Goal: Task Accomplishment & Management: Use online tool/utility

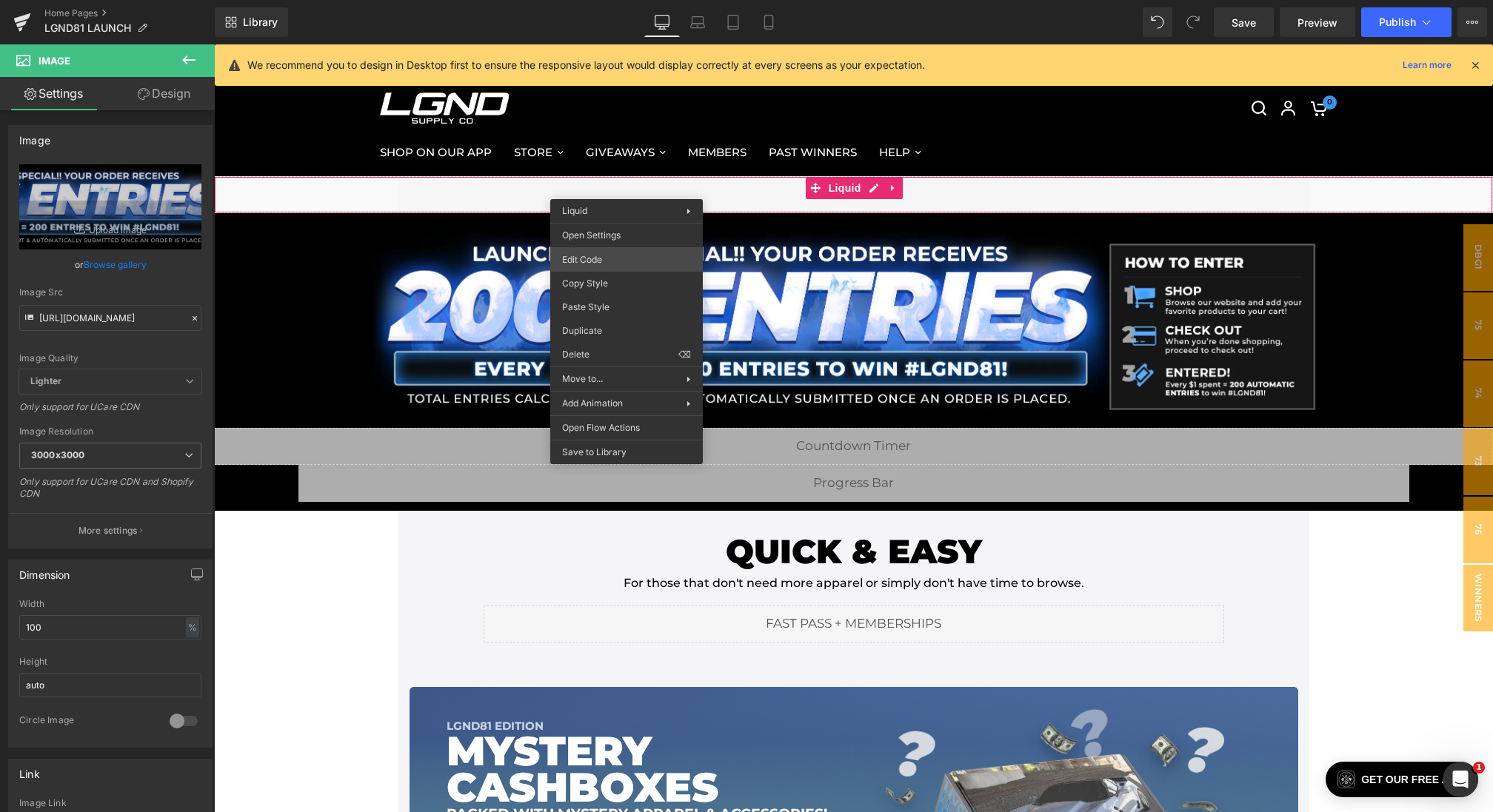
click at [609, 0] on div "Image You are previewing how the will restyle your page. You can not edit Eleme…" at bounding box center [746, 0] width 1493 height 0
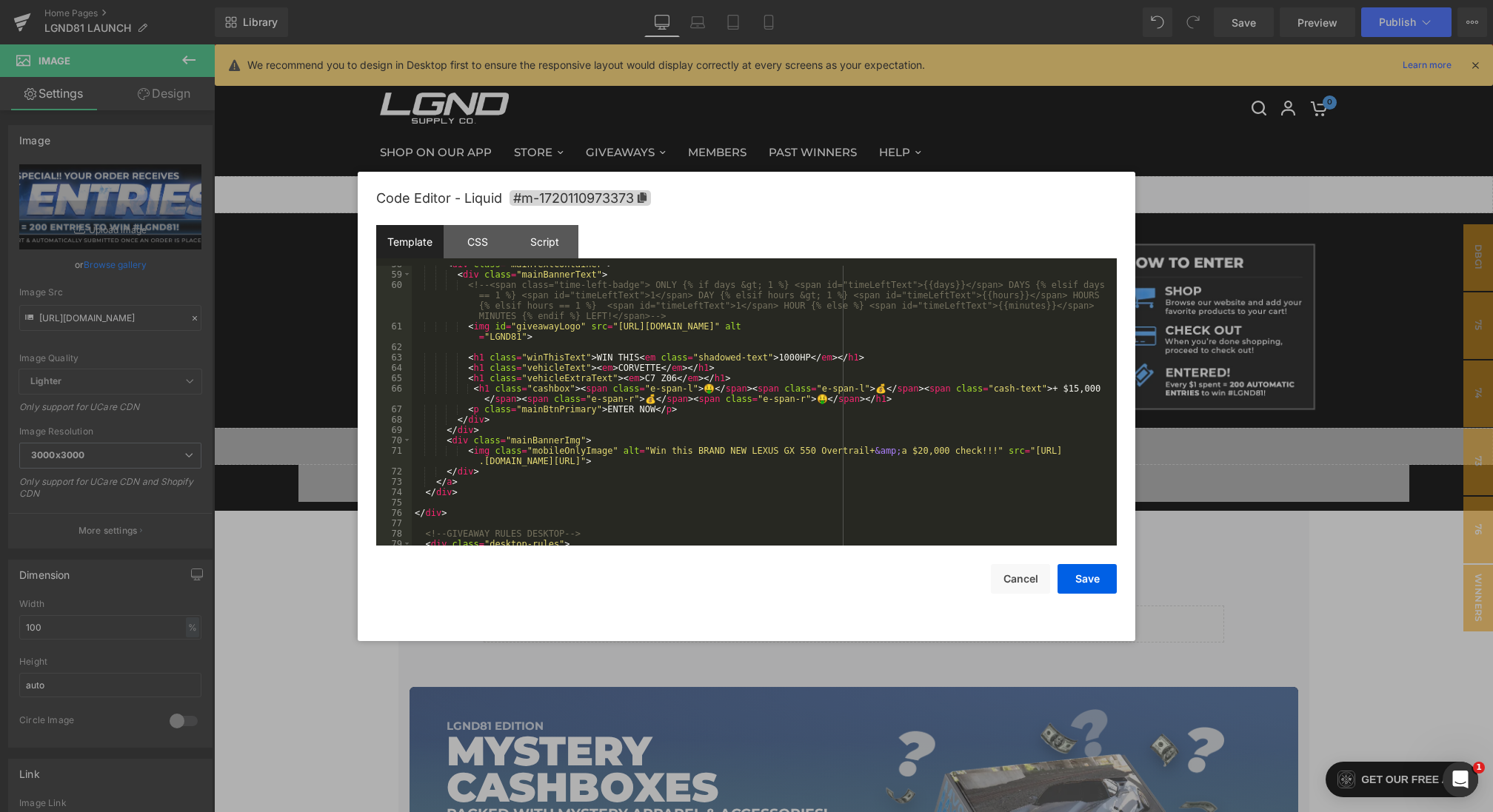
scroll to position [600, 0]
drag, startPoint x: 1046, startPoint y: 446, endPoint x: 934, endPoint y: 456, distance: 112.4
click at [934, 456] on div "< div class = "mainTextContainer" > < div class = "mainBannerText" > <!-- <span…" at bounding box center [761, 406] width 699 height 300
drag, startPoint x: 1098, startPoint y: 573, endPoint x: 946, endPoint y: 191, distance: 411.1
click at [1098, 573] on button "Save" at bounding box center [1087, 578] width 59 height 30
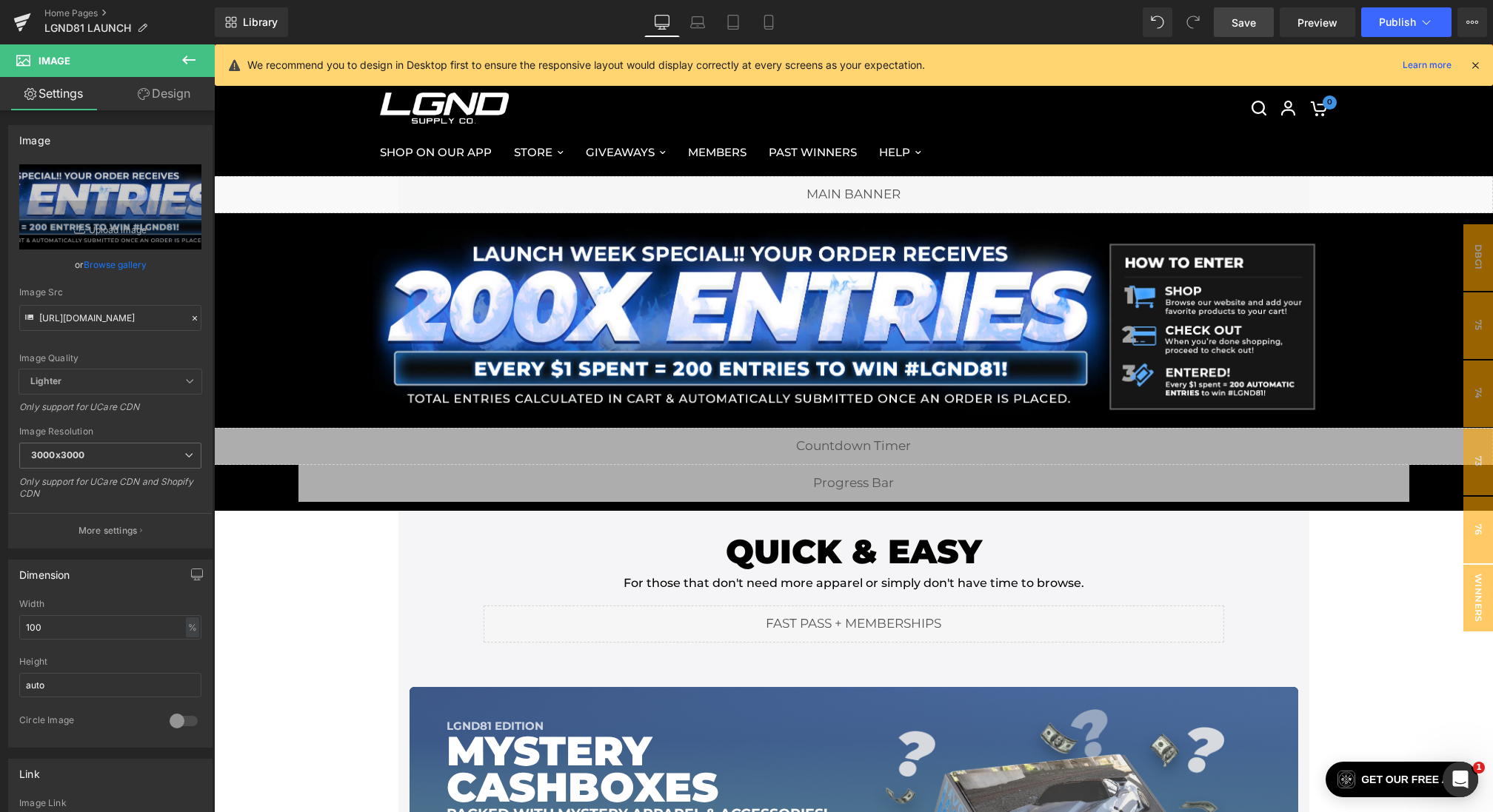
click at [1252, 11] on link "Save" at bounding box center [1243, 22] width 60 height 30
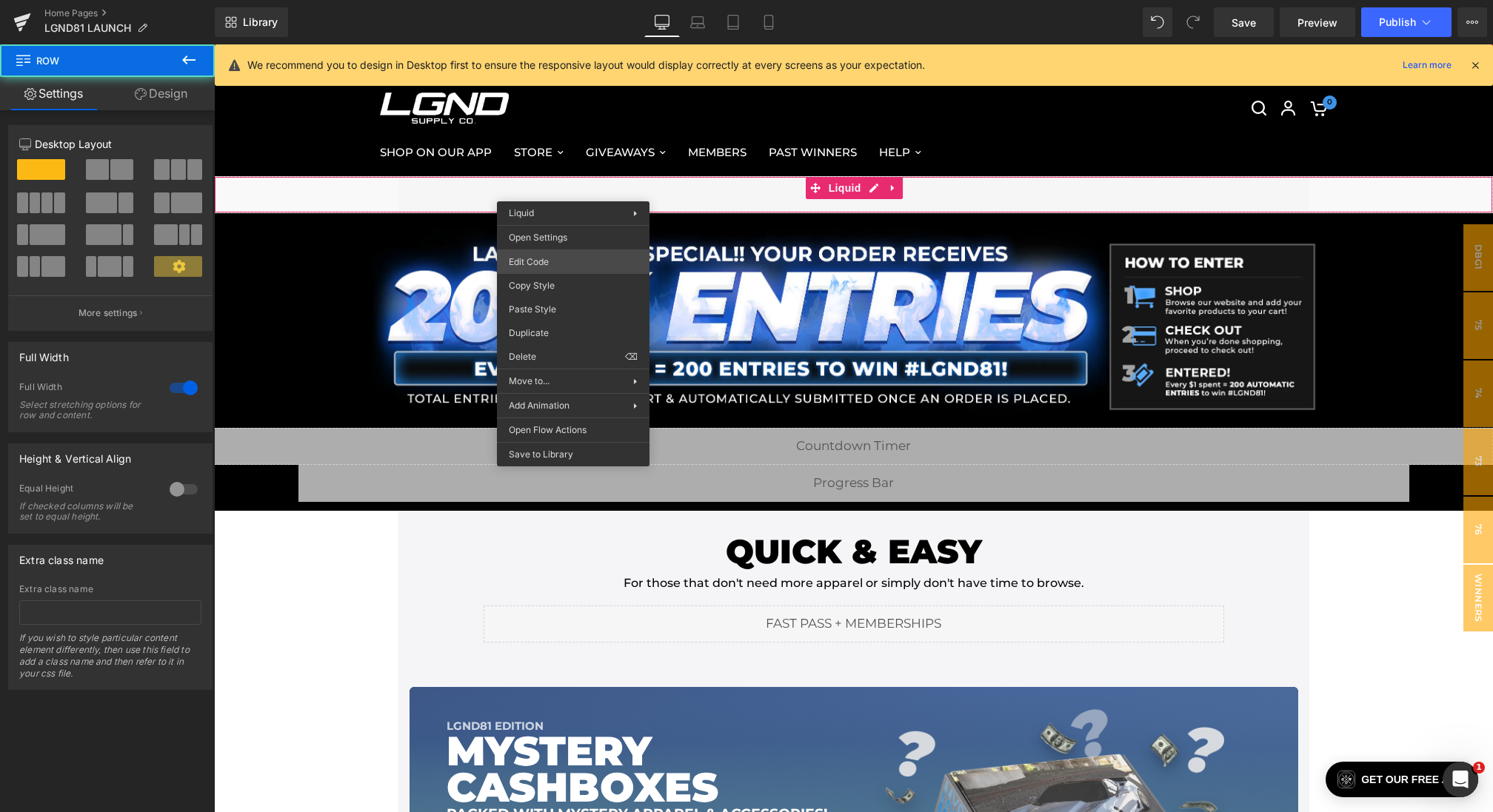
click at [554, 0] on div "Image You are previewing how the will restyle your page. You can not edit Eleme…" at bounding box center [746, 0] width 1493 height 0
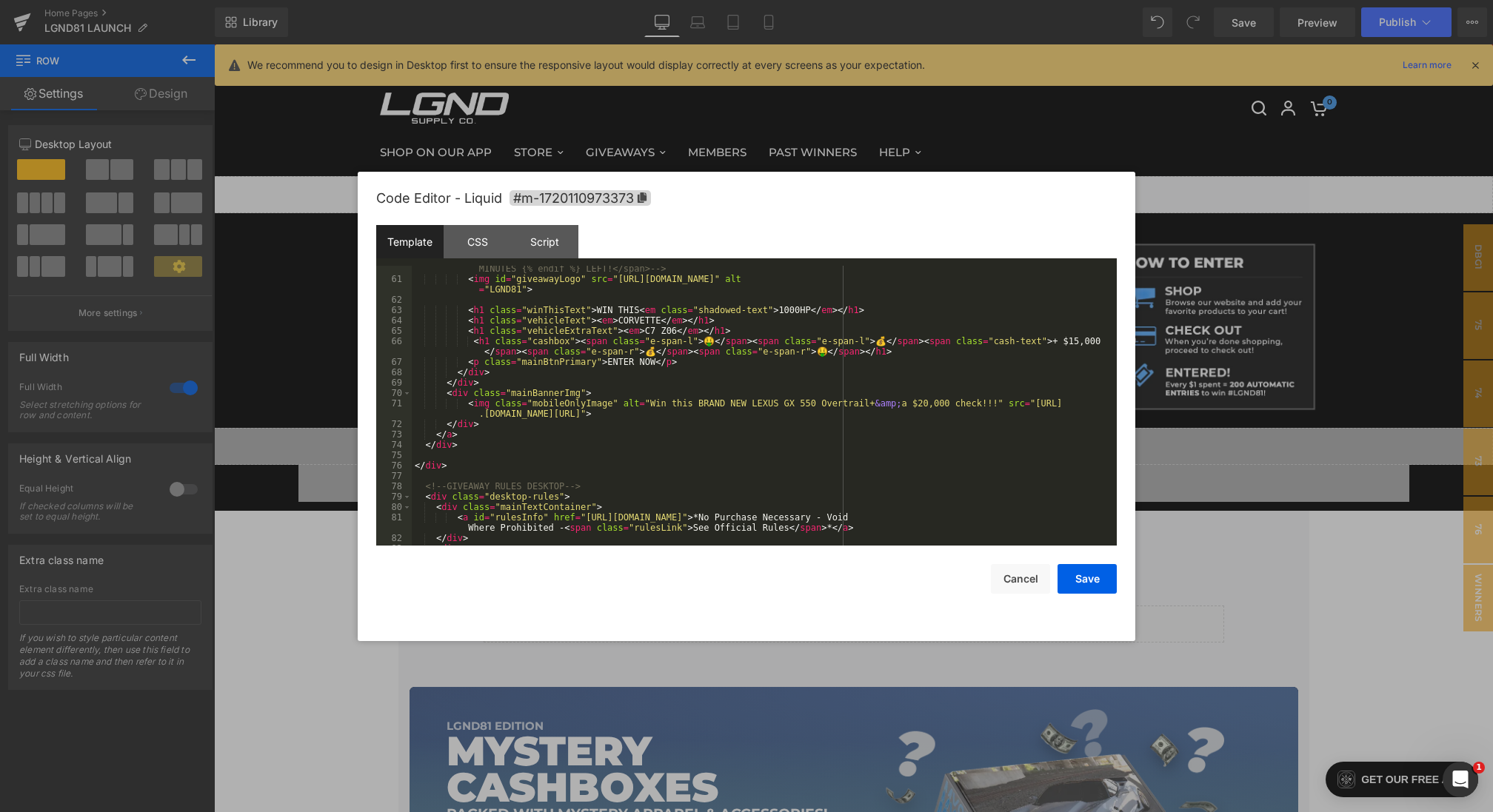
scroll to position [725, 0]
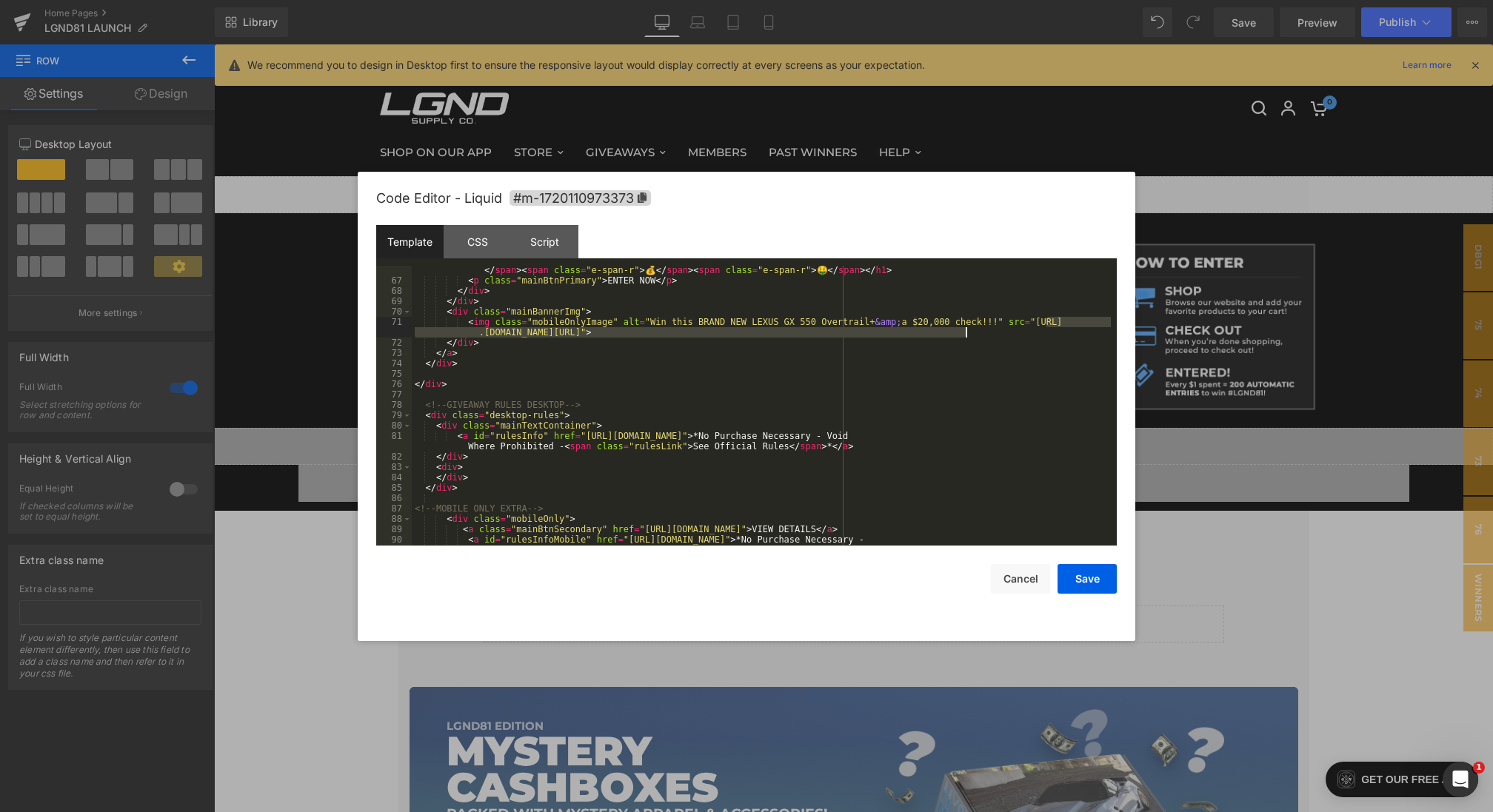
drag, startPoint x: 1047, startPoint y: 322, endPoint x: 965, endPoint y: 332, distance: 82.6
click at [965, 332] on div "< h1 class = "cashbox" > < span class = "e-span-l" > 🤑 </ span > < span class =…" at bounding box center [761, 415] width 699 height 321
drag, startPoint x: 1075, startPoint y: 582, endPoint x: 881, endPoint y: 436, distance: 242.8
click at [1075, 582] on button "Save" at bounding box center [1087, 578] width 59 height 30
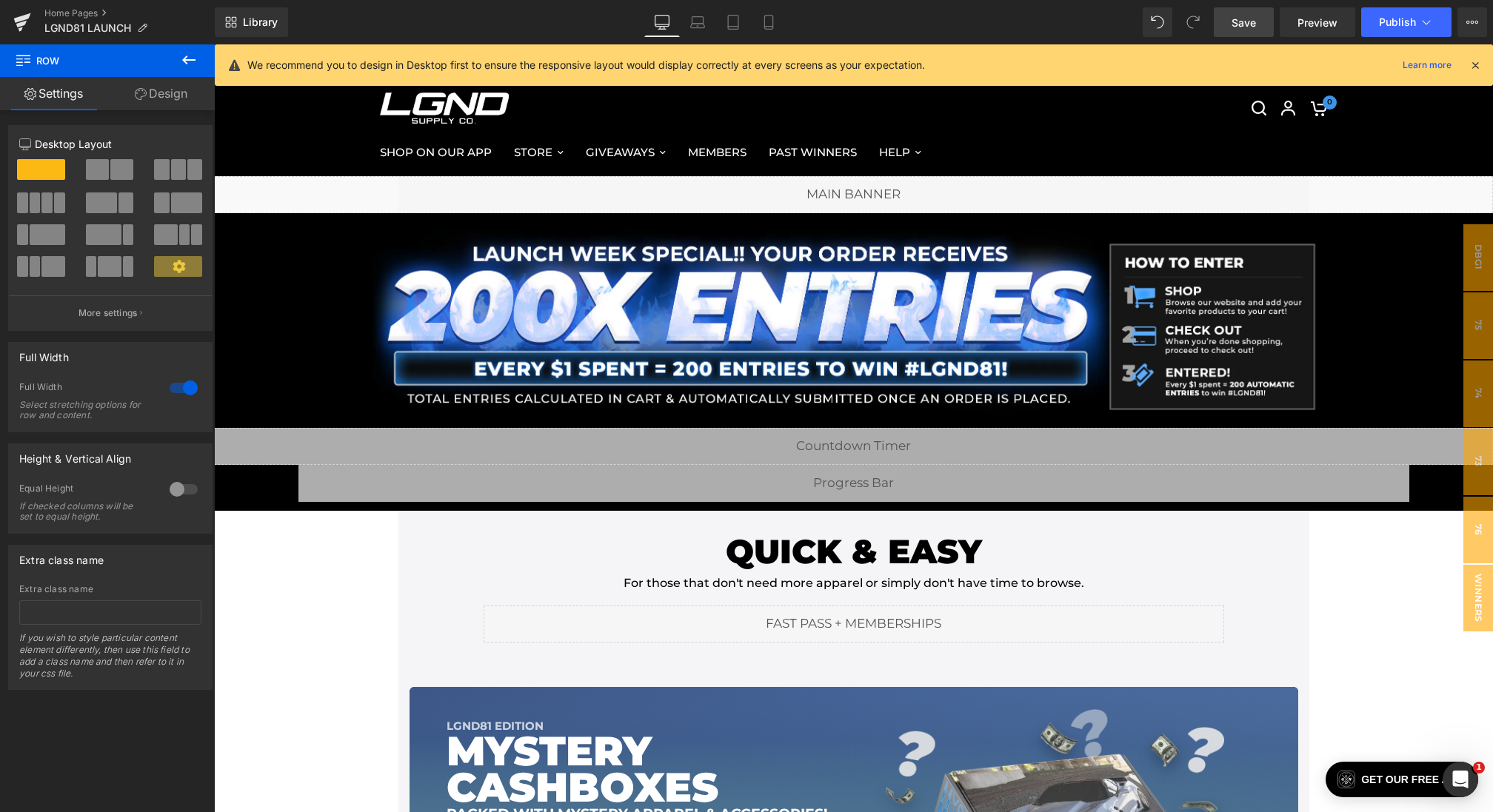
click at [1255, 19] on span "Save" at bounding box center [1243, 23] width 24 height 16
click at [1320, 15] on span "Preview" at bounding box center [1317, 23] width 40 height 16
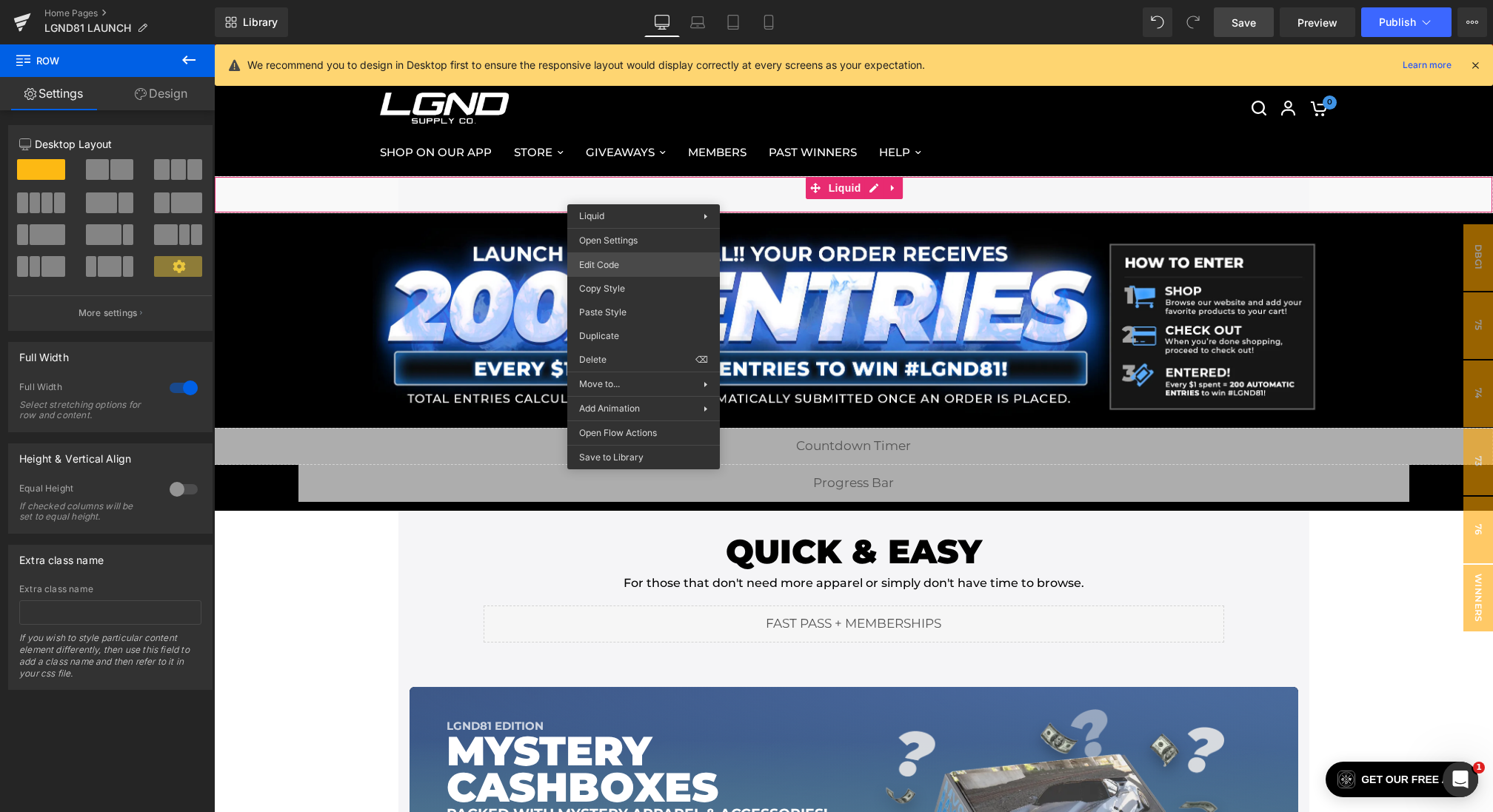
click at [631, 0] on div "Image You are previewing how the will restyle your page. You can not edit Eleme…" at bounding box center [746, 0] width 1493 height 0
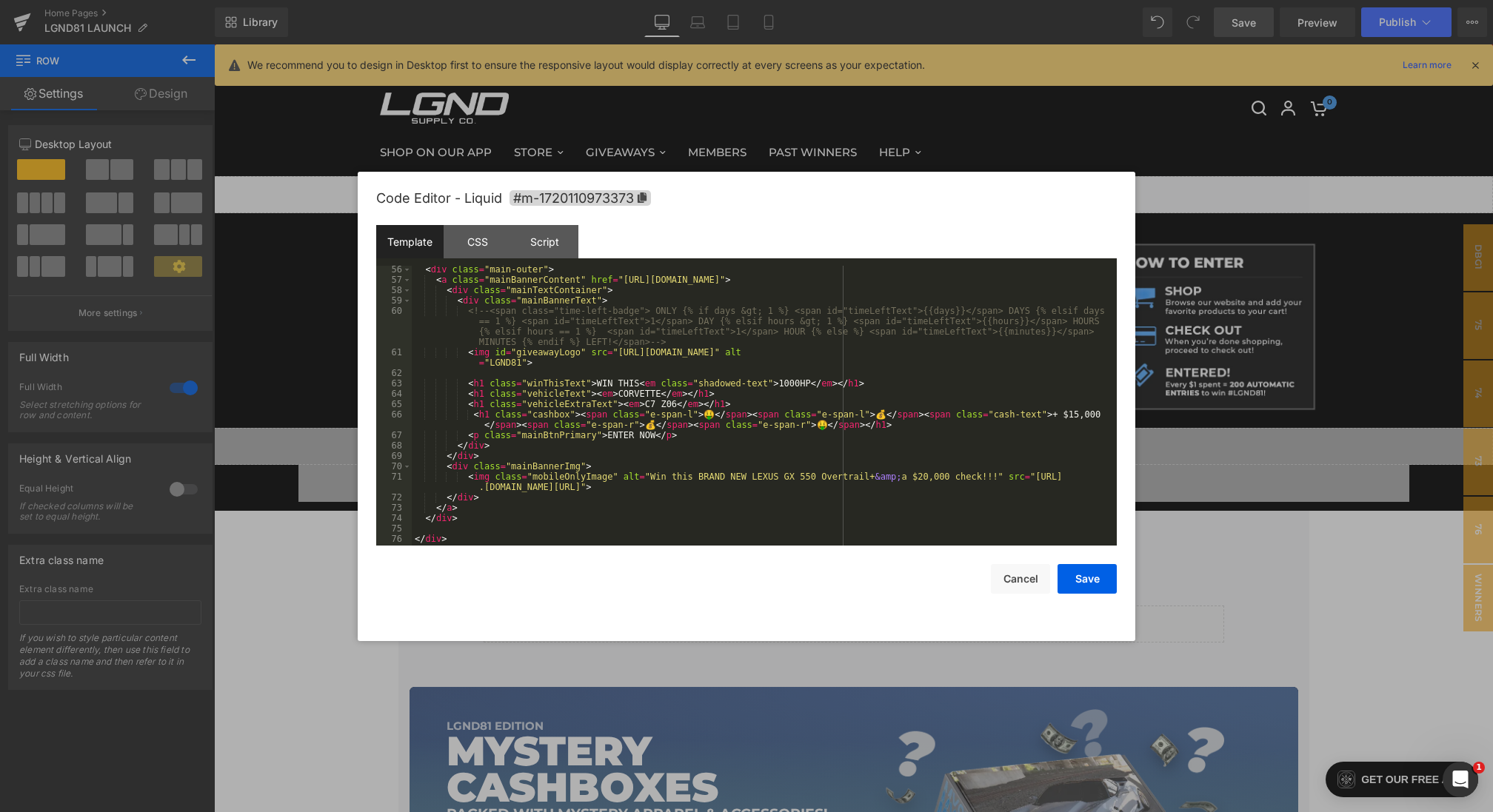
scroll to position [614, 0]
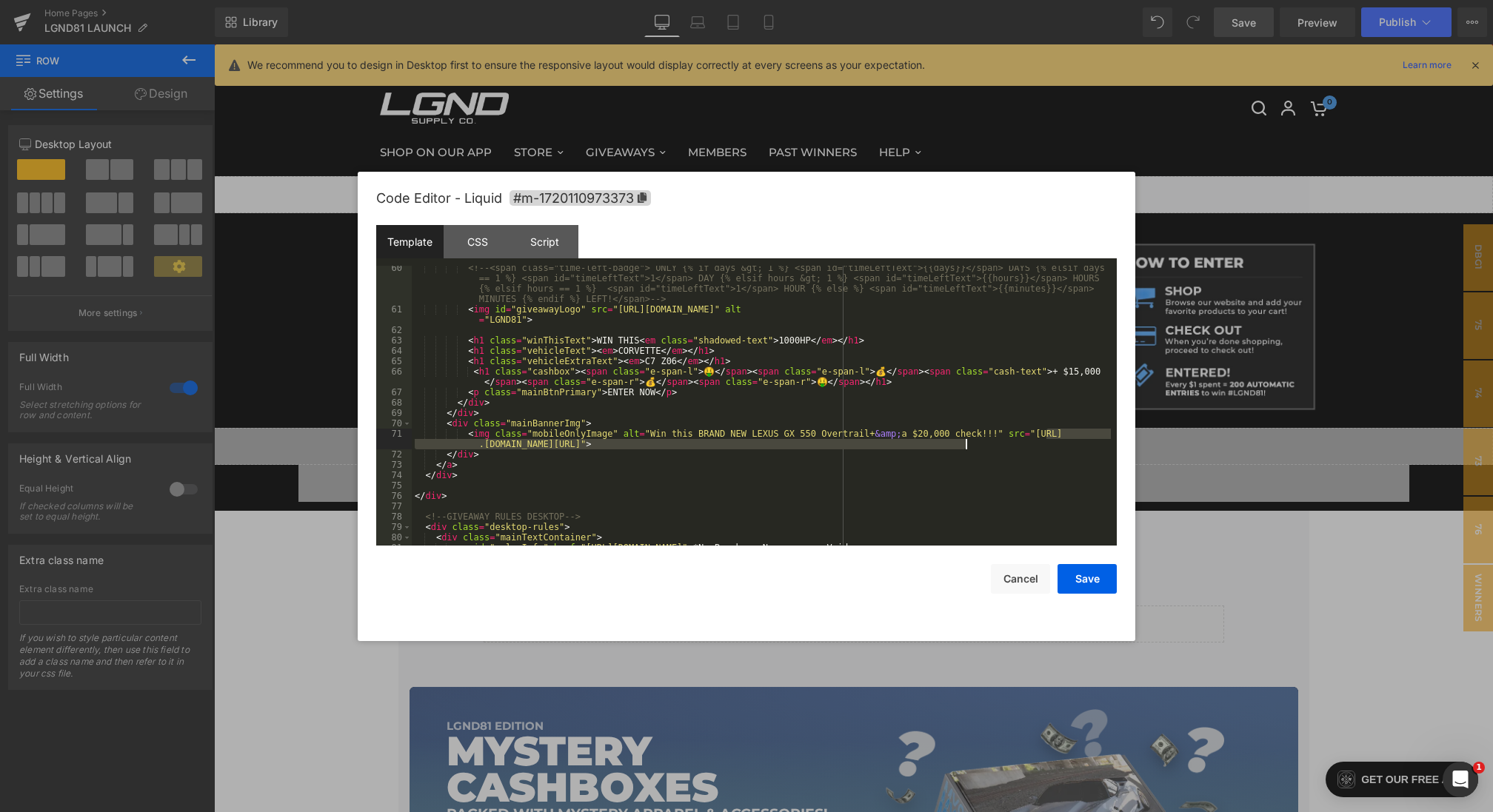
drag, startPoint x: 1048, startPoint y: 435, endPoint x: 964, endPoint y: 444, distance: 84.5
click at [964, 444] on div "<!-- <span class="time-left-badge"> ONLY {% if days &gt; 1 %} <span id="timeLef…" at bounding box center [761, 434] width 699 height 342
click at [1083, 574] on button "Save" at bounding box center [1087, 578] width 59 height 30
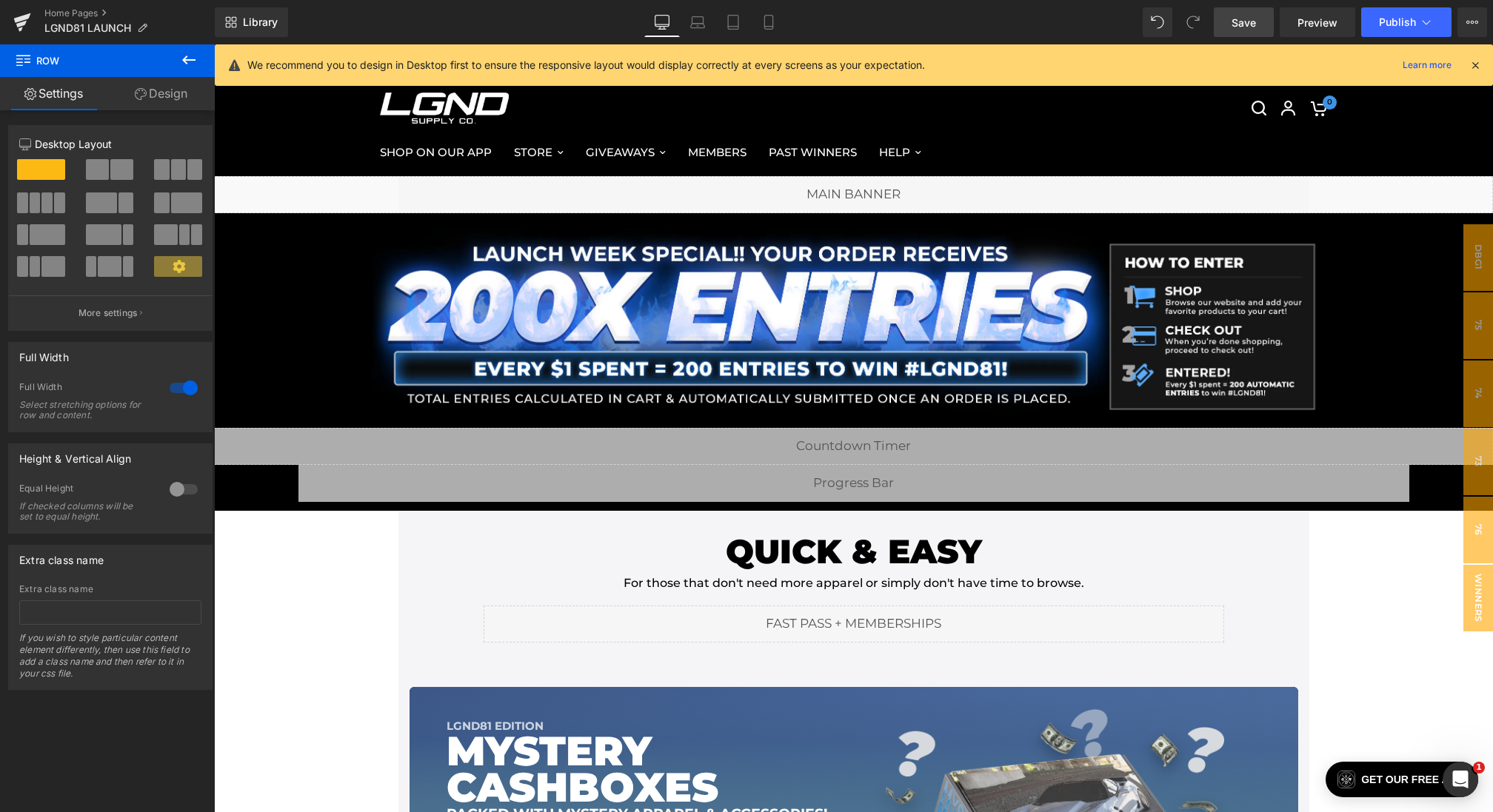
click at [1245, 13] on link "Save" at bounding box center [1243, 22] width 60 height 30
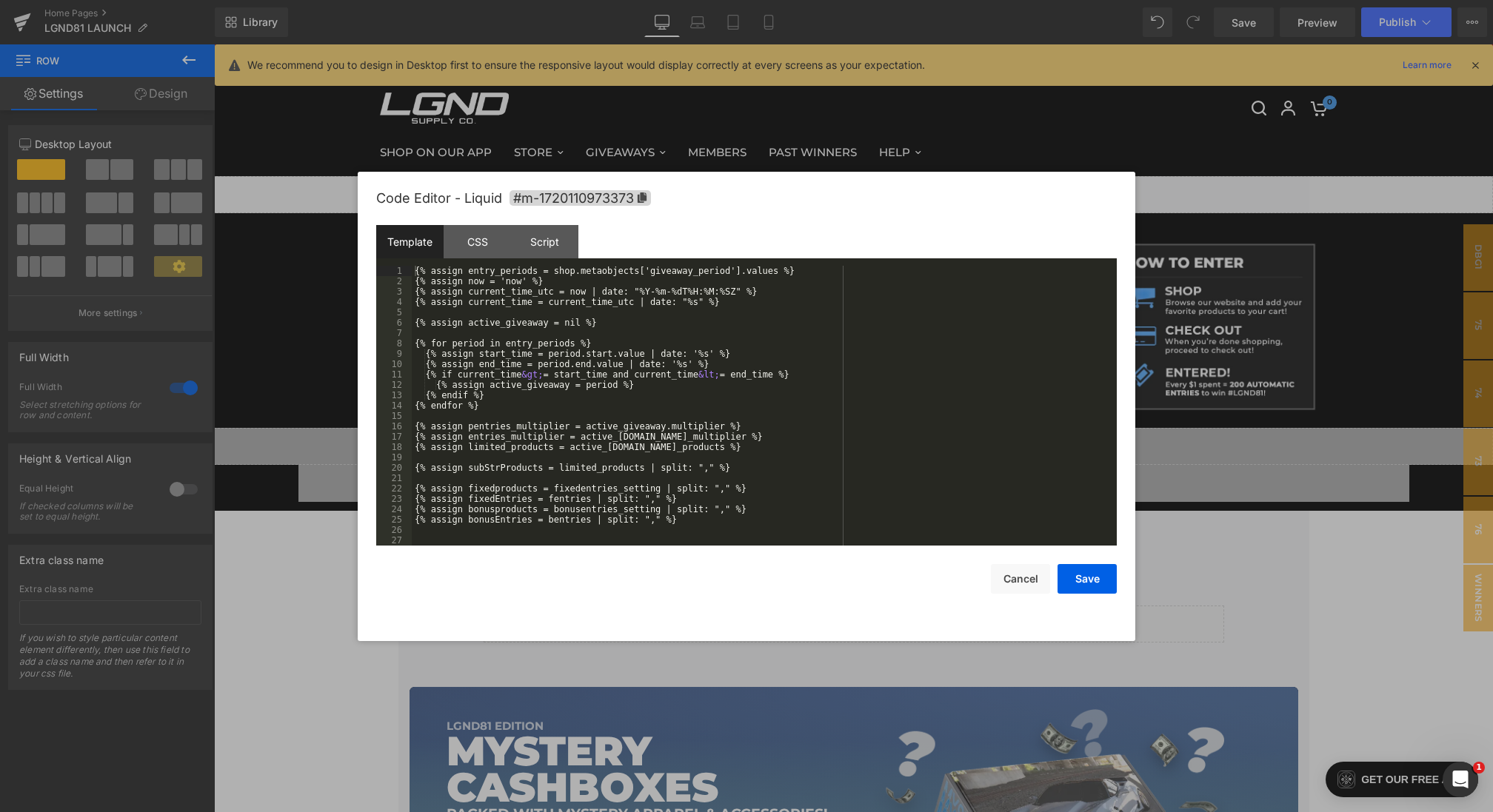
click at [673, 0] on div "Image You are previewing how the will restyle your page. You can not edit Eleme…" at bounding box center [746, 0] width 1493 height 0
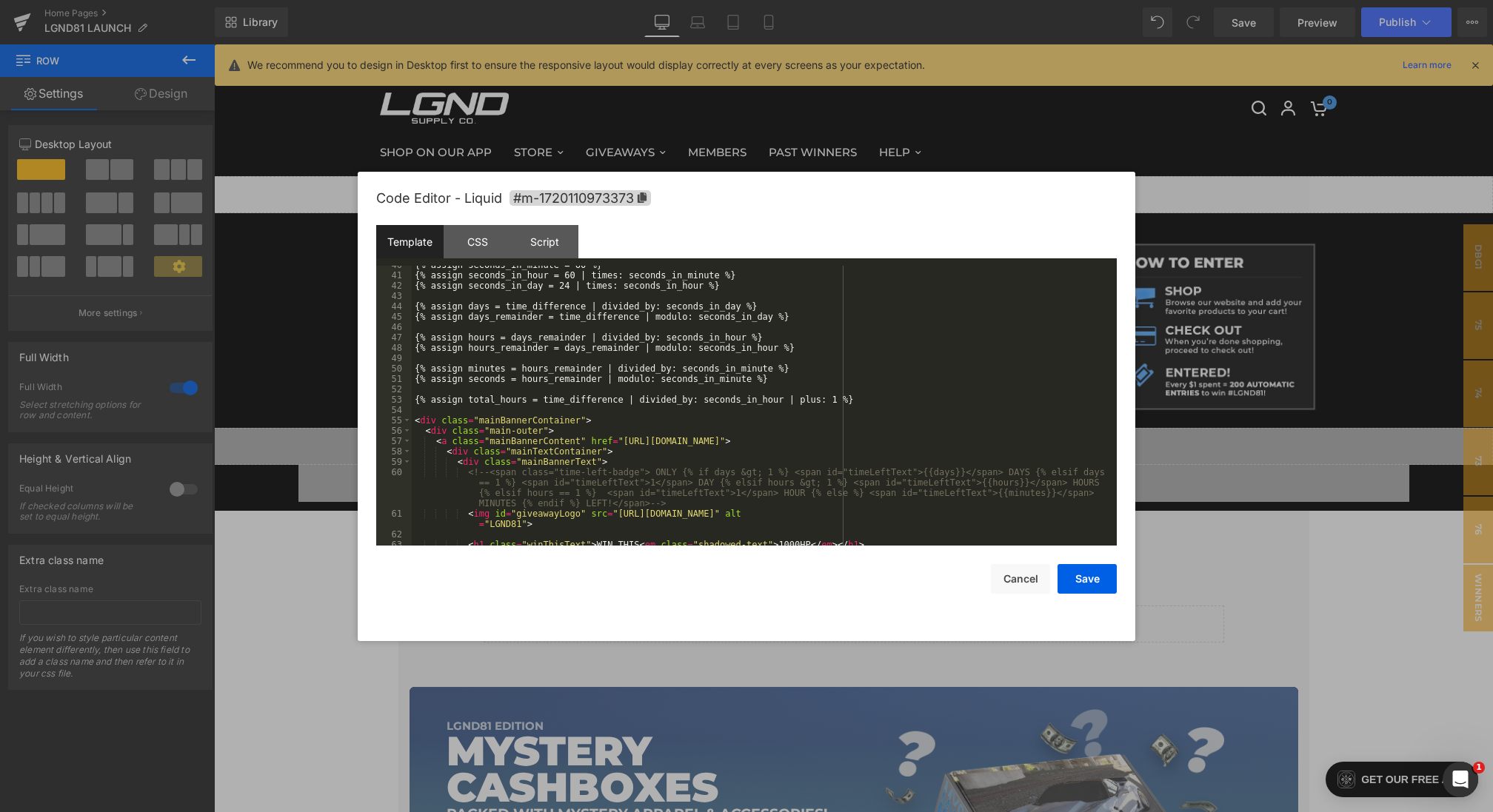
scroll to position [592, 0]
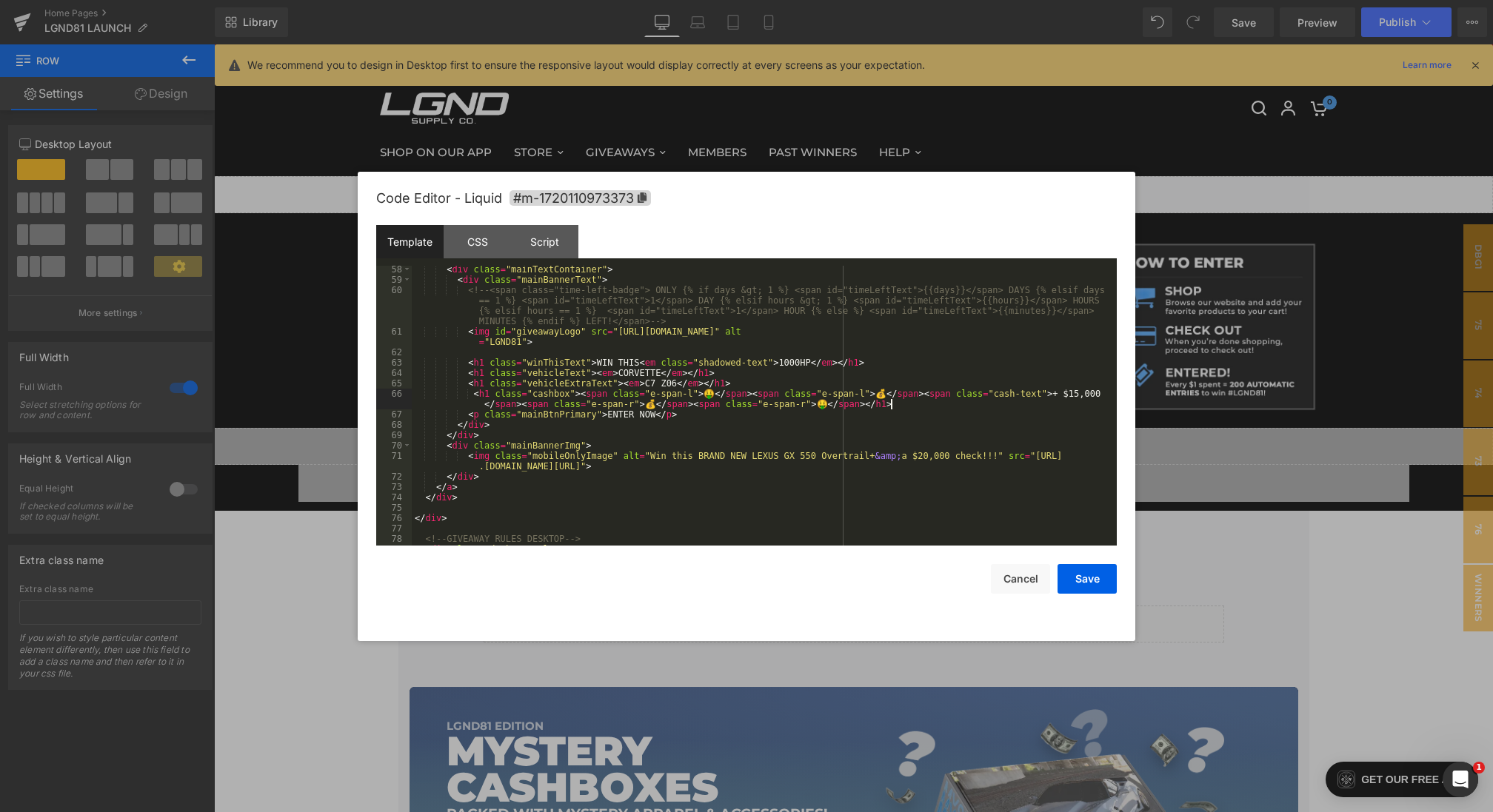
click at [908, 408] on div "< div class = "mainTextContainer" > < div class = "mainBannerText" > <!-- <span…" at bounding box center [761, 414] width 699 height 300
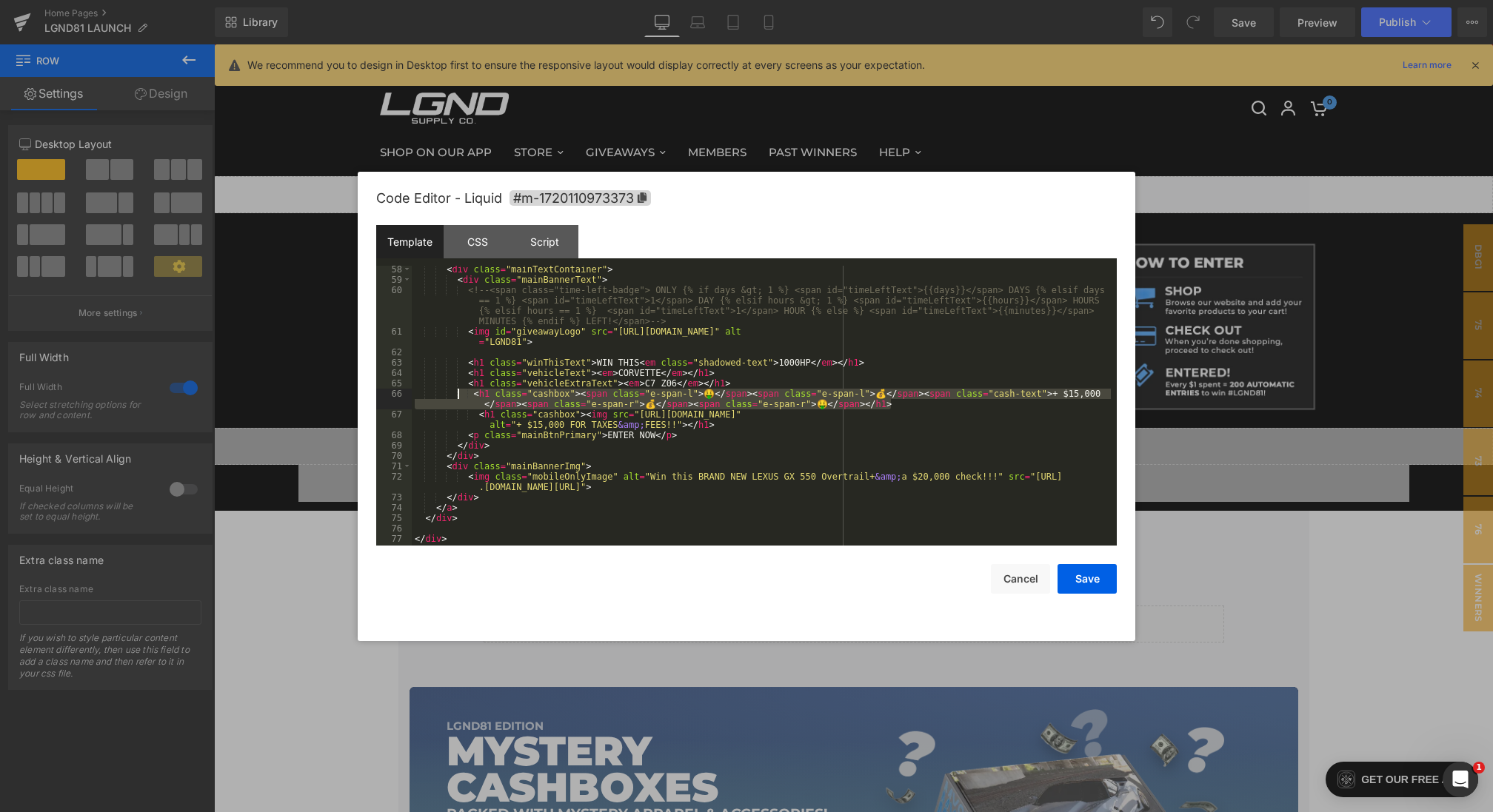
drag, startPoint x: 909, startPoint y: 406, endPoint x: 458, endPoint y: 397, distance: 451.1
click at [458, 397] on div "< div class = "mainTextContainer" > < div class = "mainBannerText" > <!-- <span…" at bounding box center [761, 414] width 699 height 300
click at [1088, 580] on button "Save" at bounding box center [1087, 578] width 59 height 30
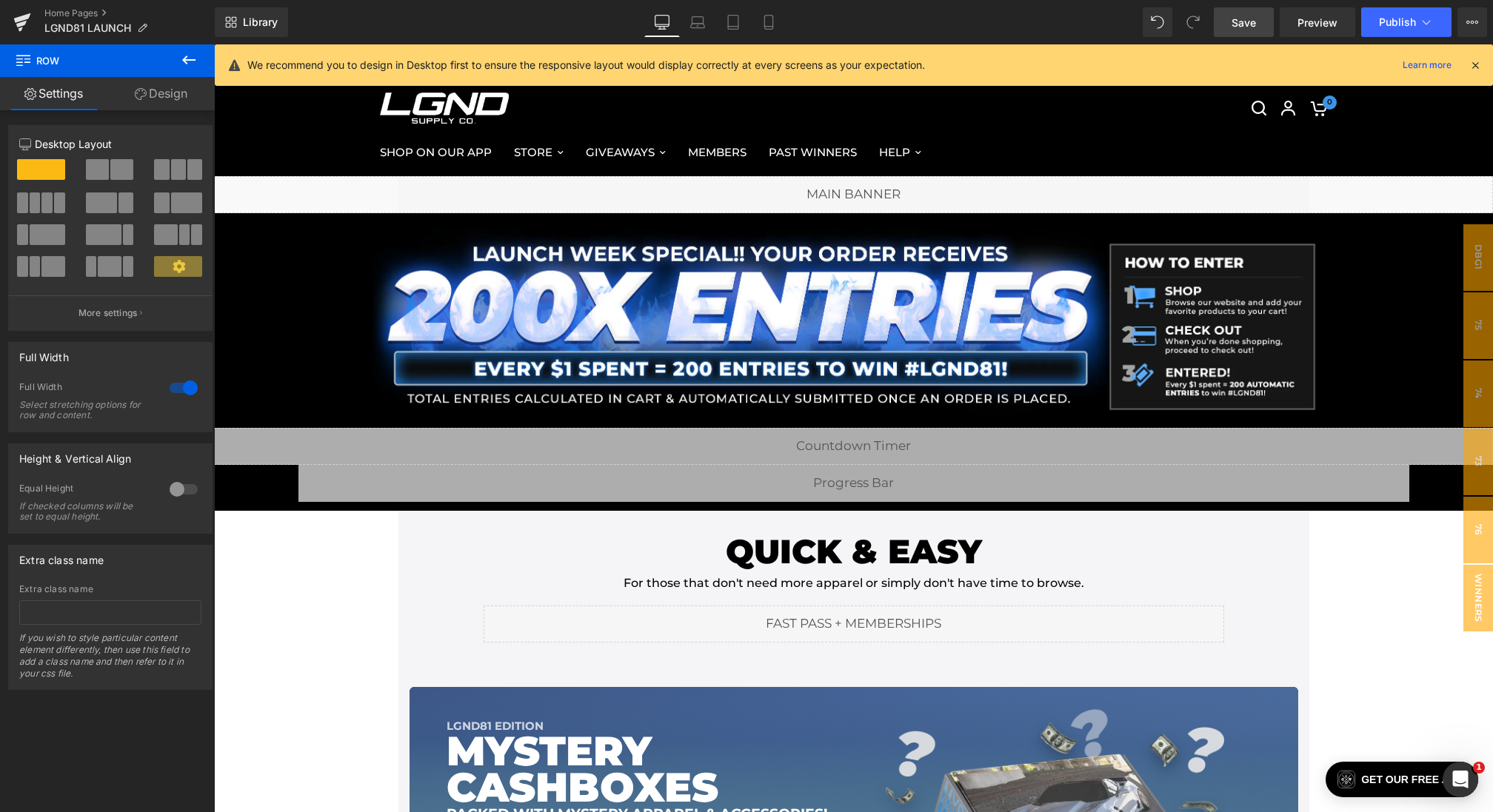
click at [1255, 13] on link "Save" at bounding box center [1243, 22] width 60 height 30
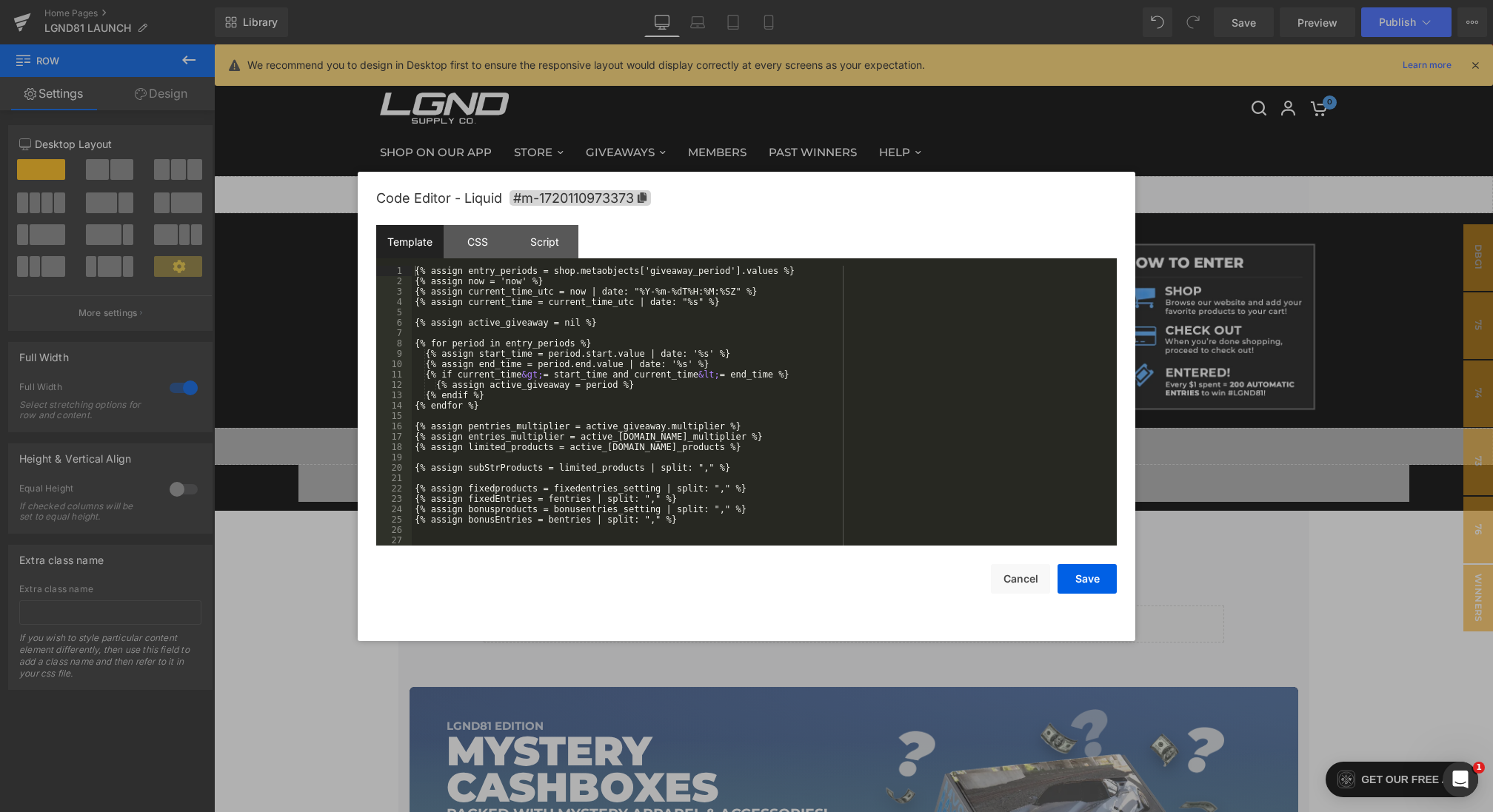
click at [594, 0] on div "Image You are previewing how the will restyle your page. You can not edit Eleme…" at bounding box center [746, 0] width 1493 height 0
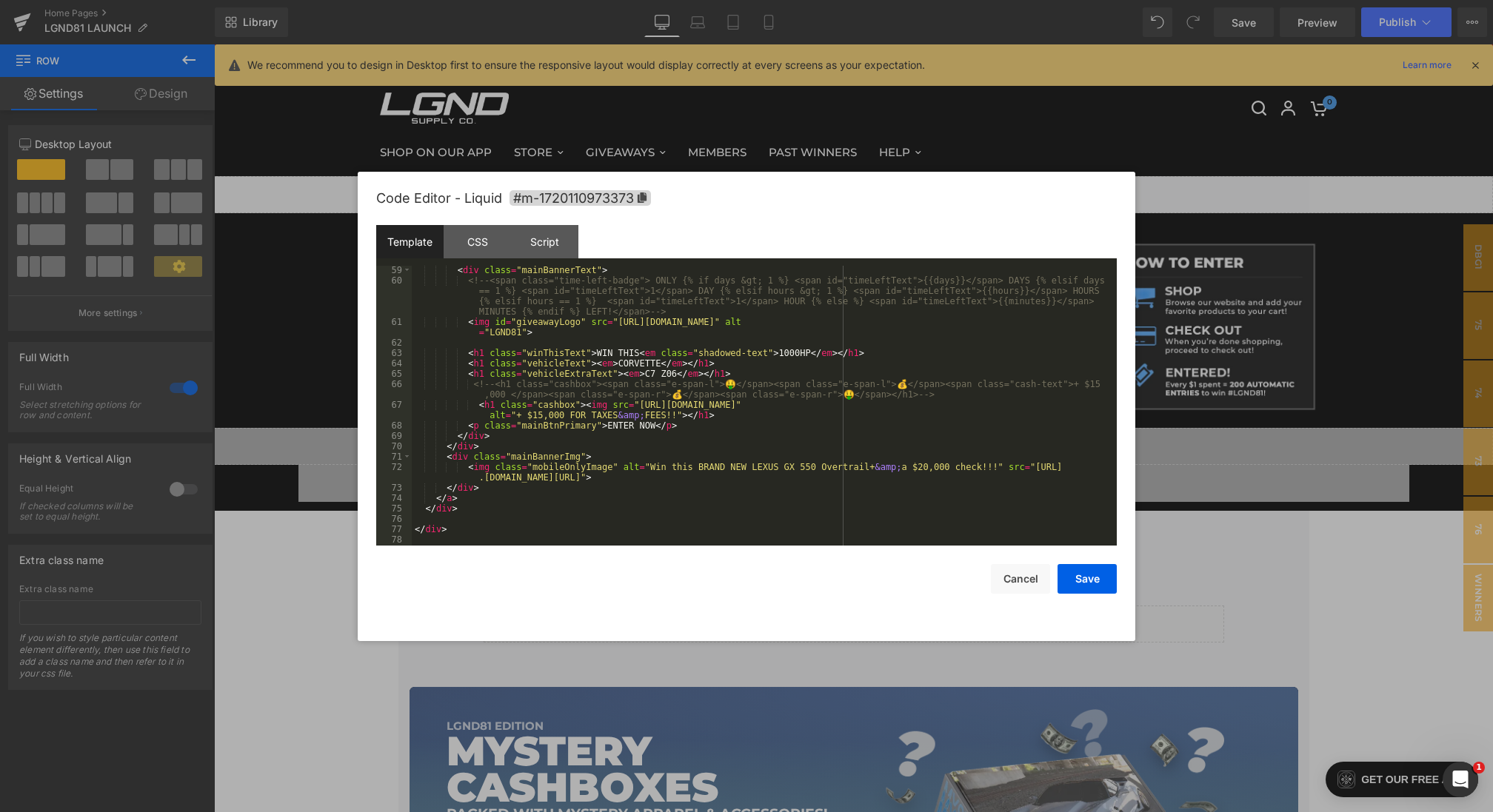
scroll to position [605, 0]
drag, startPoint x: 639, startPoint y: 402, endPoint x: 1087, endPoint y: 401, distance: 448.0
click at [1087, 401] on div "< div class = "mainBannerText" > <!-- <span class="time-left-badge"> ONLY {% if…" at bounding box center [761, 412] width 699 height 300
click at [1089, 584] on button "Save" at bounding box center [1087, 578] width 59 height 30
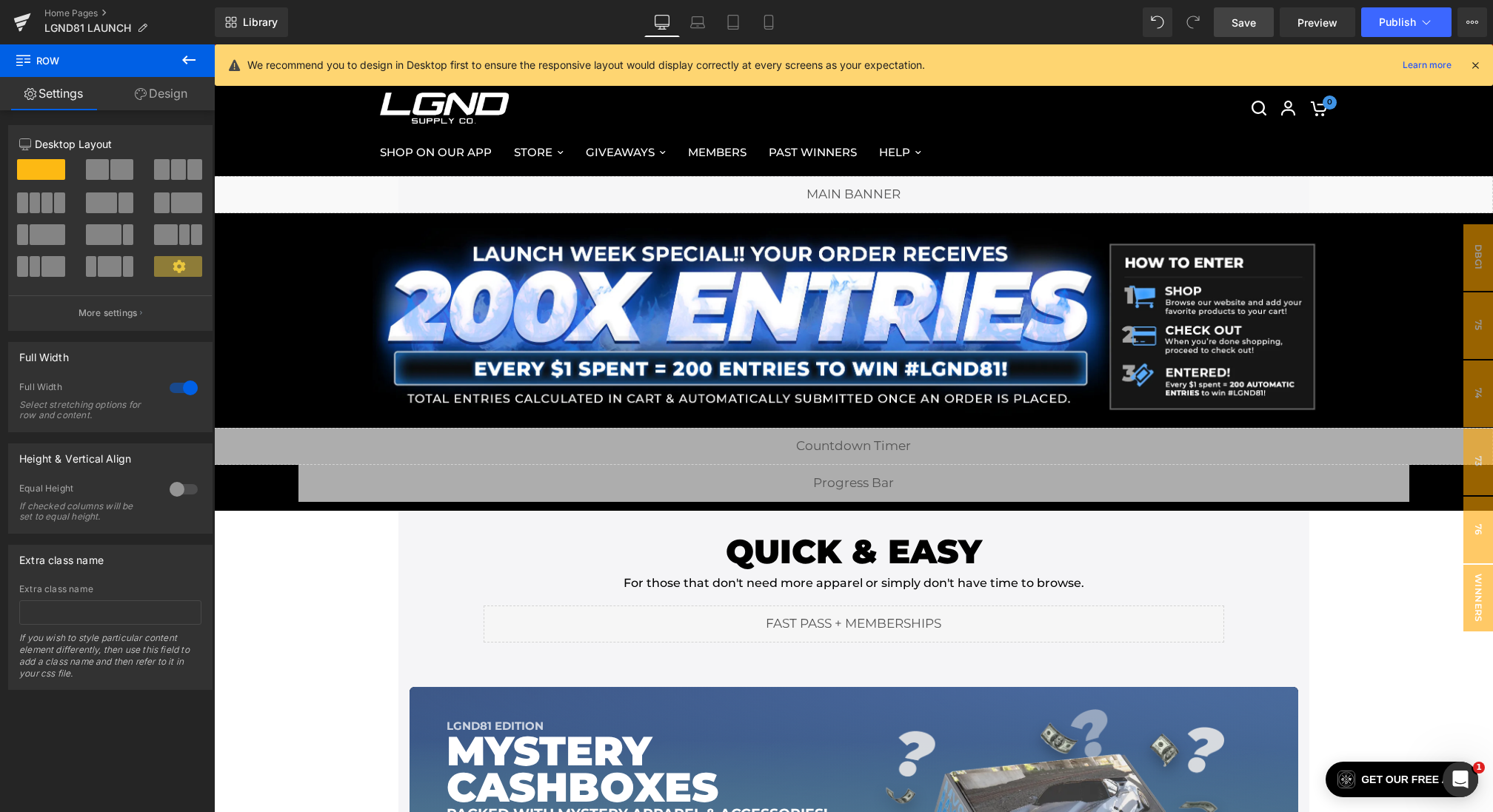
click at [1264, 17] on link "Save" at bounding box center [1243, 22] width 60 height 30
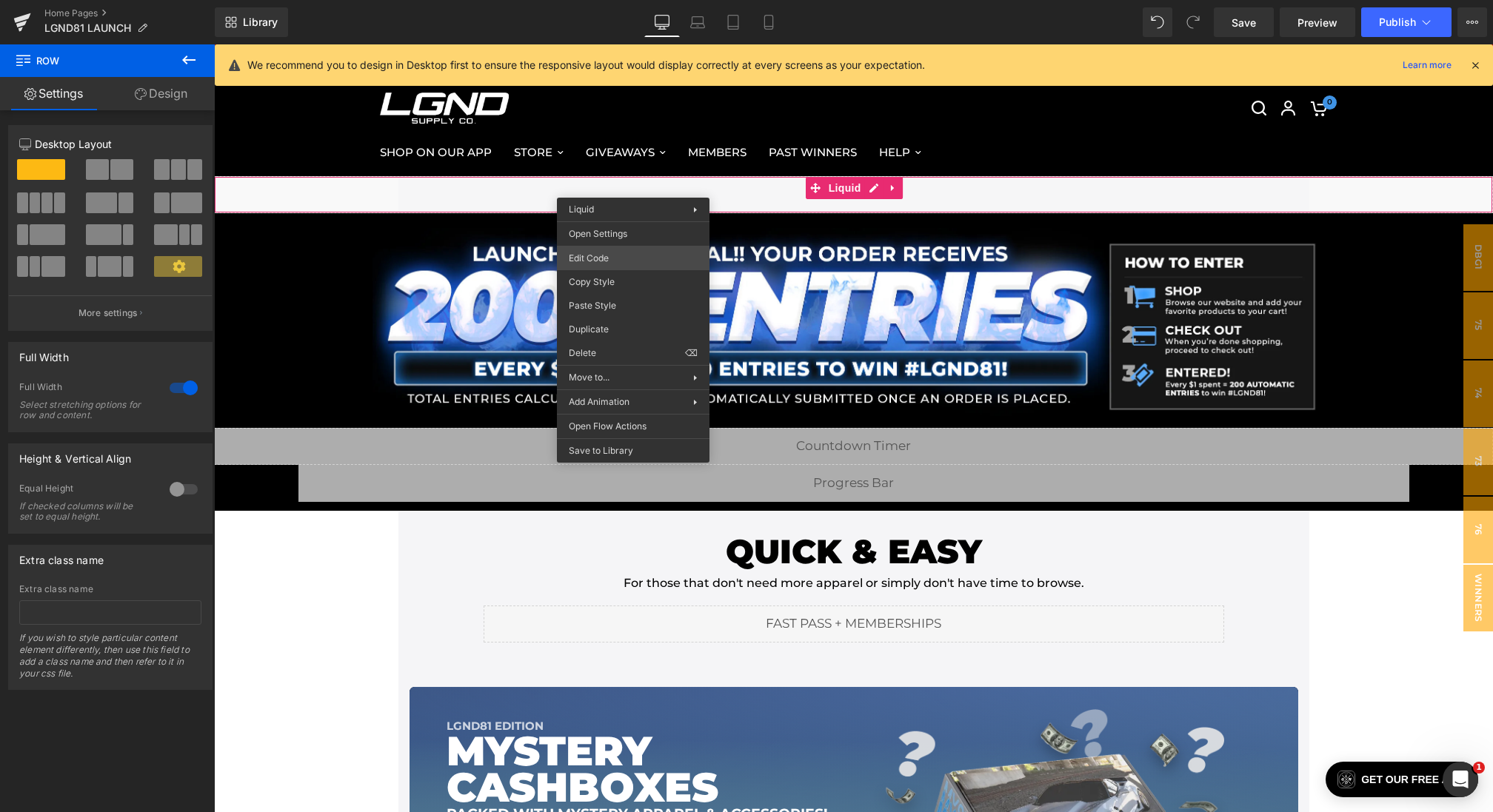
click at [605, 0] on div "Image You are previewing how the will restyle your page. You can not edit Eleme…" at bounding box center [746, 0] width 1493 height 0
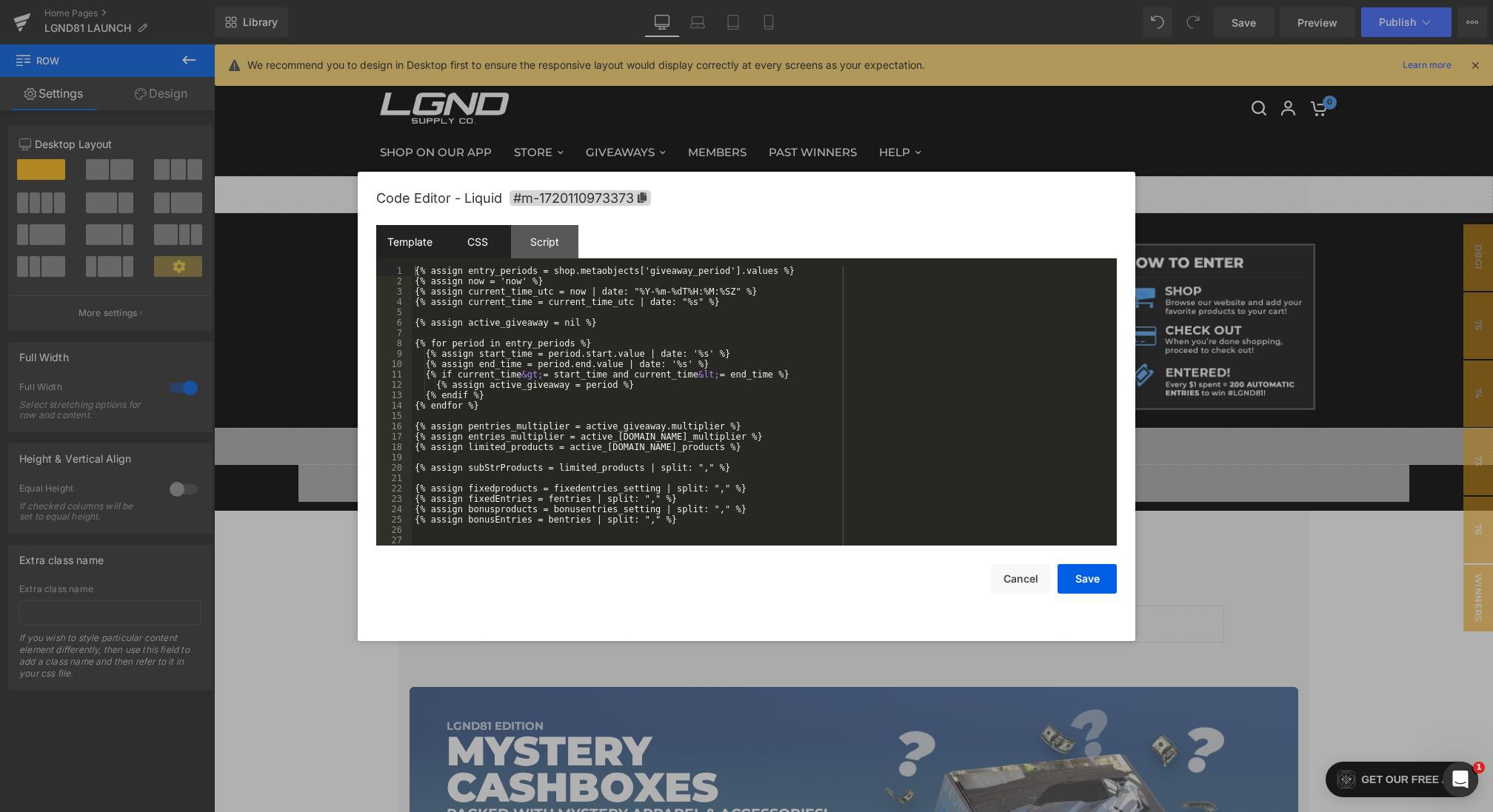
click at [491, 229] on div "CSS" at bounding box center [477, 241] width 67 height 33
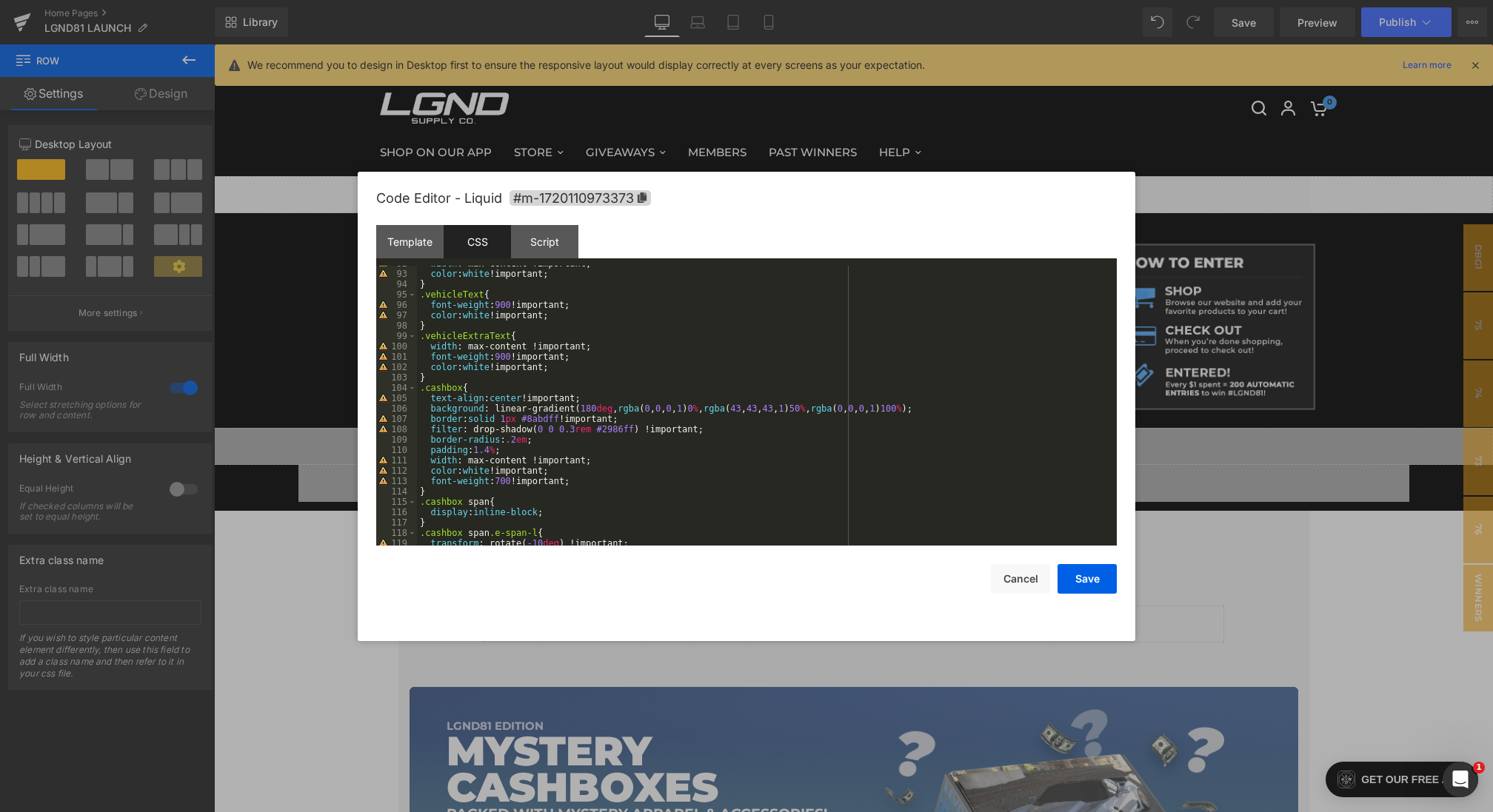
scroll to position [1012, 0]
click at [421, 249] on div "Template" at bounding box center [410, 241] width 67 height 33
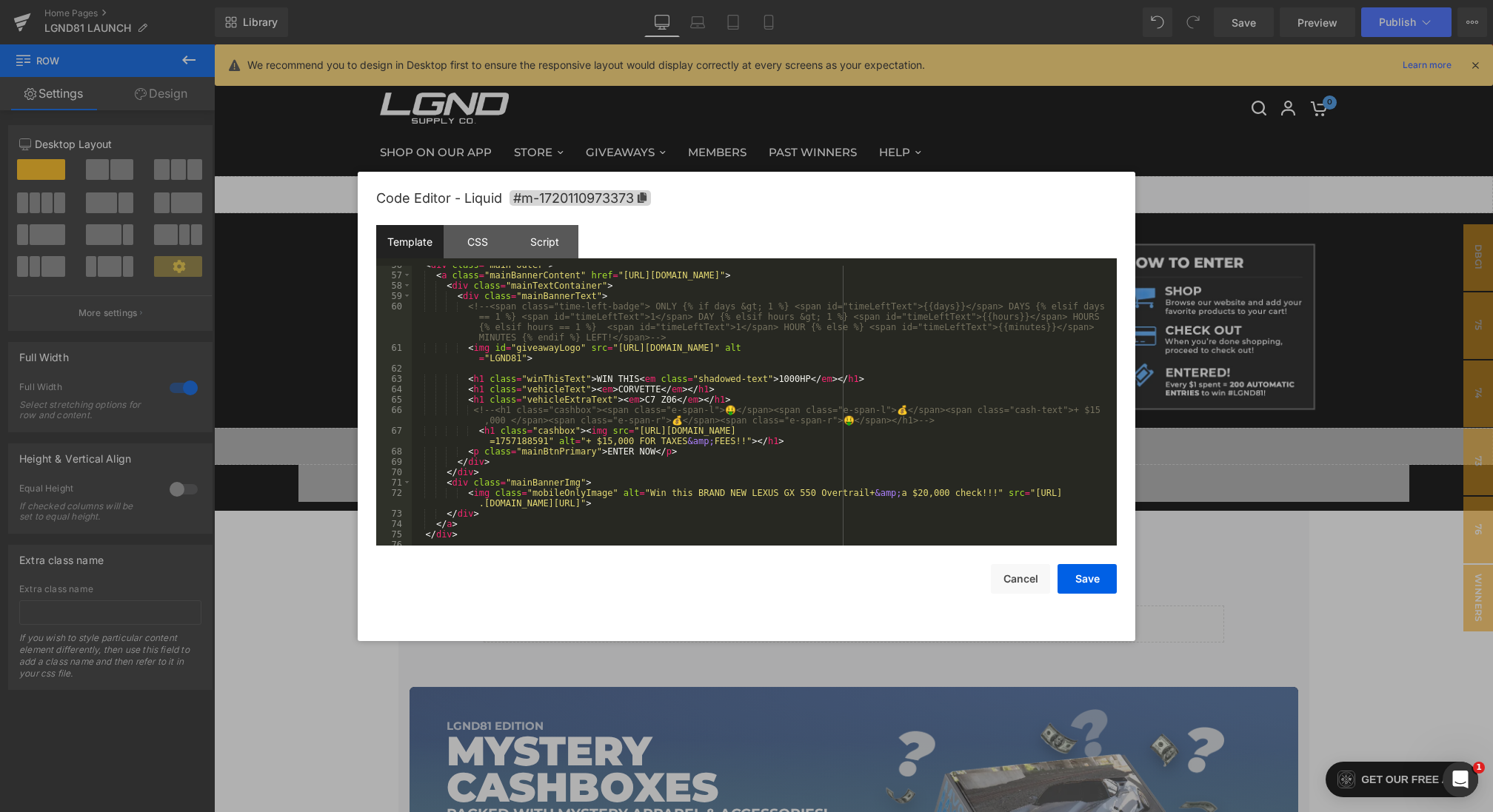
scroll to position [590, 0]
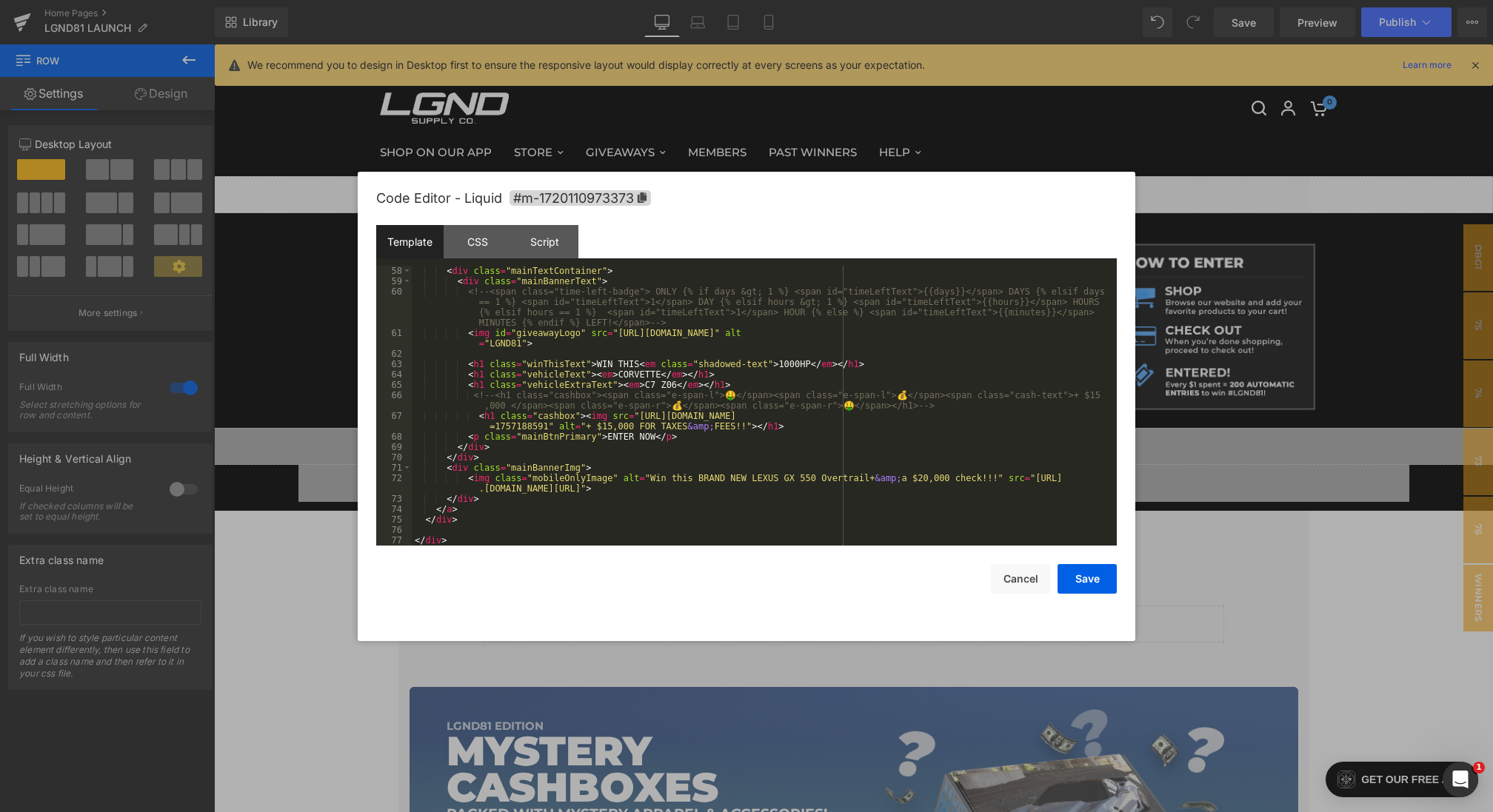
click at [578, 418] on div "< div class = "mainTextContainer" > < div class = "mainBannerText" > <!-- <span…" at bounding box center [761, 415] width 699 height 300
click at [476, 242] on div "CSS" at bounding box center [477, 241] width 67 height 33
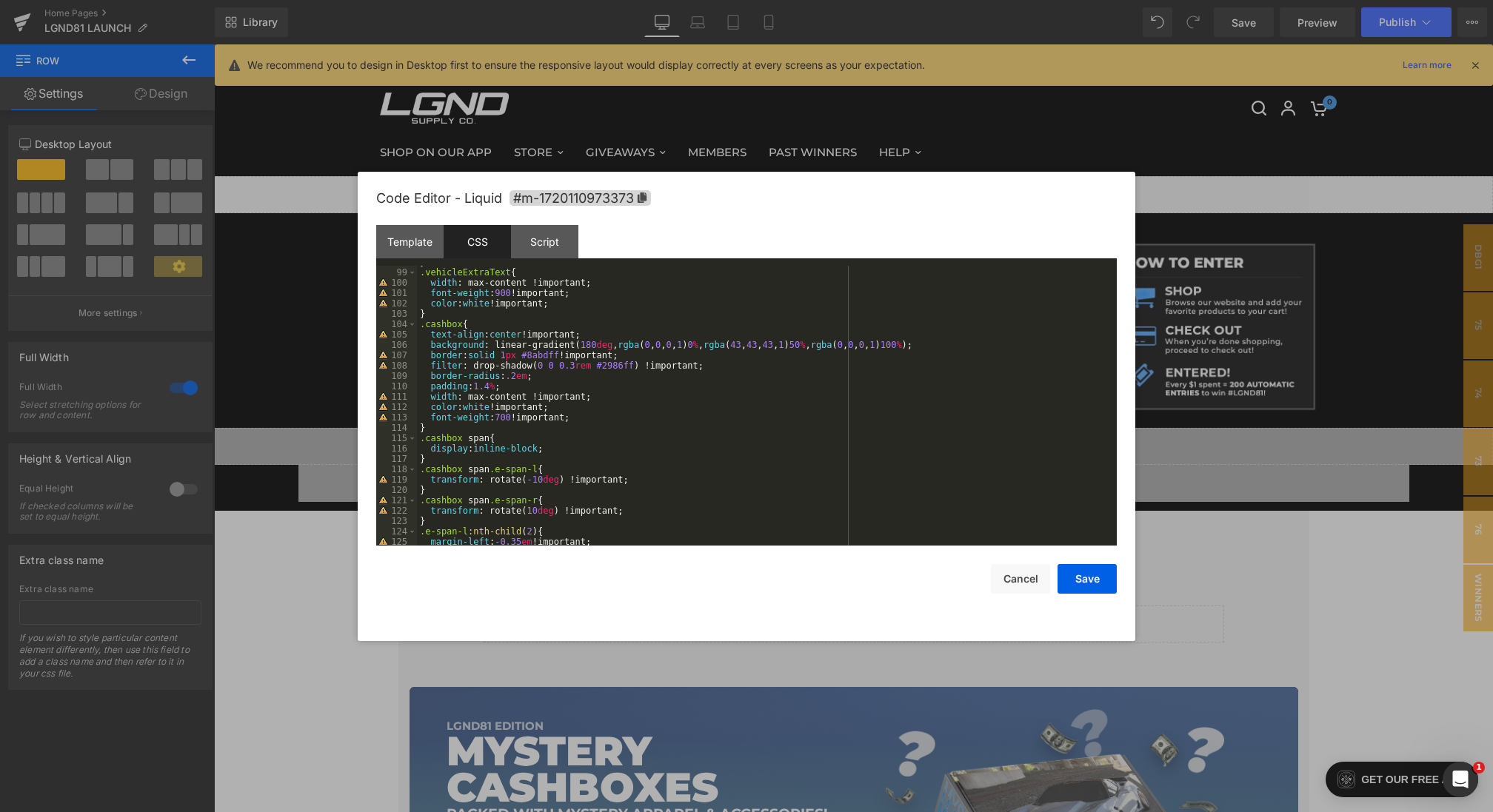
scroll to position [1075, 0]
click at [447, 312] on div "} .vehicleExtraText { width : max-content !important; font-weight : 900 !import…" at bounding box center [764, 406] width 694 height 300
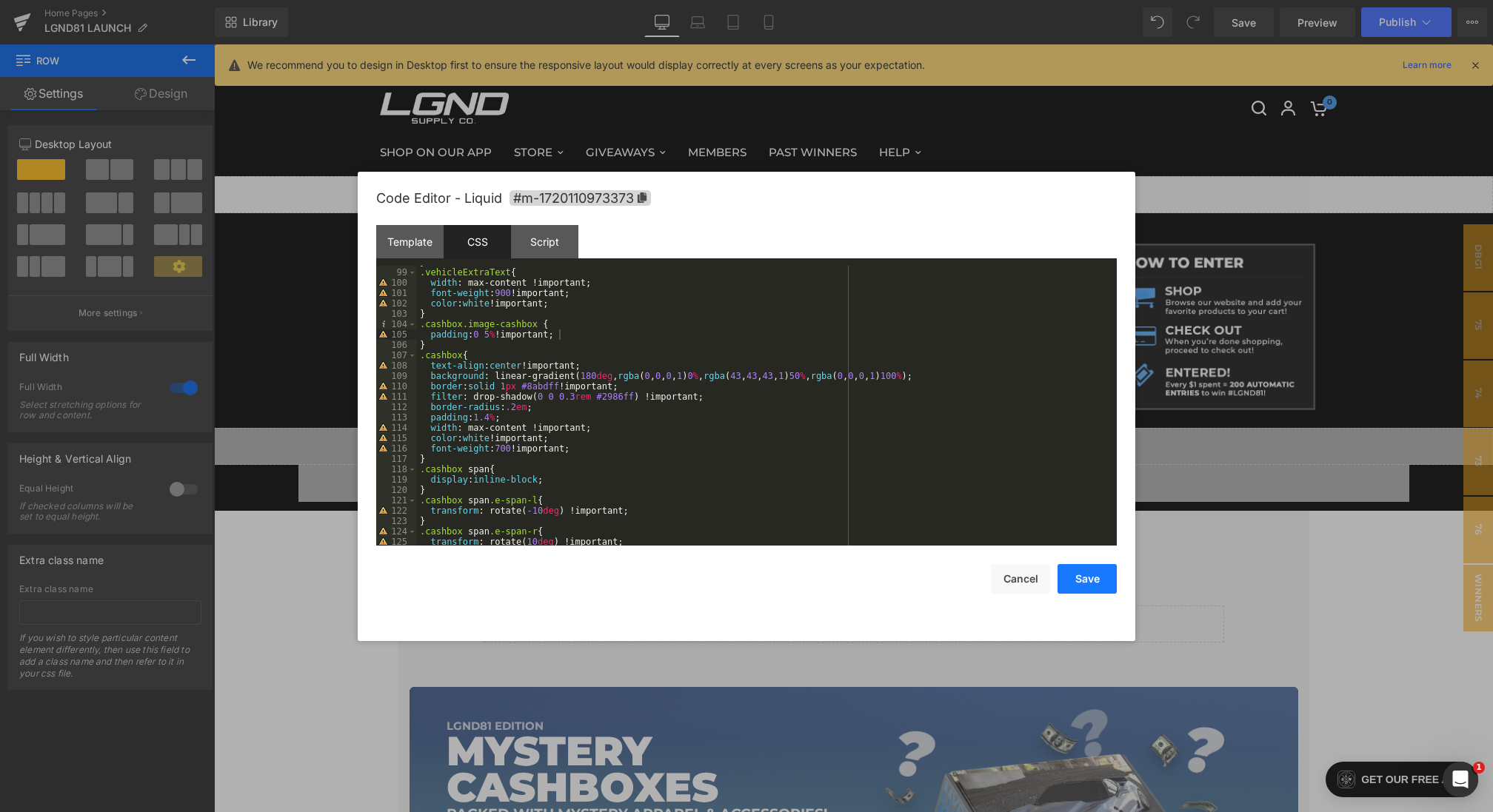
drag, startPoint x: 1078, startPoint y: 578, endPoint x: 896, endPoint y: 411, distance: 247.0
click at [1078, 578] on button "Save" at bounding box center [1087, 578] width 59 height 30
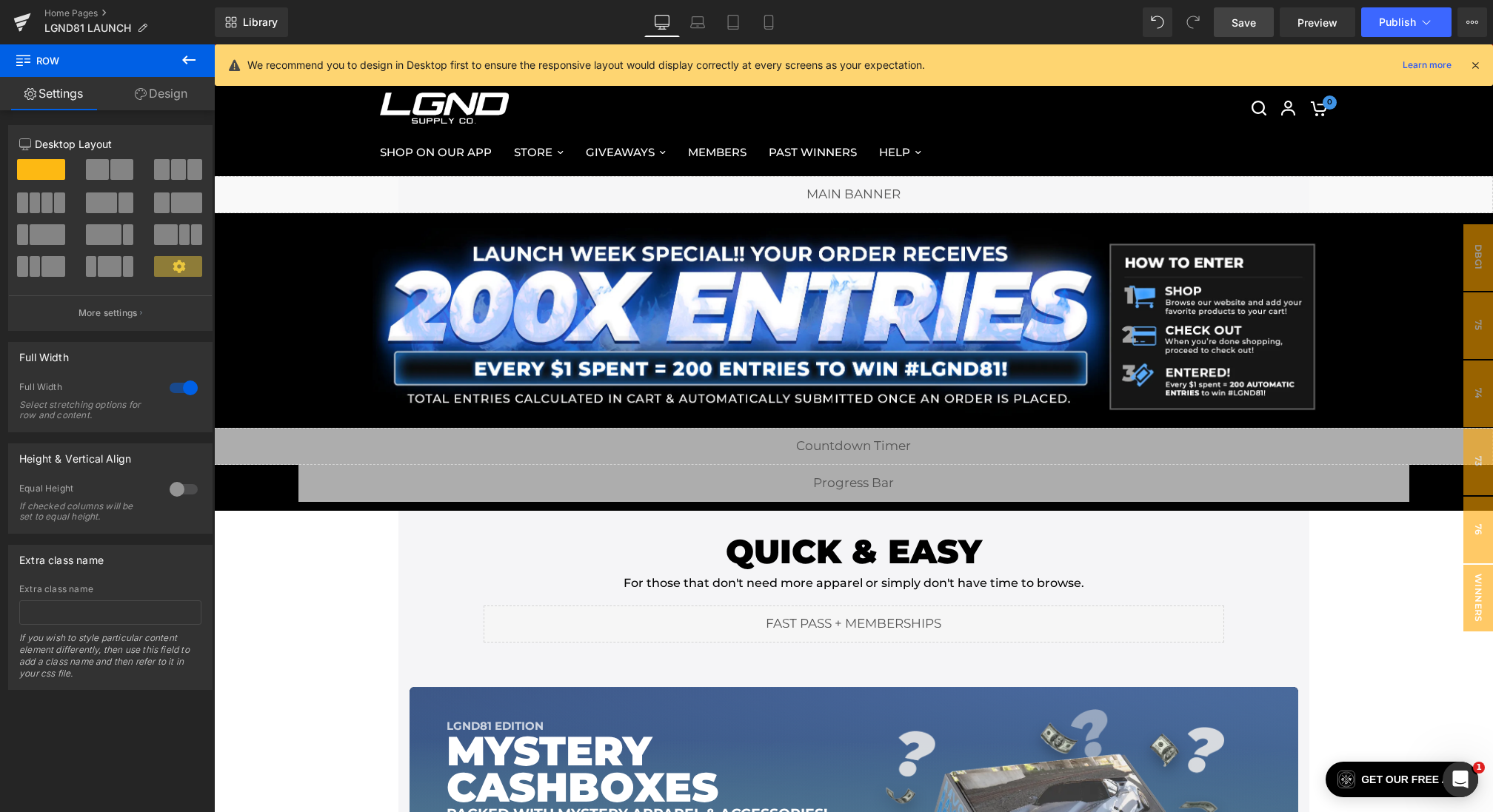
click at [1244, 20] on span "Save" at bounding box center [1243, 23] width 24 height 16
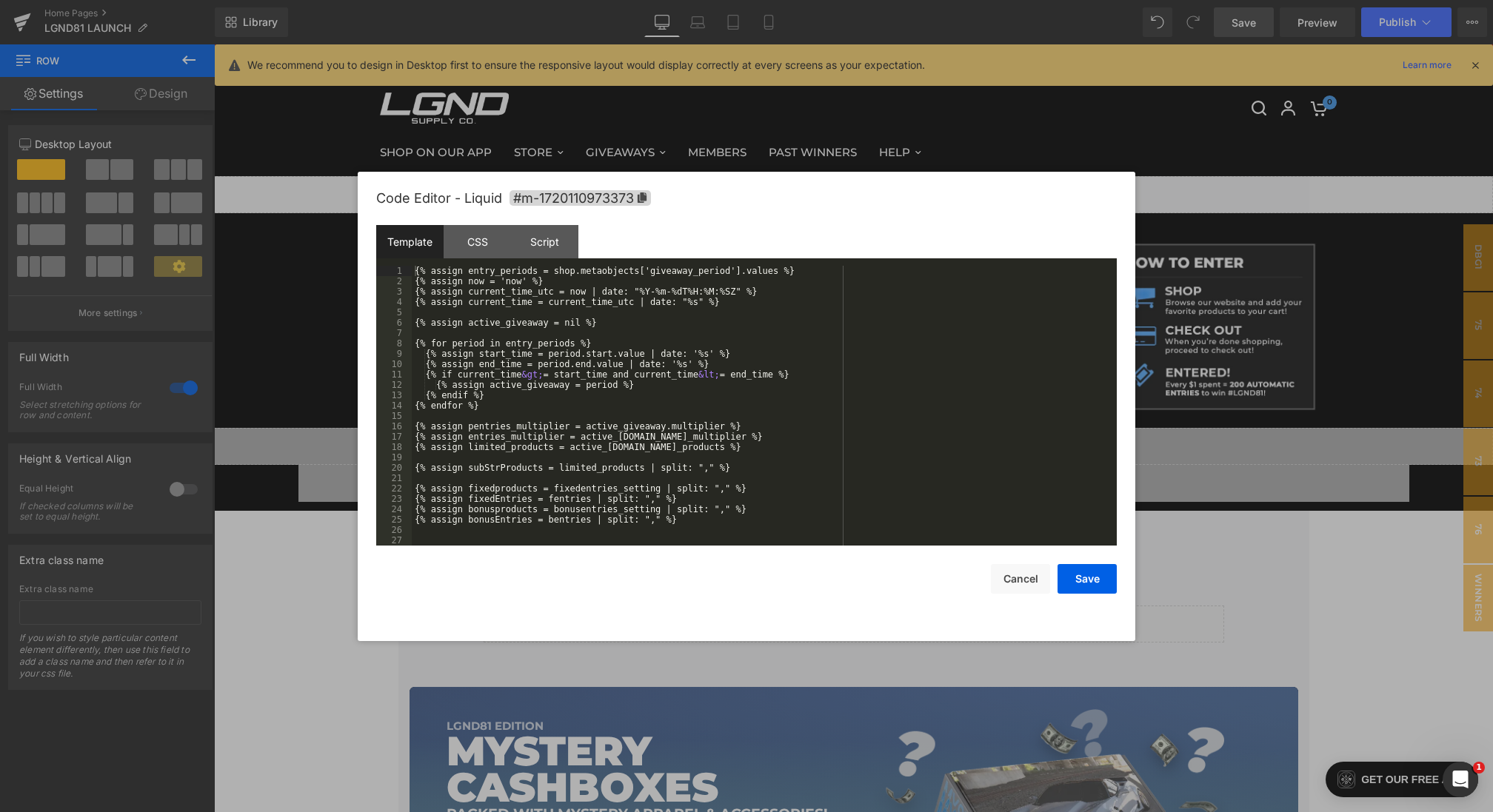
click at [597, 0] on div "Image You are previewing how the will restyle your page. You can not edit Eleme…" at bounding box center [746, 0] width 1493 height 0
click at [483, 237] on div "CSS" at bounding box center [477, 241] width 67 height 33
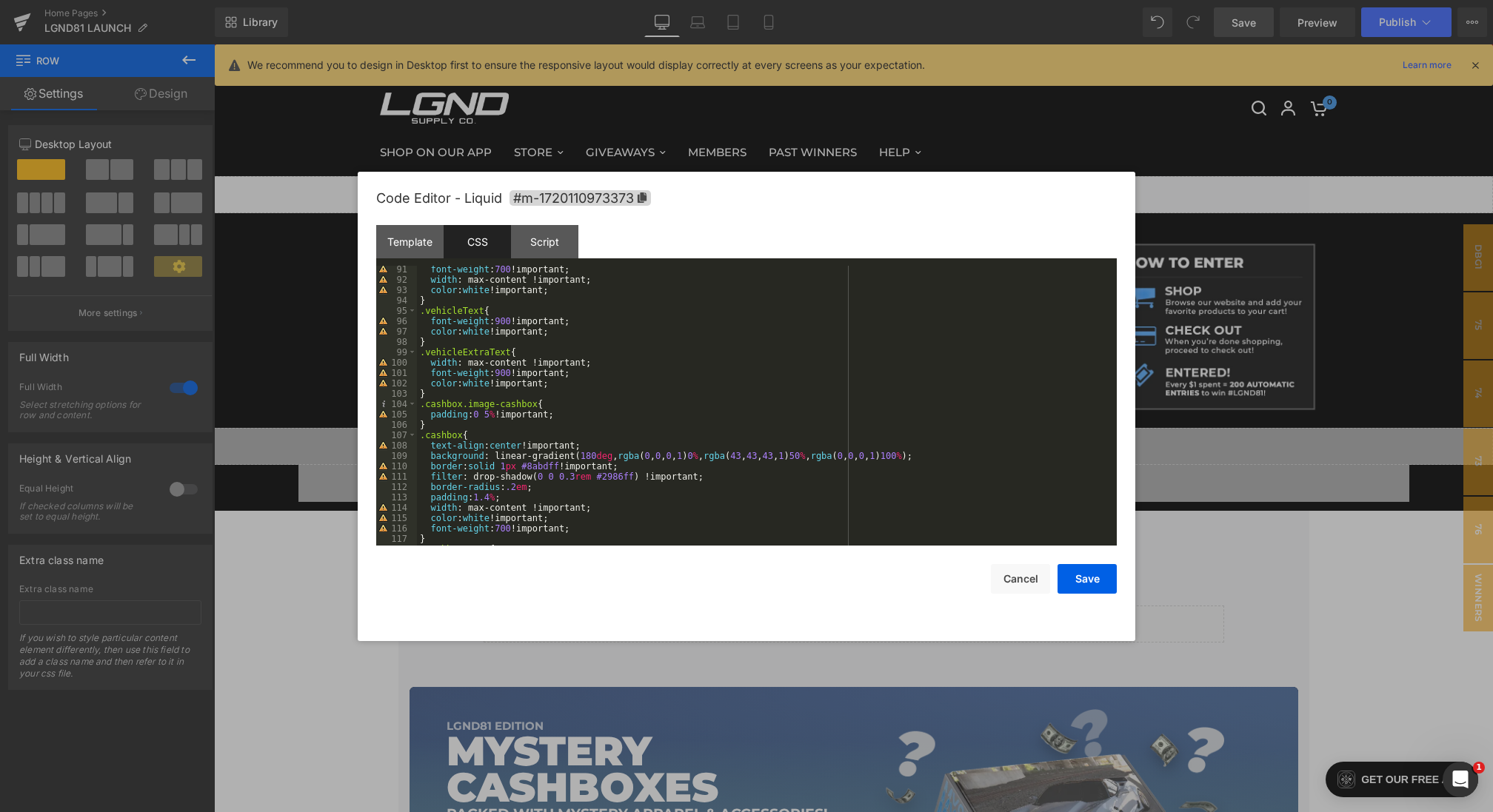
scroll to position [996, 0]
click at [575, 407] on div "font-weight : 700 !important; width : max-content !important; color : white !im…" at bounding box center [764, 414] width 694 height 300
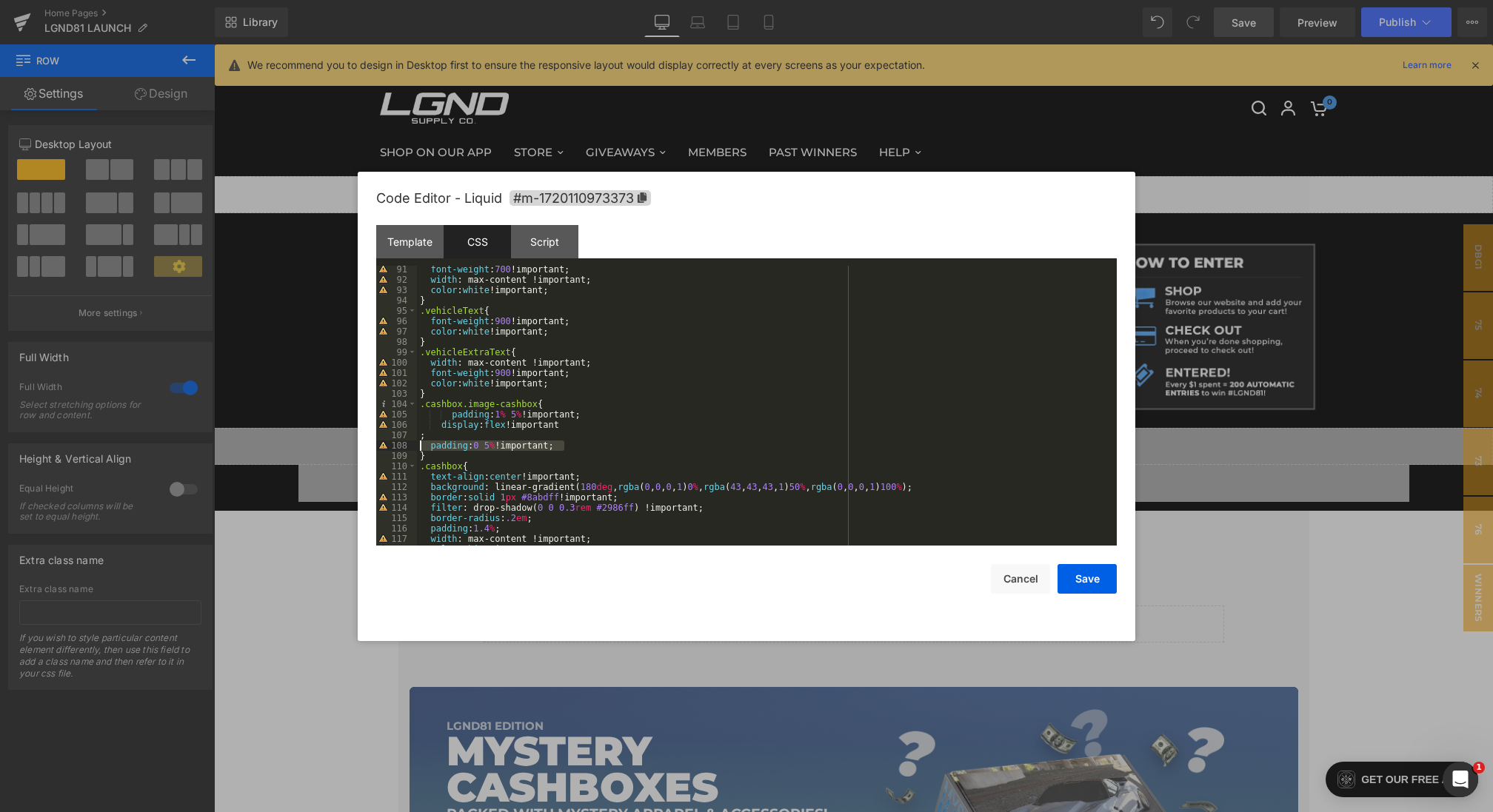
drag, startPoint x: 591, startPoint y: 444, endPoint x: 382, endPoint y: 443, distance: 209.0
click at [382, 443] on pre "91 92 93 94 95 96 97 98 99 100 101 102 103 104 105 106 107 108 109 110 111 112 …" at bounding box center [746, 406] width 740 height 280
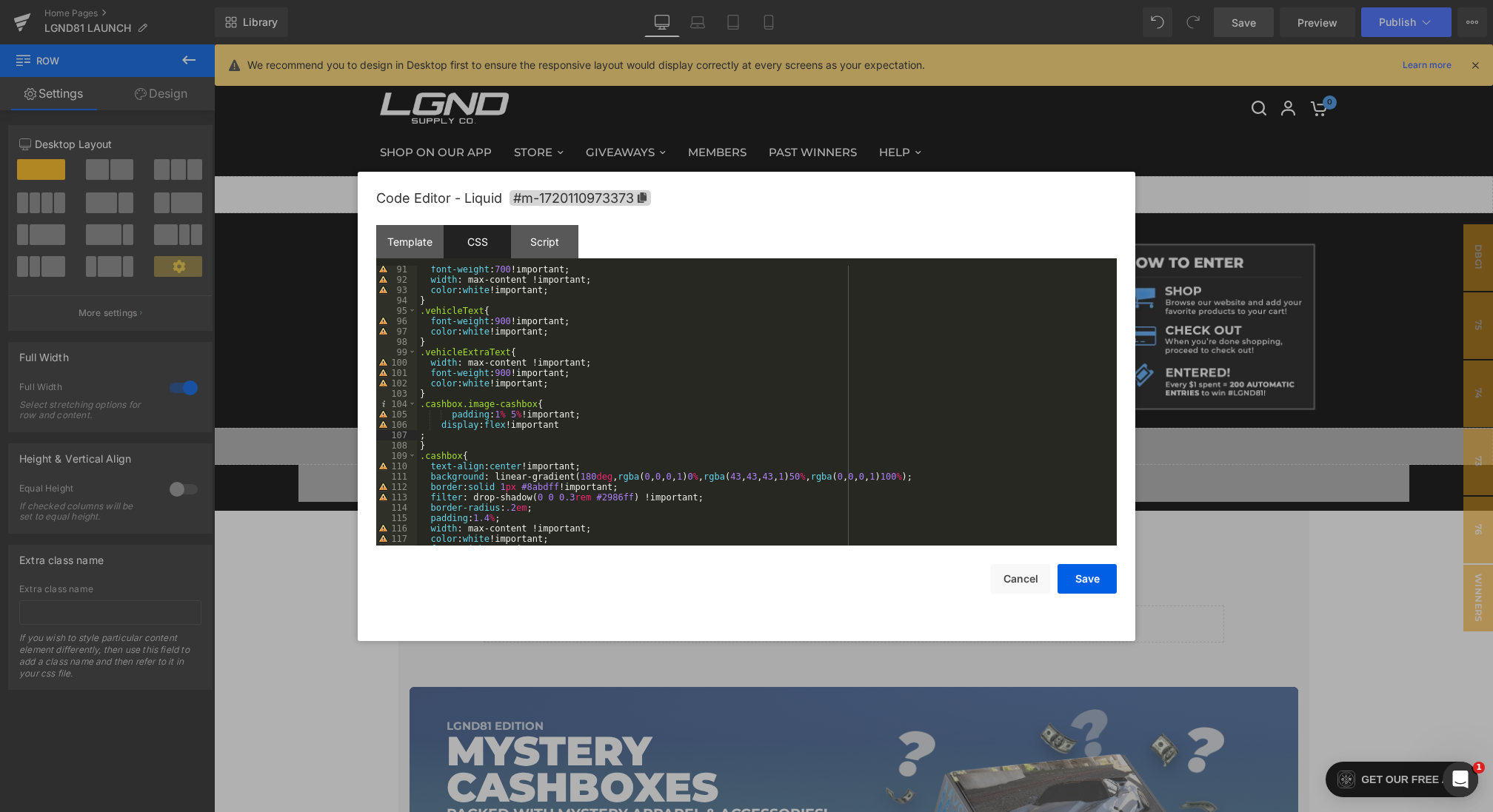
click at [420, 434] on div "font-weight : 700 !important; width : max-content !important; color : white !im…" at bounding box center [764, 414] width 694 height 300
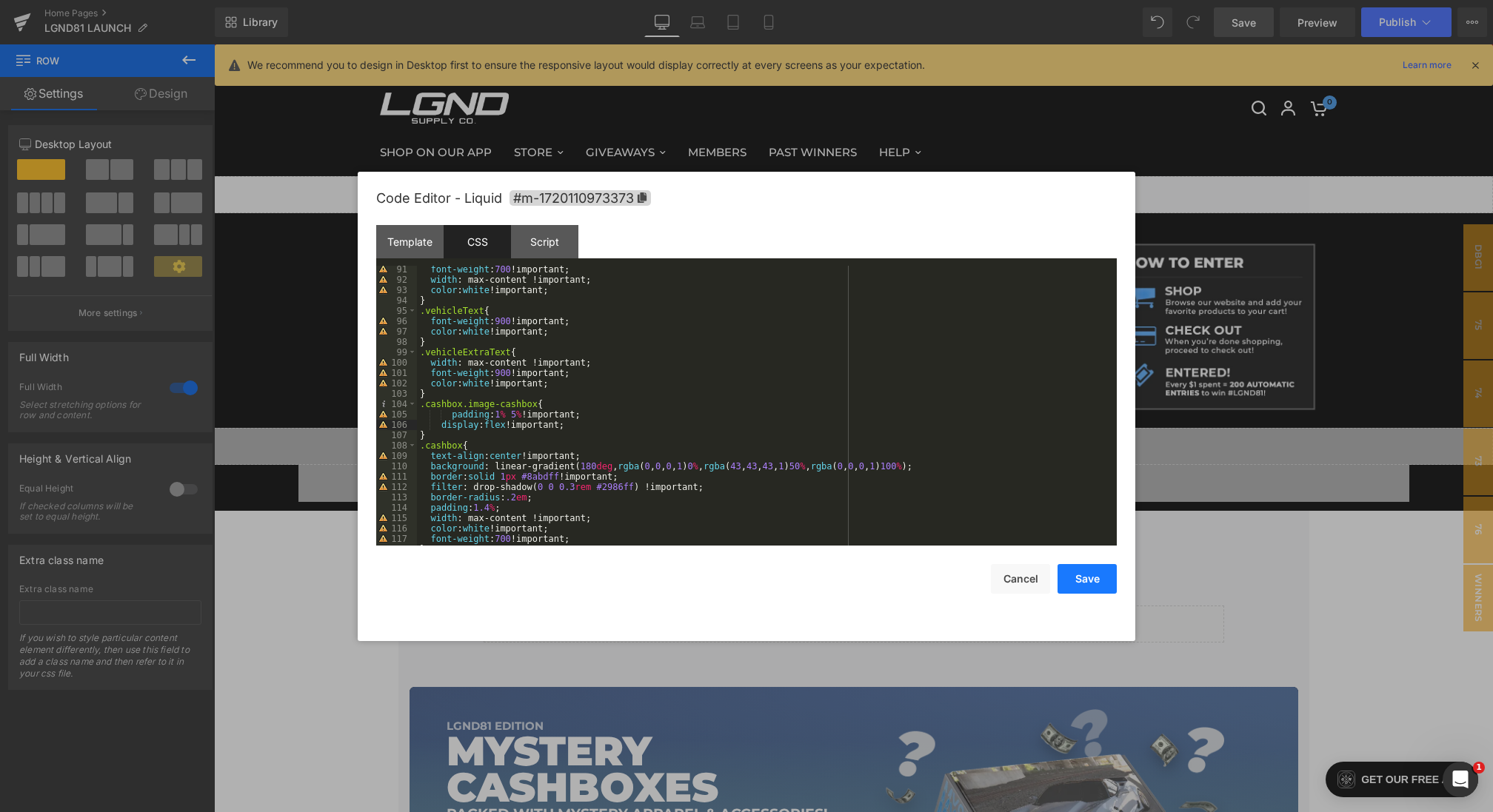
click at [1091, 581] on button "Save" at bounding box center [1087, 578] width 59 height 30
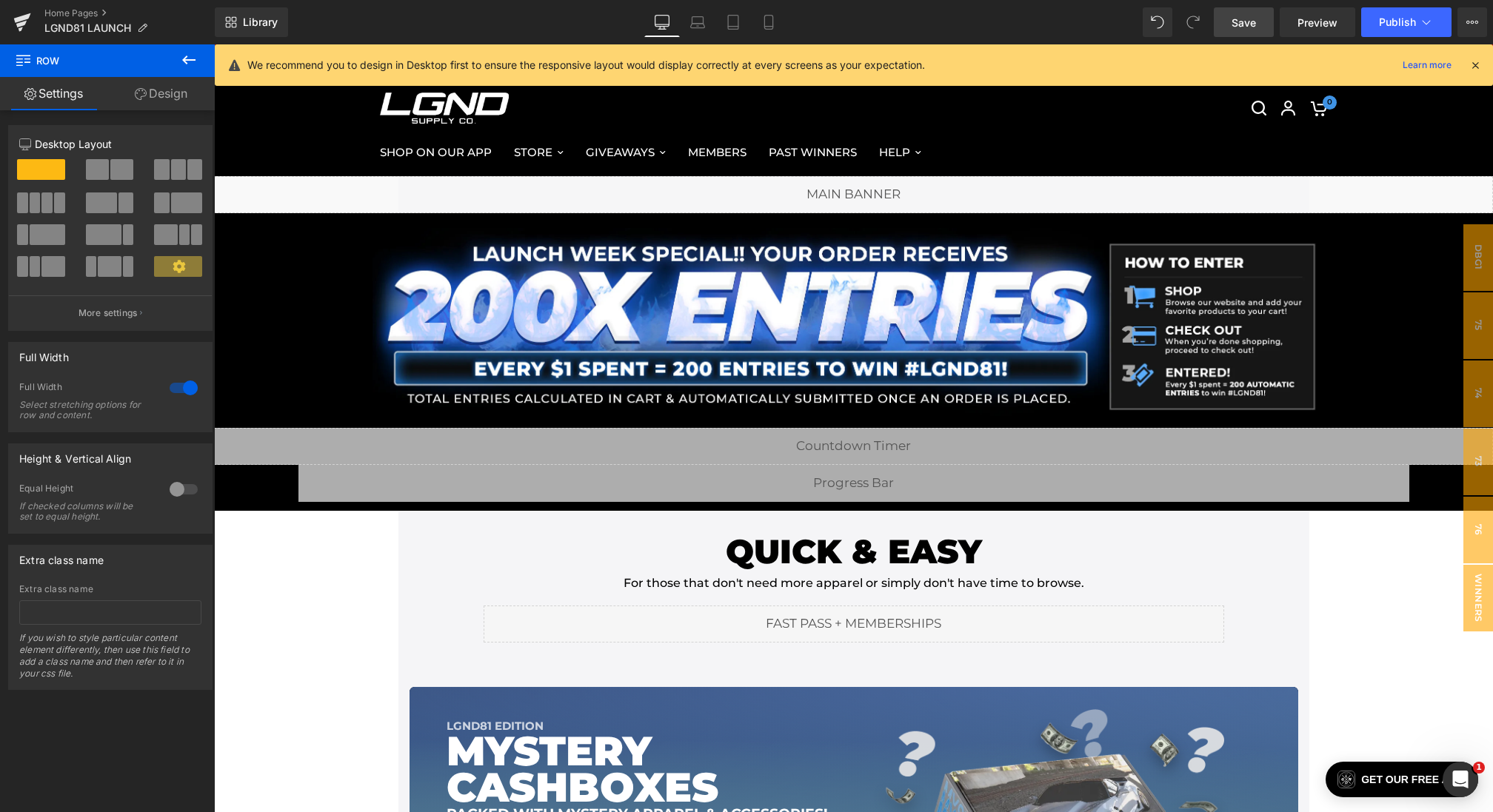
click at [1244, 23] on span "Save" at bounding box center [1243, 23] width 24 height 16
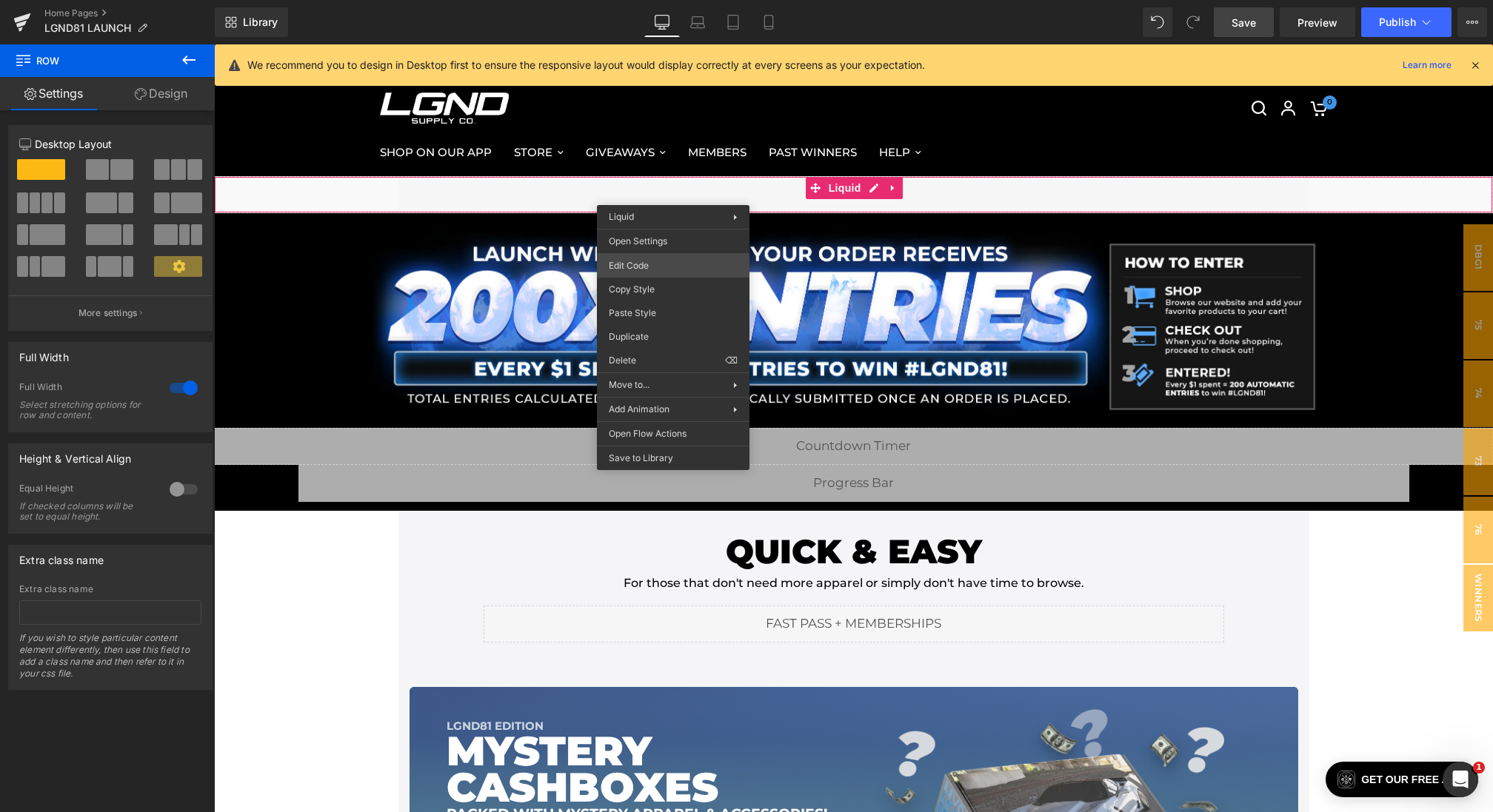
click at [637, 0] on div "Image You are previewing how the will restyle your page. You can not edit Eleme…" at bounding box center [746, 0] width 1493 height 0
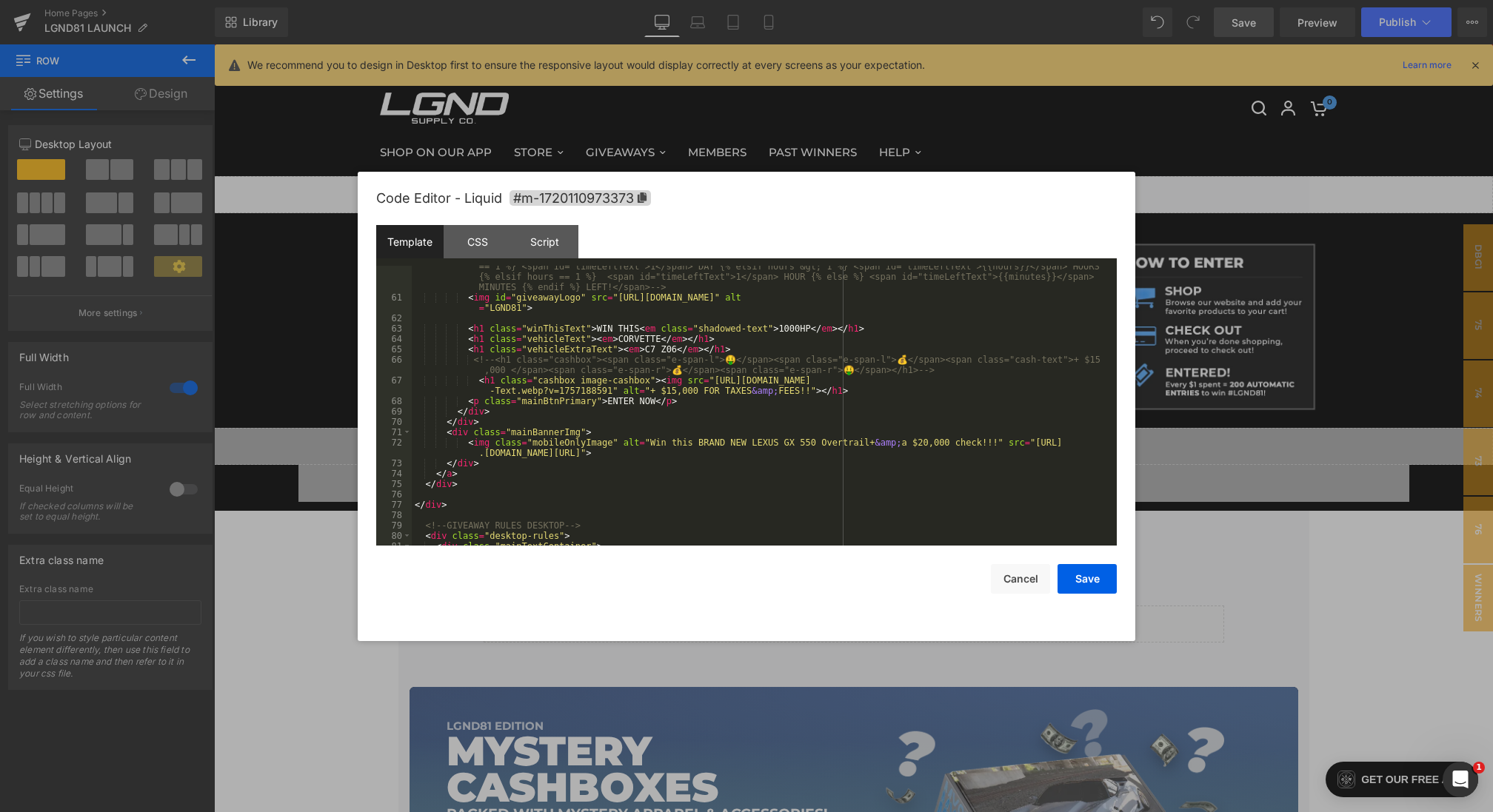
scroll to position [626, 0]
drag, startPoint x: 715, startPoint y: 379, endPoint x: 612, endPoint y: 388, distance: 103.4
click at [612, 388] on div "<!-- <span class="time-left-badge"> ONLY {% if days &gt; 1 %} <span id="timeLef…" at bounding box center [761, 417] width 699 height 331
click at [1095, 584] on button "Save" at bounding box center [1087, 578] width 59 height 30
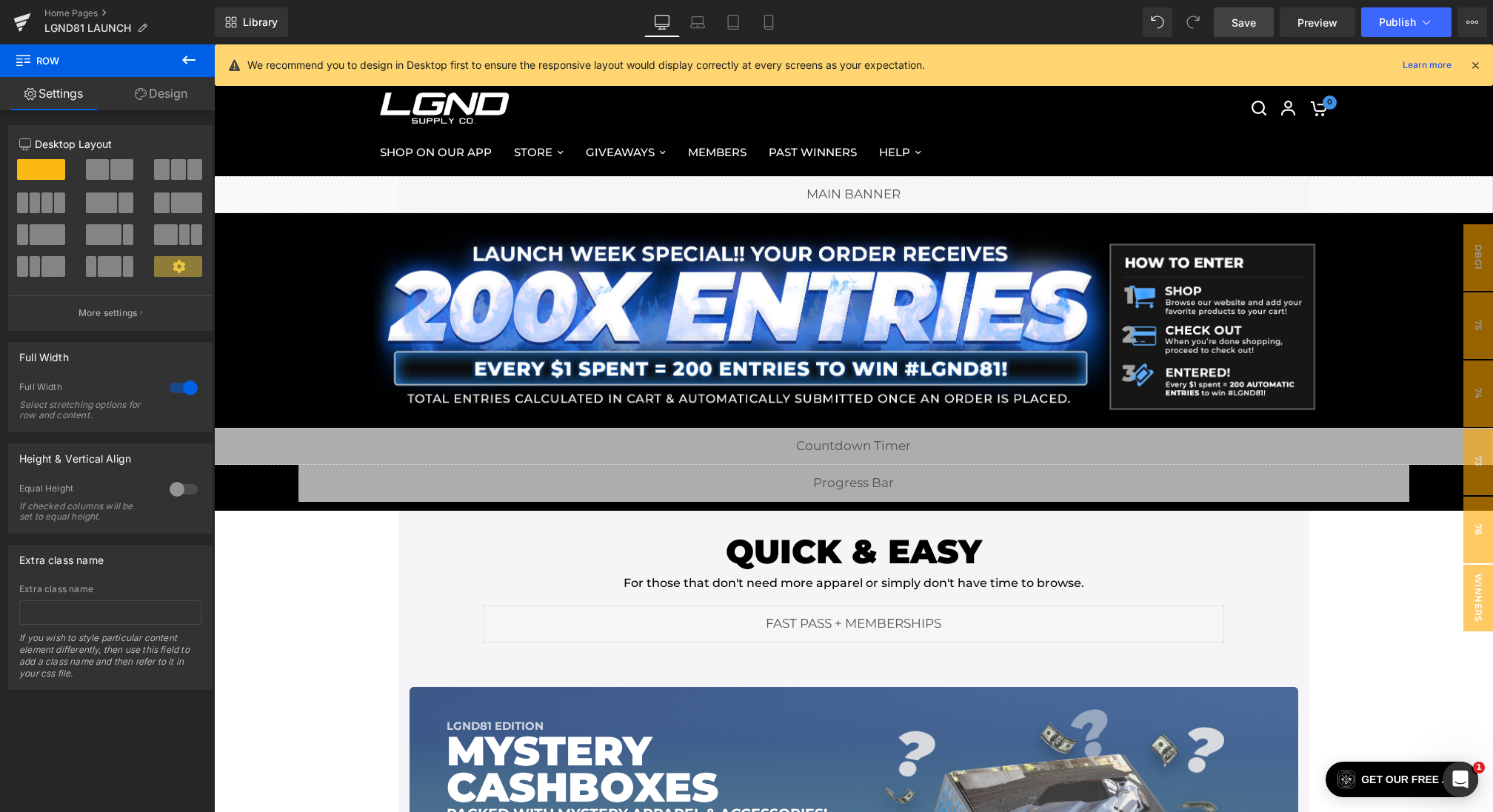
click at [1236, 30] on link "Save" at bounding box center [1243, 22] width 60 height 30
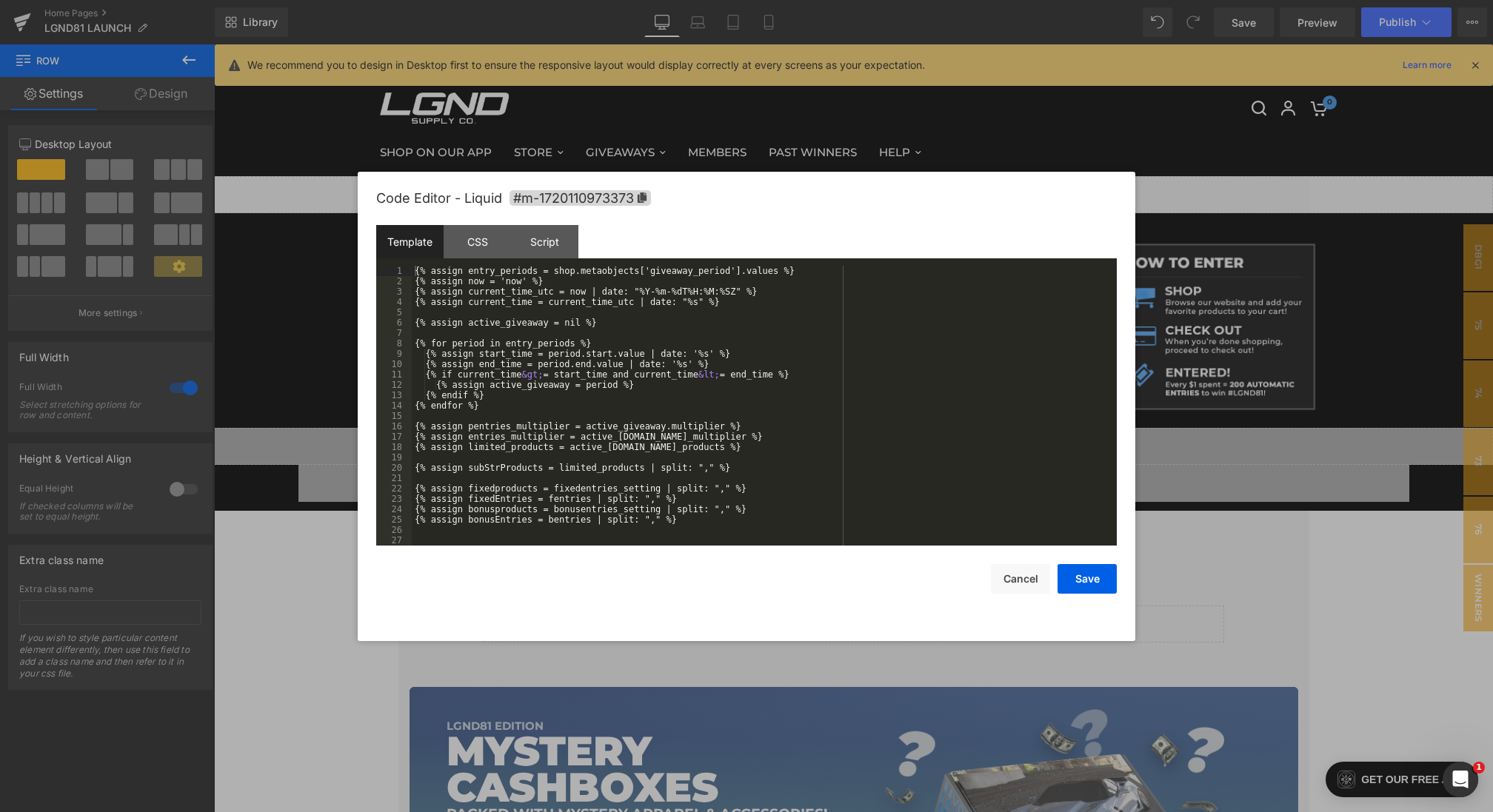
click at [594, 0] on div "Image You are previewing how the will restyle your page. You can not edit Eleme…" at bounding box center [746, 0] width 1493 height 0
click at [485, 229] on div "CSS" at bounding box center [477, 241] width 67 height 33
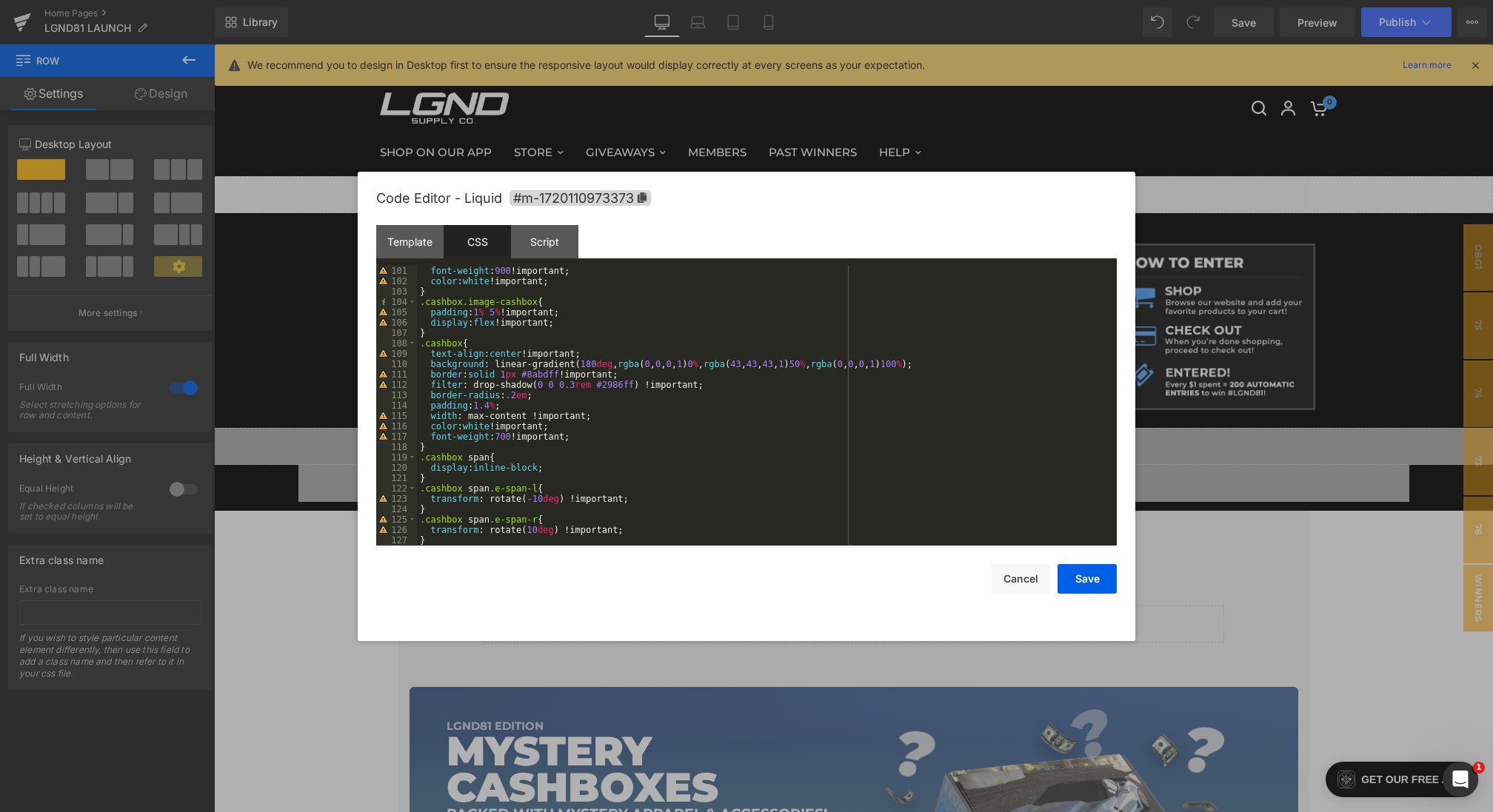
scroll to position [1098, 0]
drag, startPoint x: 588, startPoint y: 310, endPoint x: 429, endPoint y: 310, distance: 159.0
click at [429, 310] on div "font-weight : 900 !important; color : white !important; } .cashbox.image-cashbo…" at bounding box center [764, 415] width 694 height 300
click at [1072, 579] on button "Save" at bounding box center [1087, 578] width 59 height 30
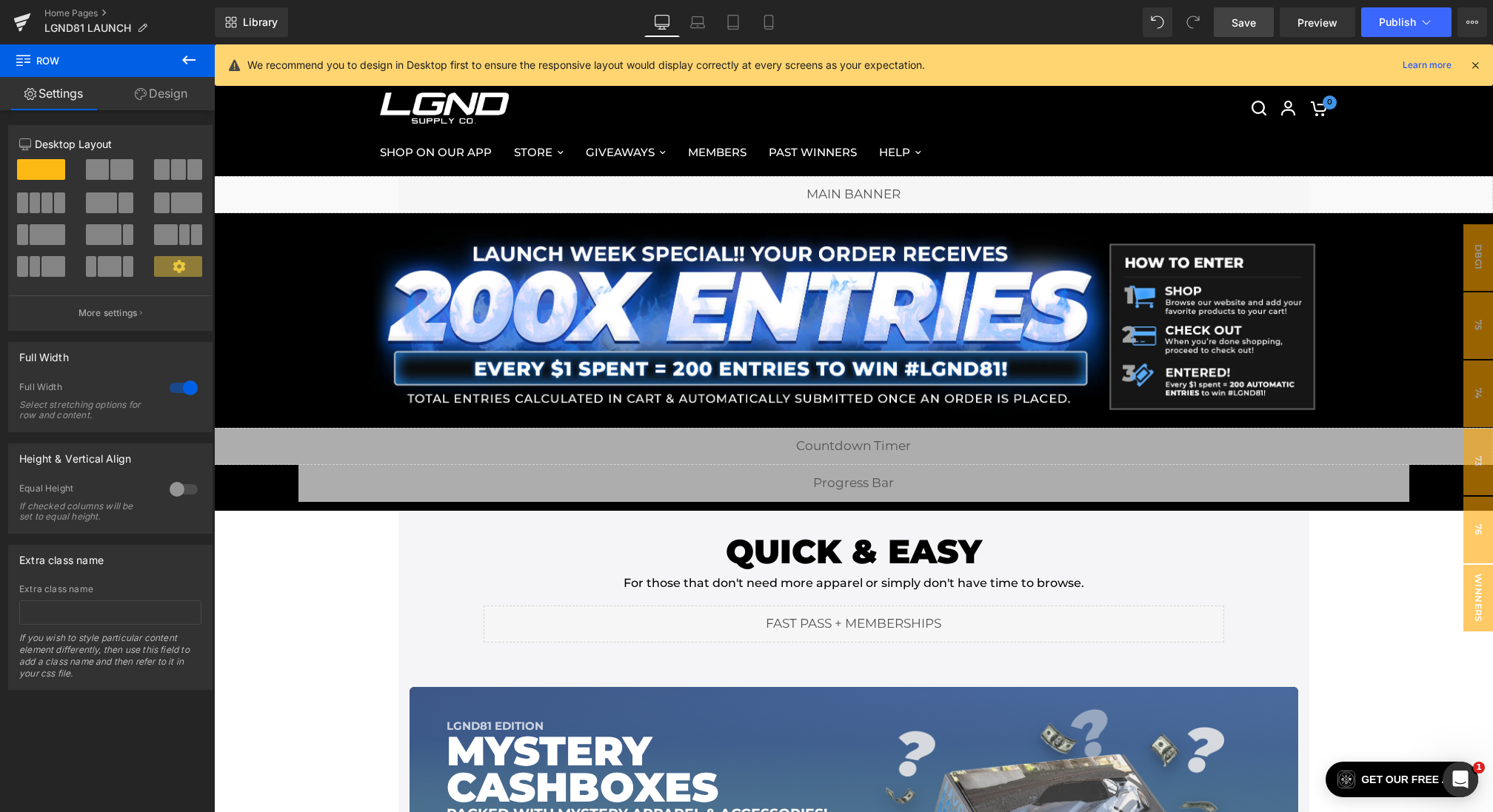
click at [1238, 17] on span "Save" at bounding box center [1243, 23] width 24 height 16
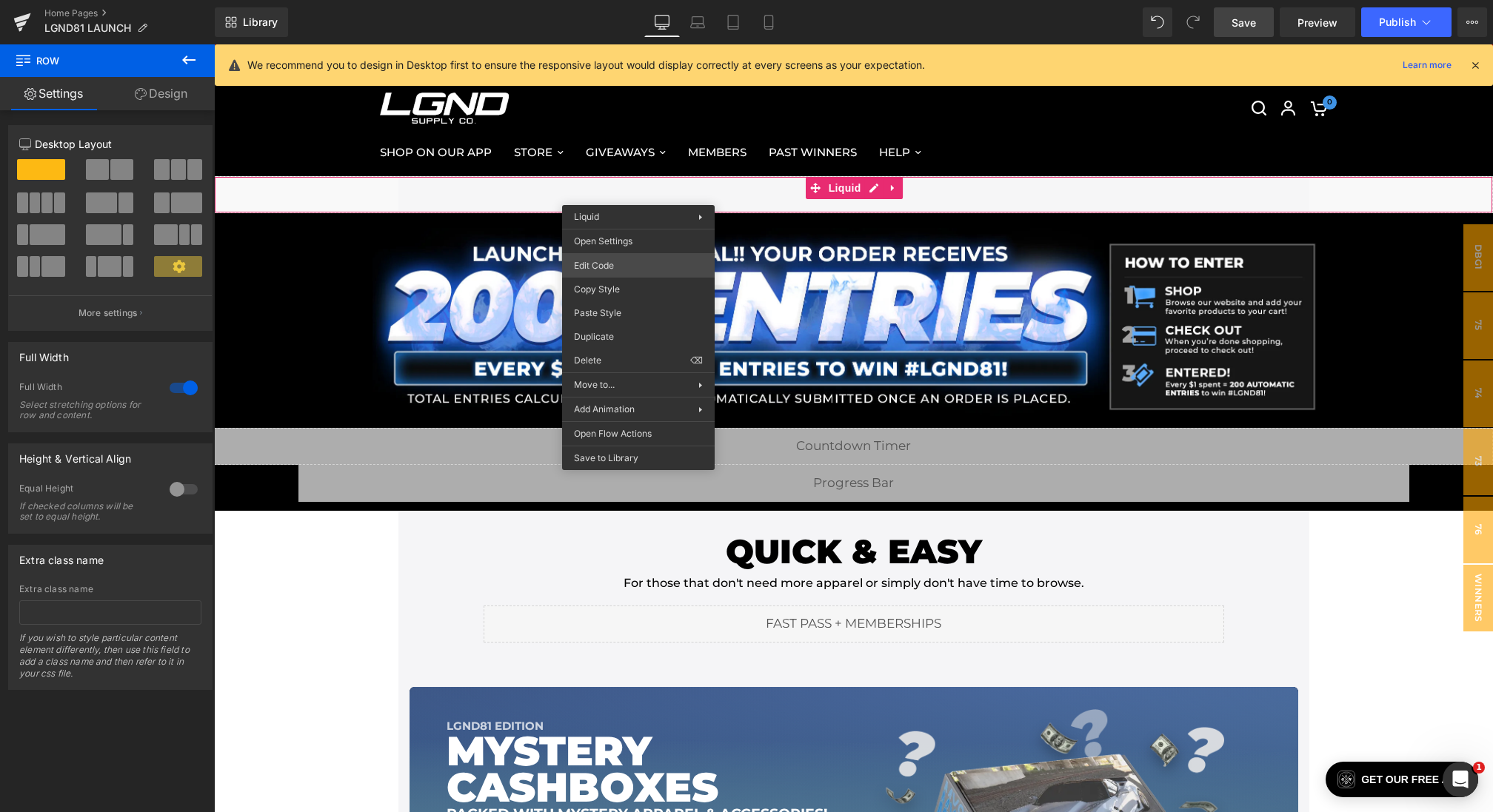
click at [595, 0] on div "Image You are previewing how the will restyle your page. You can not edit Eleme…" at bounding box center [746, 0] width 1493 height 0
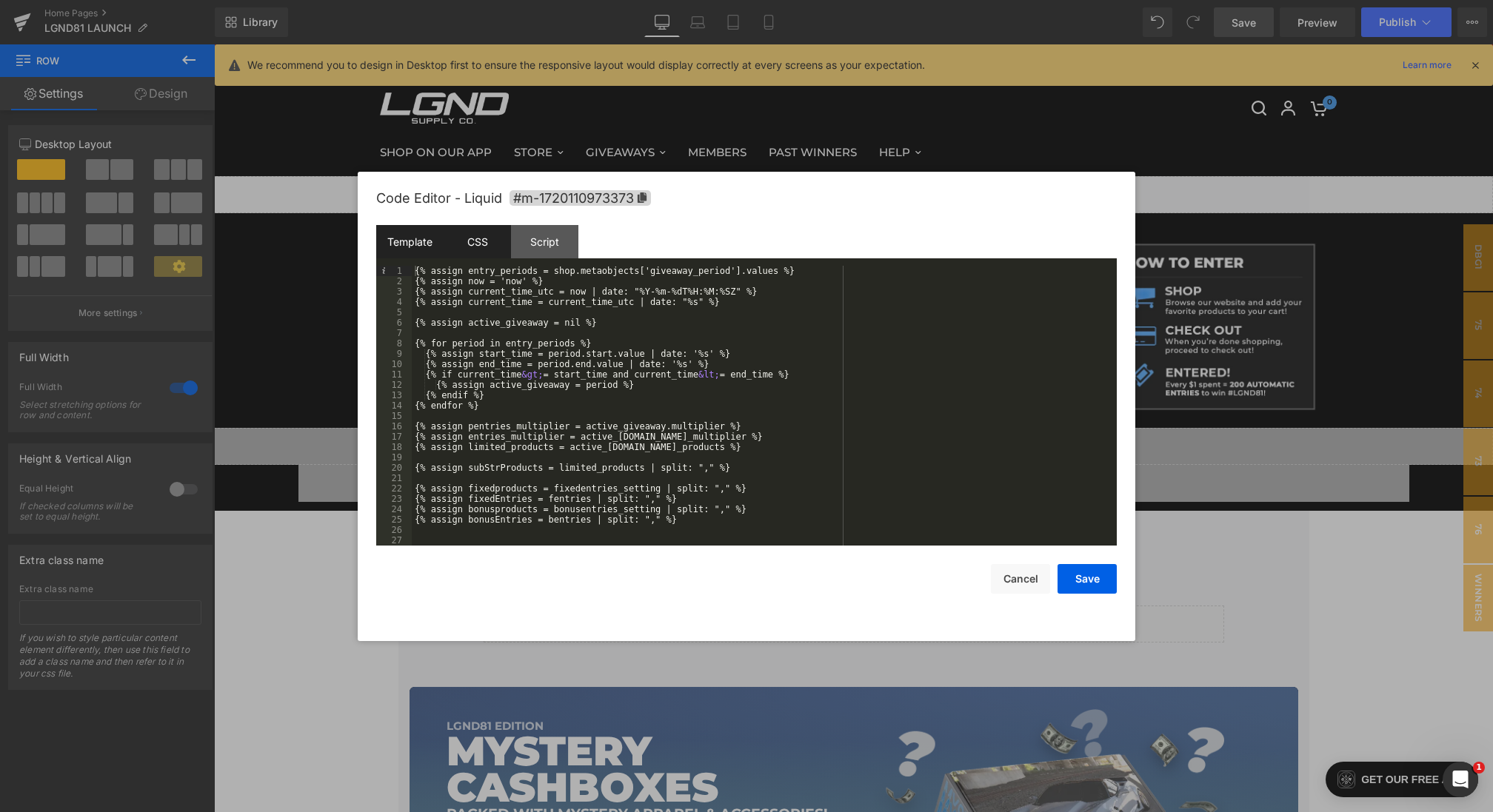
click at [480, 240] on div "CSS" at bounding box center [477, 241] width 67 height 33
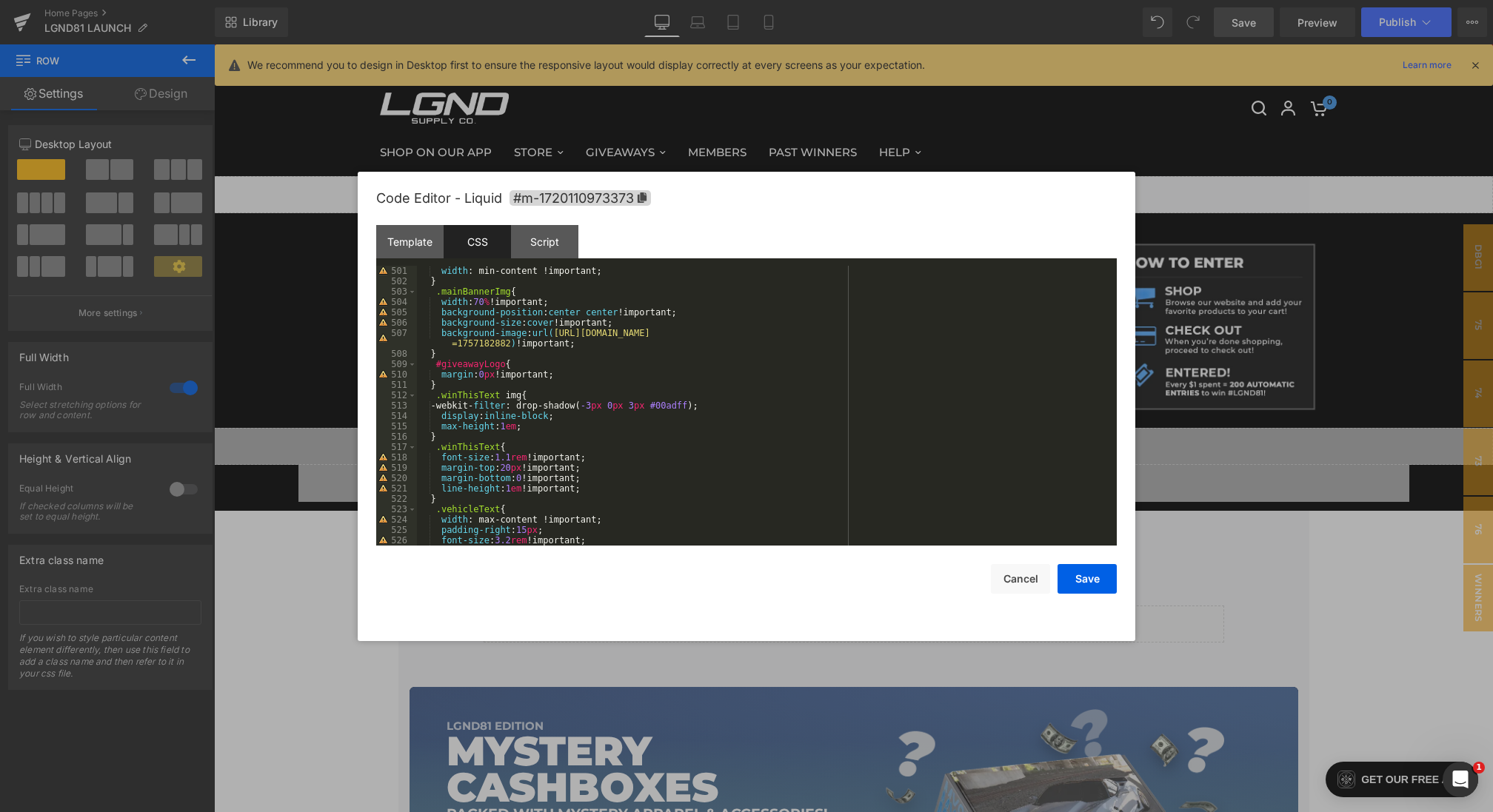
scroll to position [5344, 0]
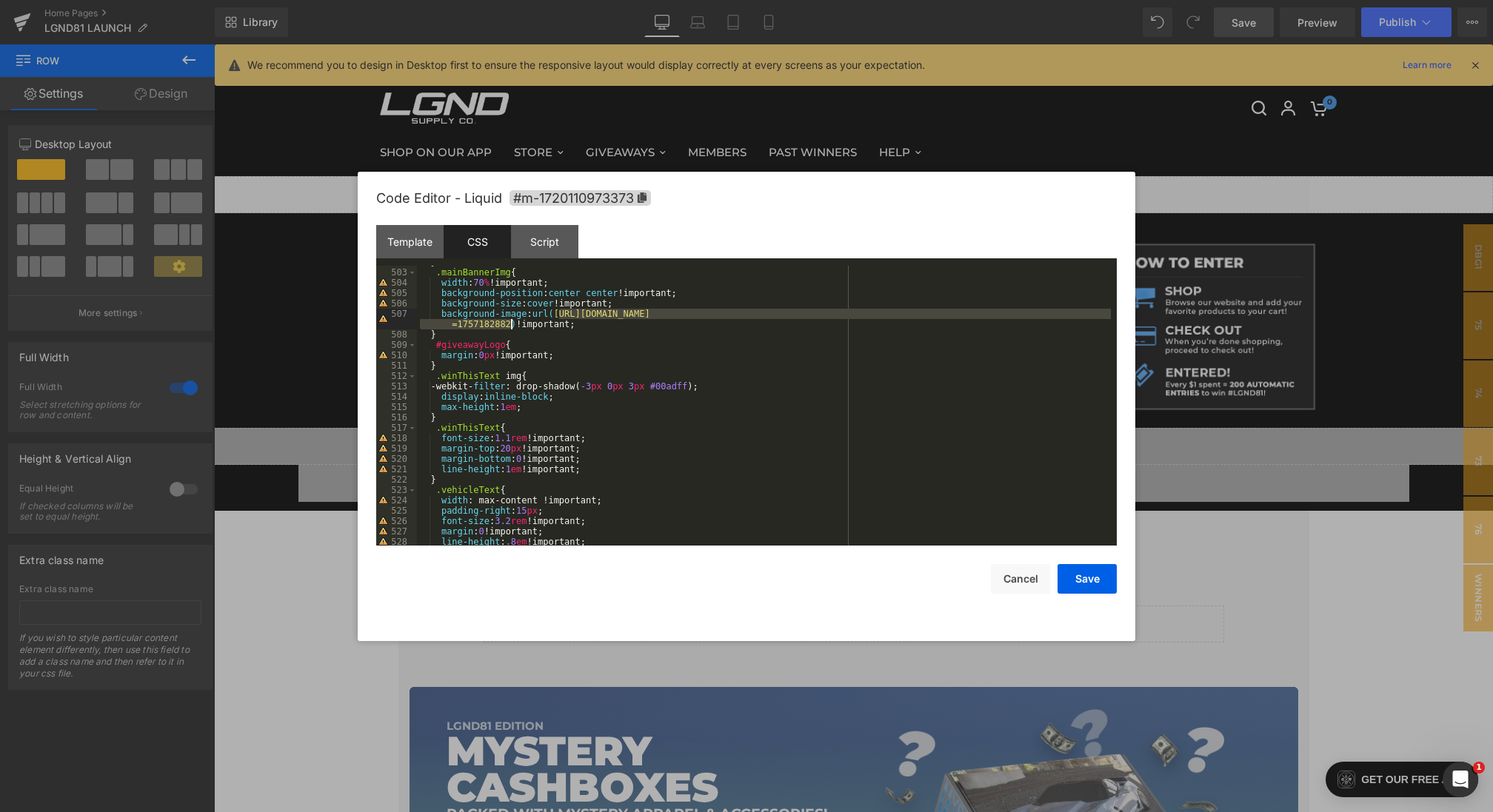
drag, startPoint x: 560, startPoint y: 316, endPoint x: 510, endPoint y: 328, distance: 51.4
click at [510, 328] on div "} .mainBannerImg { width : 70 % !important; background-position : center center…" at bounding box center [764, 406] width 694 height 300
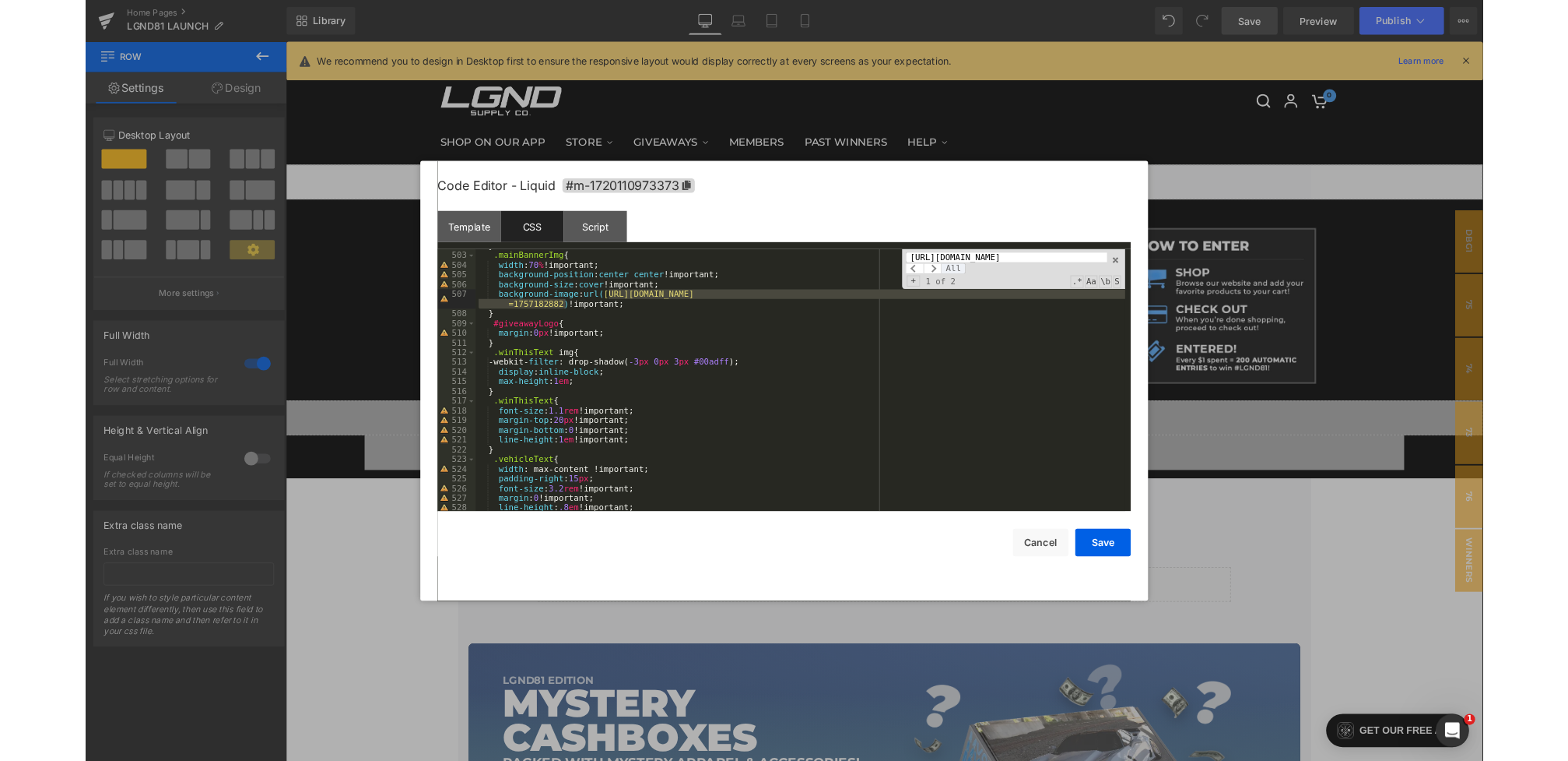
scroll to position [0, 0]
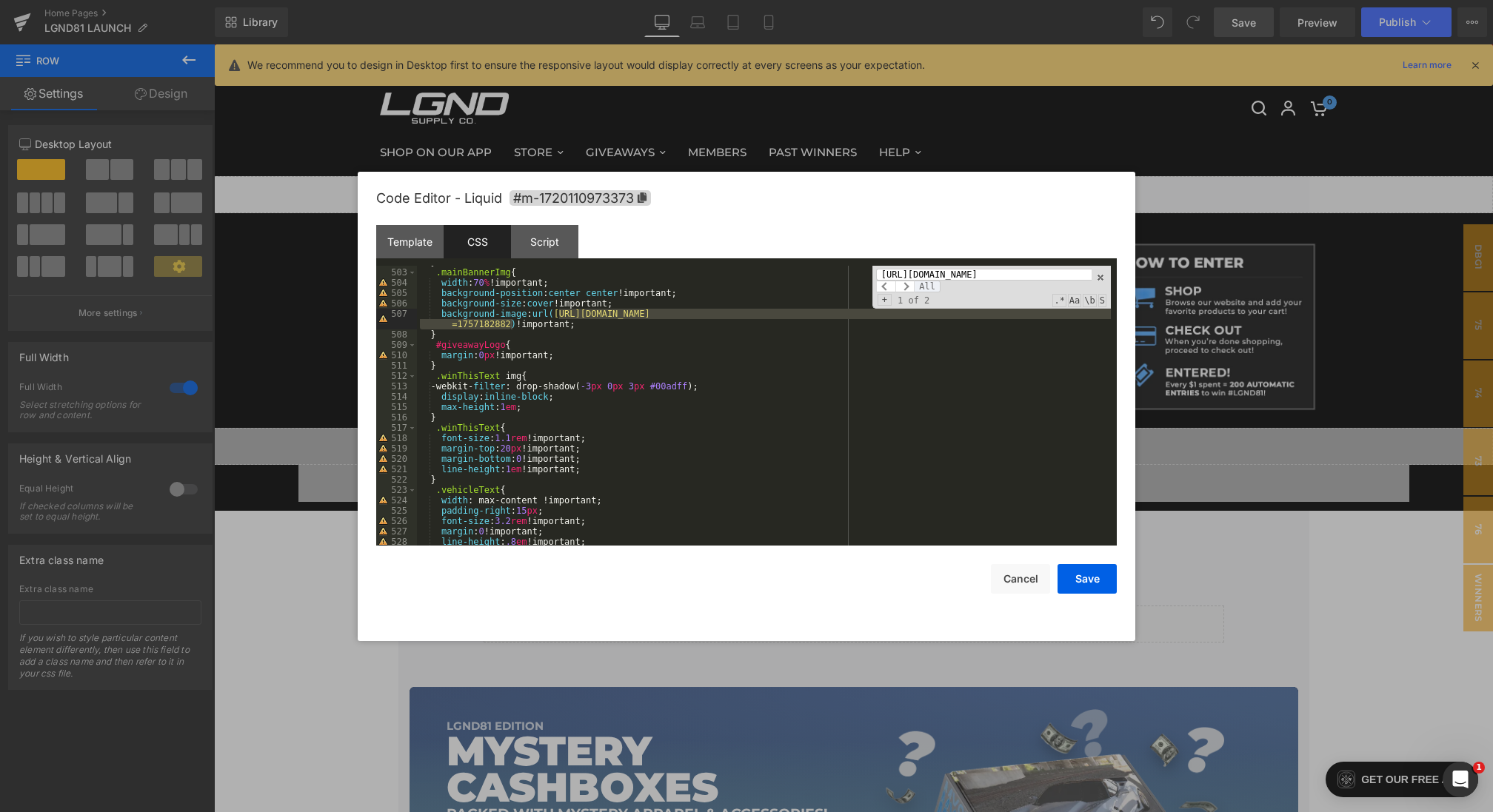
click at [926, 282] on span "All" at bounding box center [927, 287] width 26 height 12
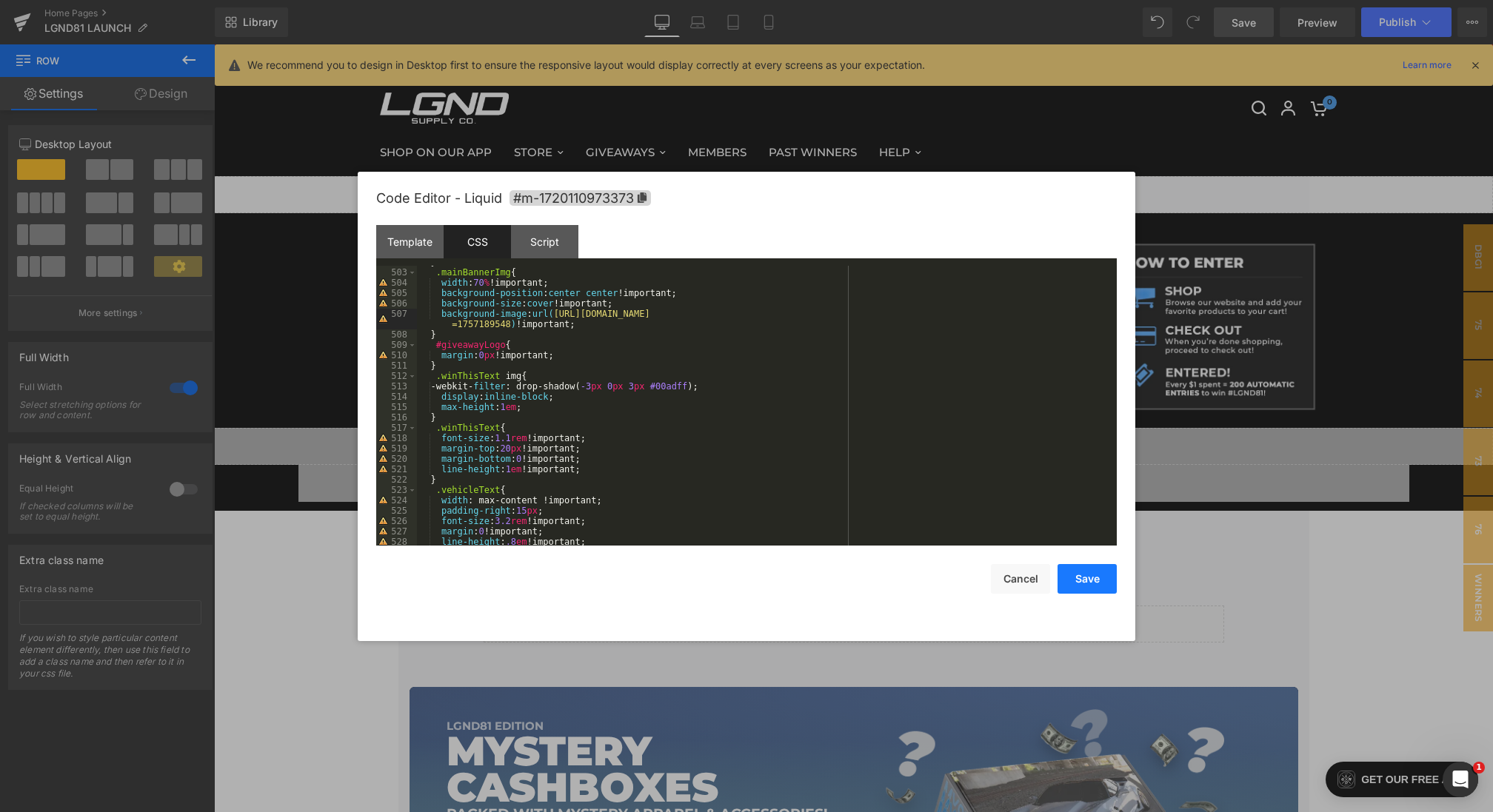
click at [1077, 589] on button "Save" at bounding box center [1087, 578] width 59 height 30
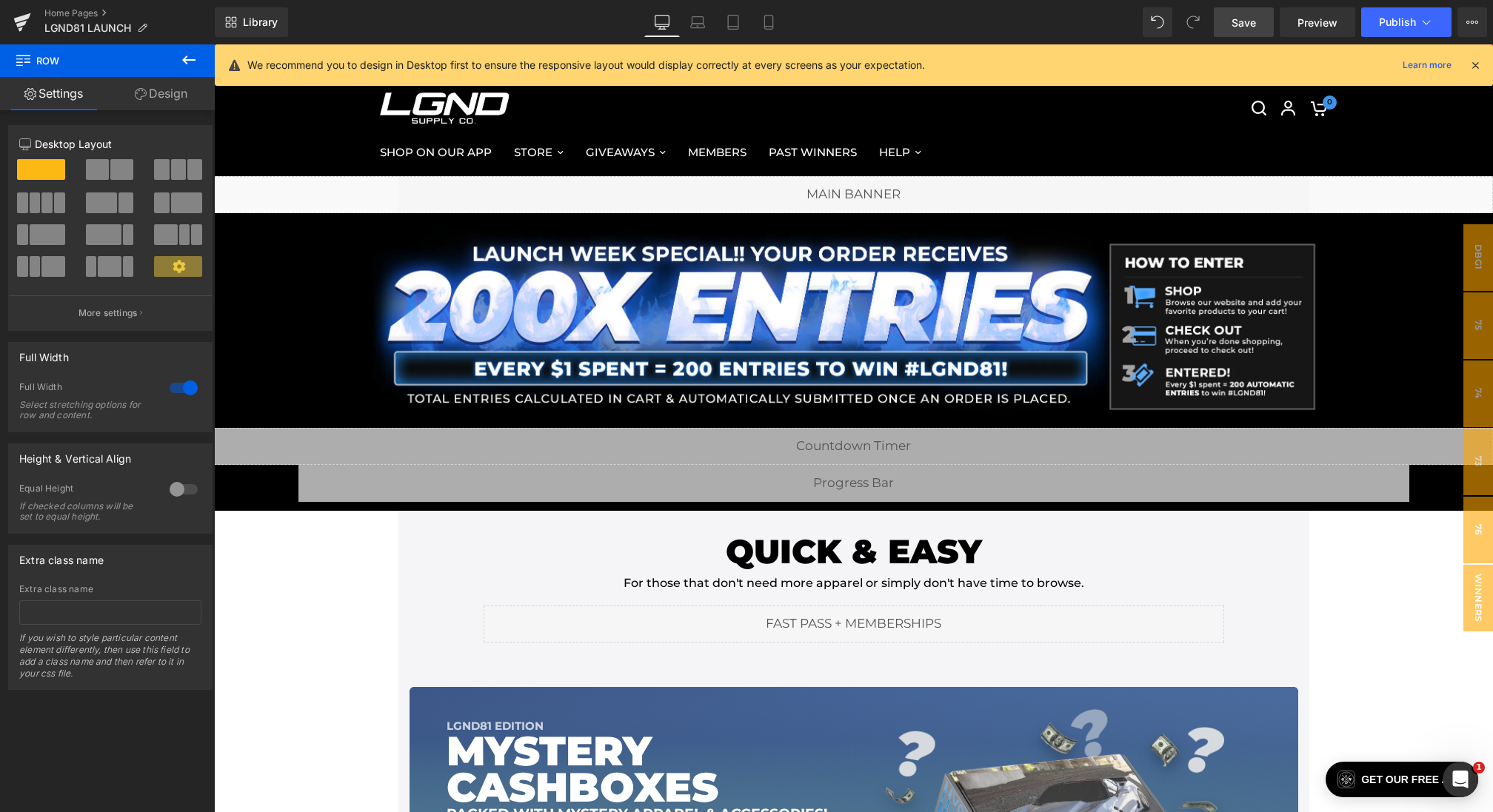
click at [1235, 23] on span "Save" at bounding box center [1243, 23] width 24 height 16
click at [1472, 61] on icon at bounding box center [1475, 65] width 14 height 14
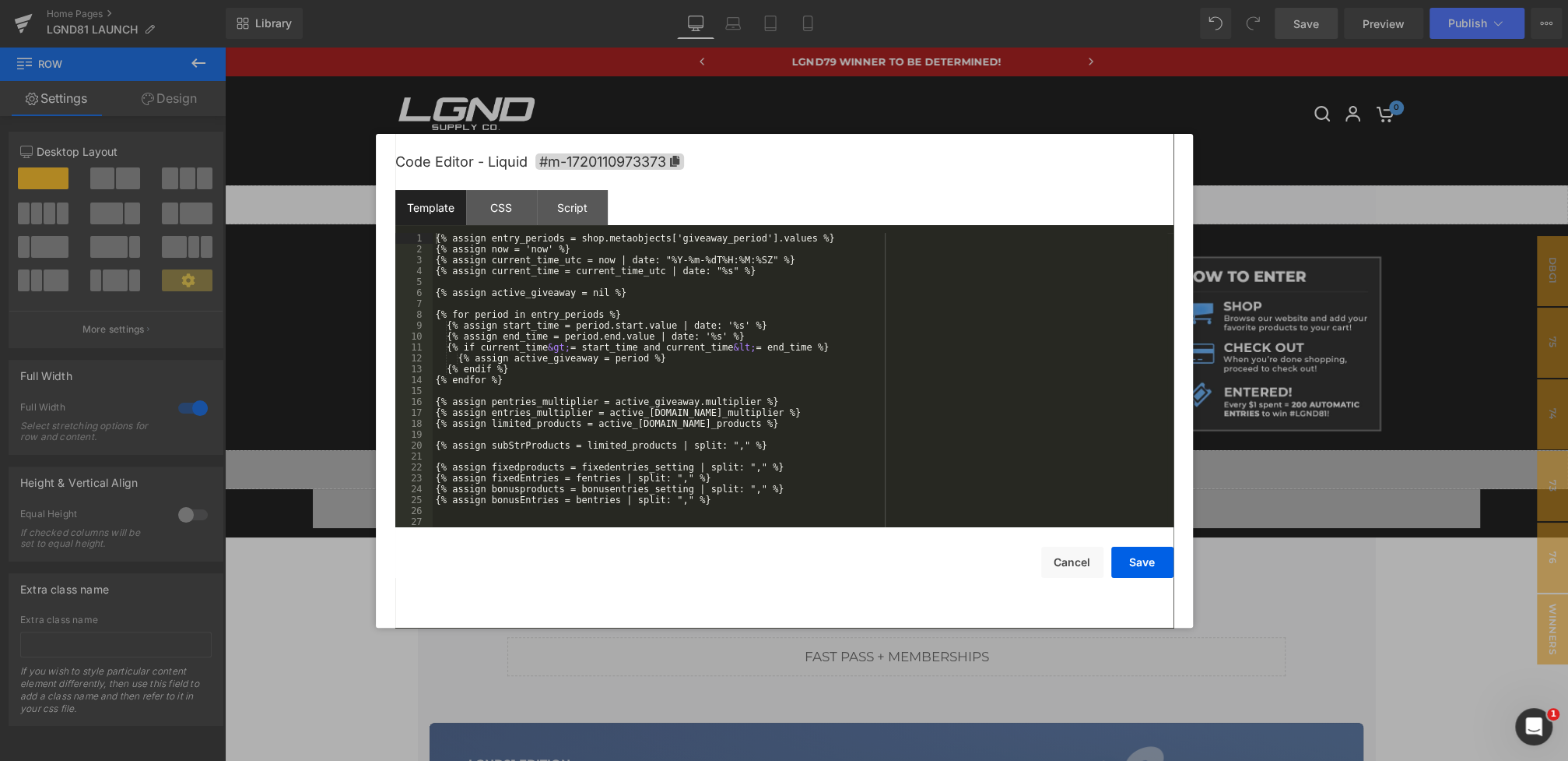
click at [655, 0] on div "Image You are previewing how the will restyle your page. You can not edit Eleme…" at bounding box center [784, 0] width 1568 height 0
click at [508, 203] on div "CSS" at bounding box center [501, 208] width 71 height 35
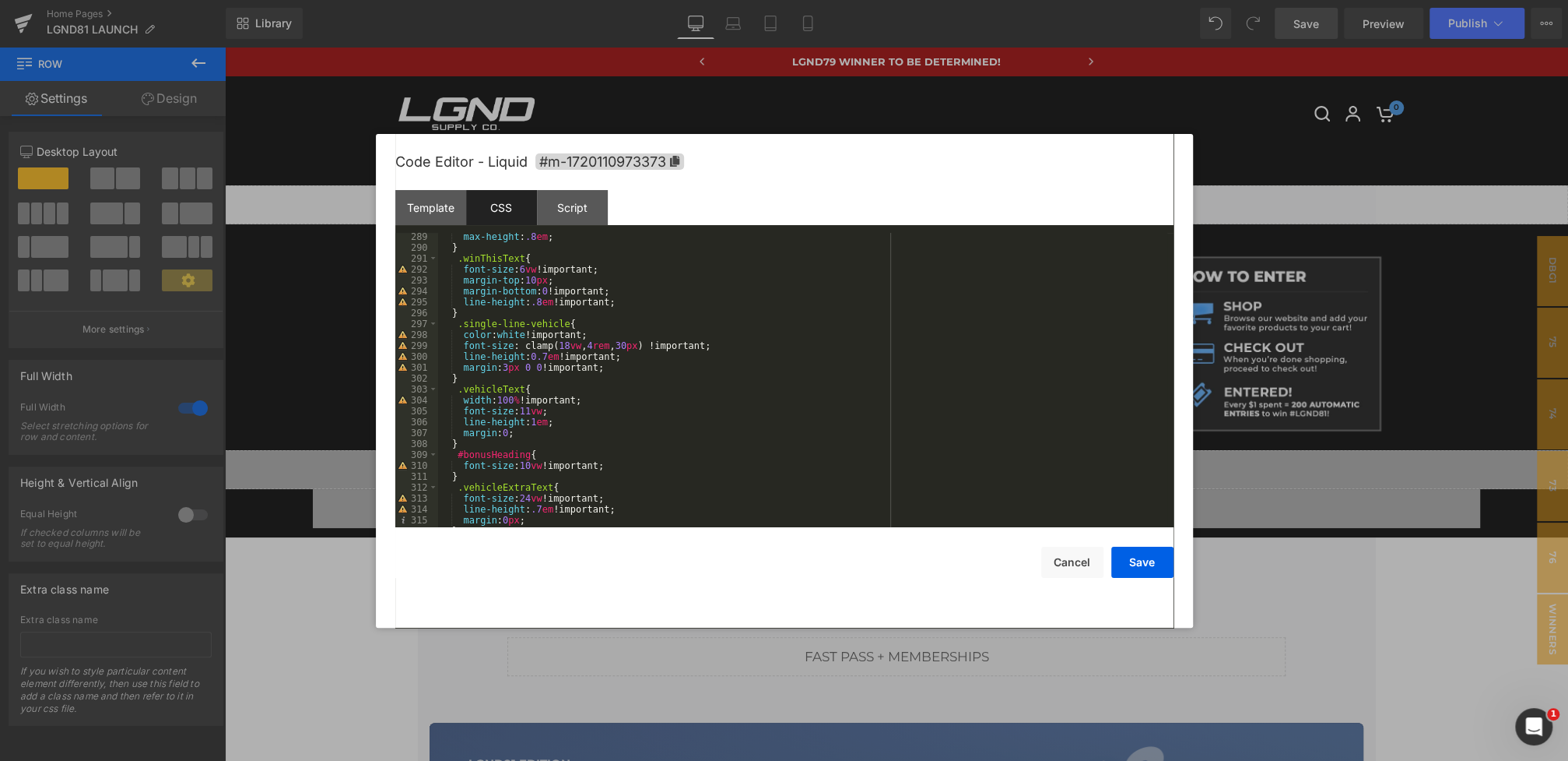
scroll to position [3249, 0]
click at [535, 408] on div "max-height : .8 em ; } .winThisText { font-size : 6 vw !important; margin-top :…" at bounding box center [803, 388] width 729 height 316
click at [426, 186] on div "Code Editor - Liquid #m-1720110973373" at bounding box center [784, 162] width 778 height 56
click at [430, 205] on div "Template" at bounding box center [430, 208] width 71 height 35
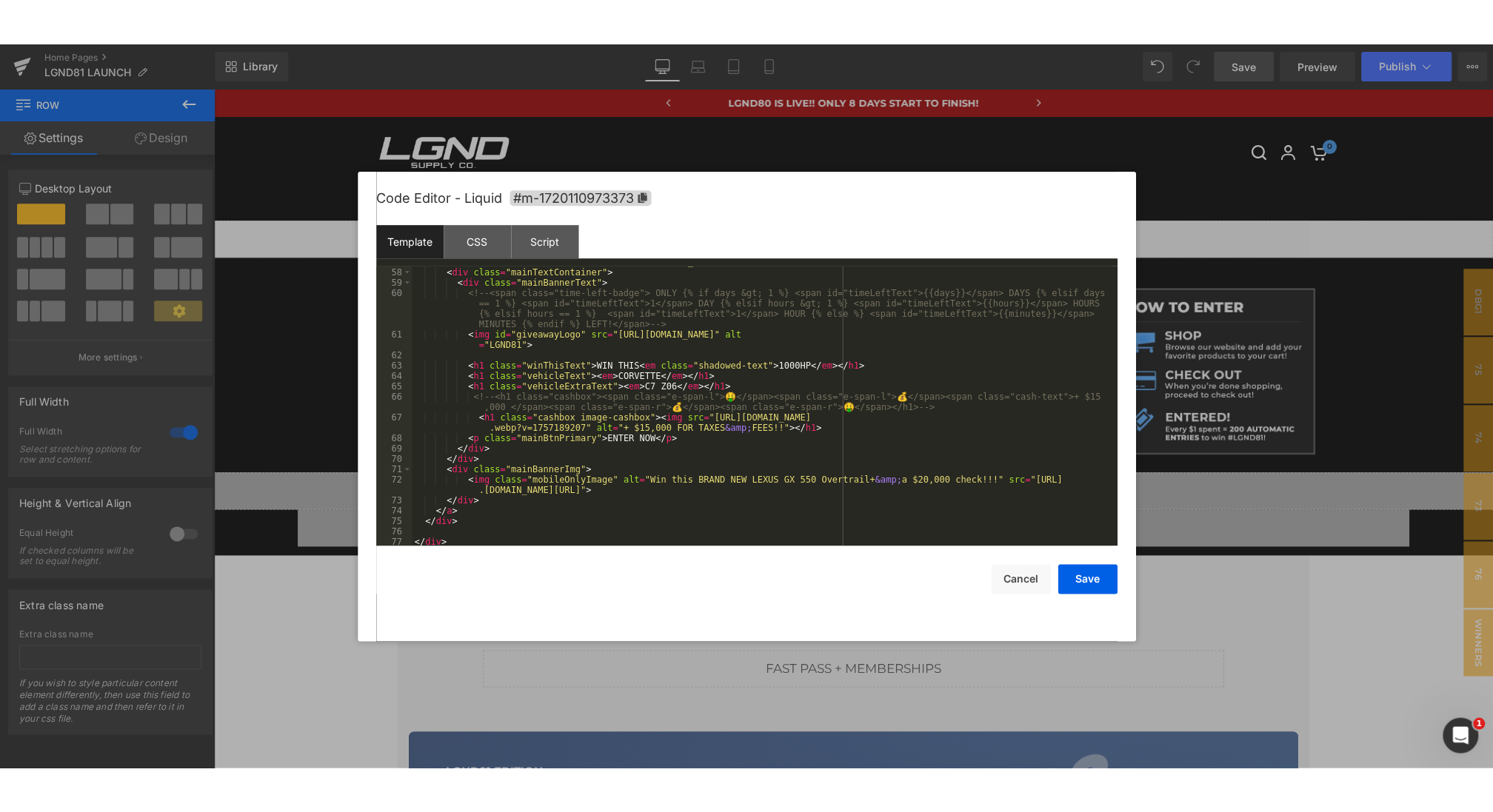
scroll to position [622, 0]
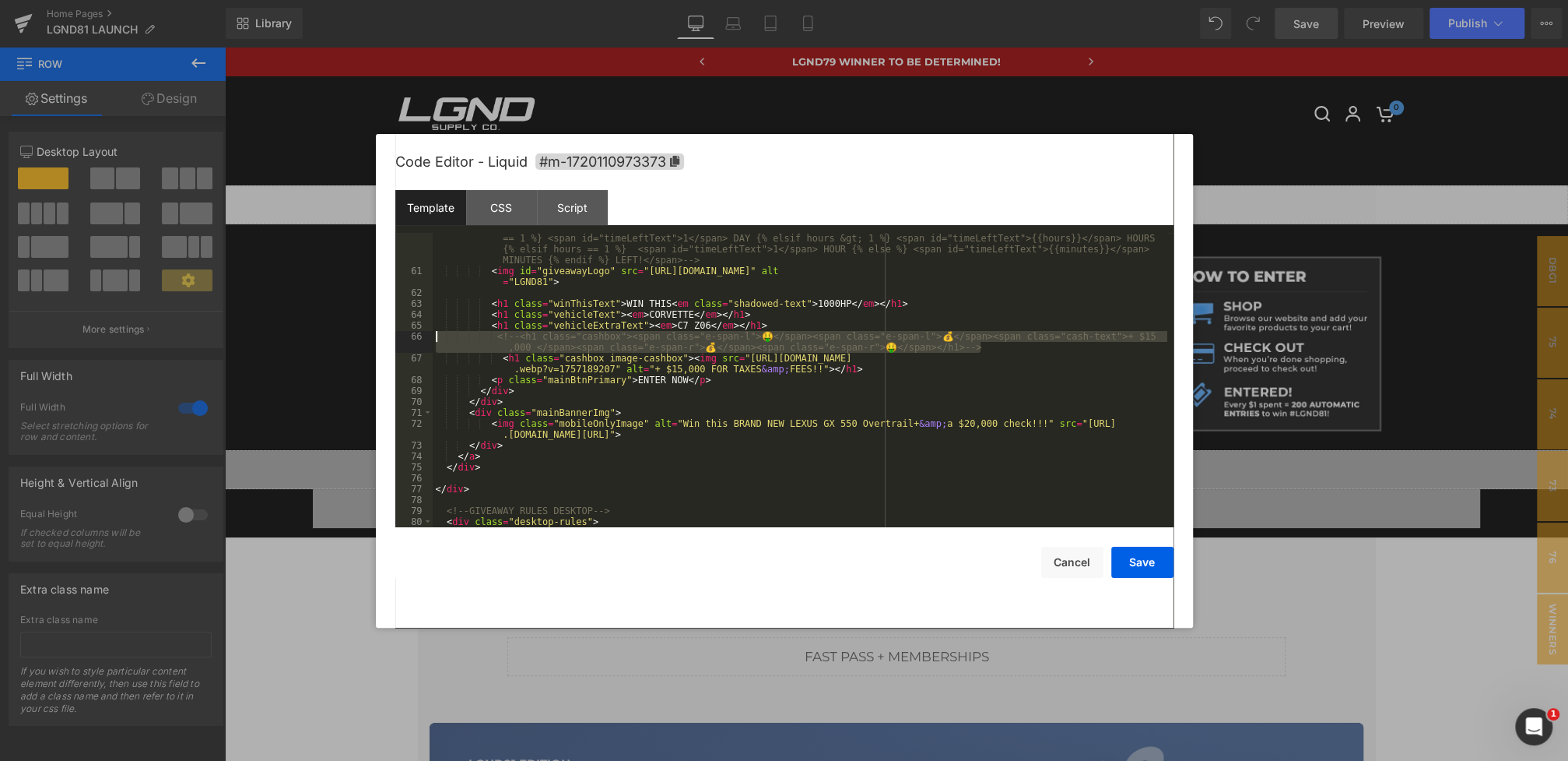
drag, startPoint x: 1021, startPoint y: 350, endPoint x: 407, endPoint y: 337, distance: 614.1
click at [407, 337] on pre "60 61 62 63 64 65 66 67 68 69 70 71 72 73 74 75 76 77 78 79 80 81 82 <!-- <span…" at bounding box center [784, 380] width 778 height 295
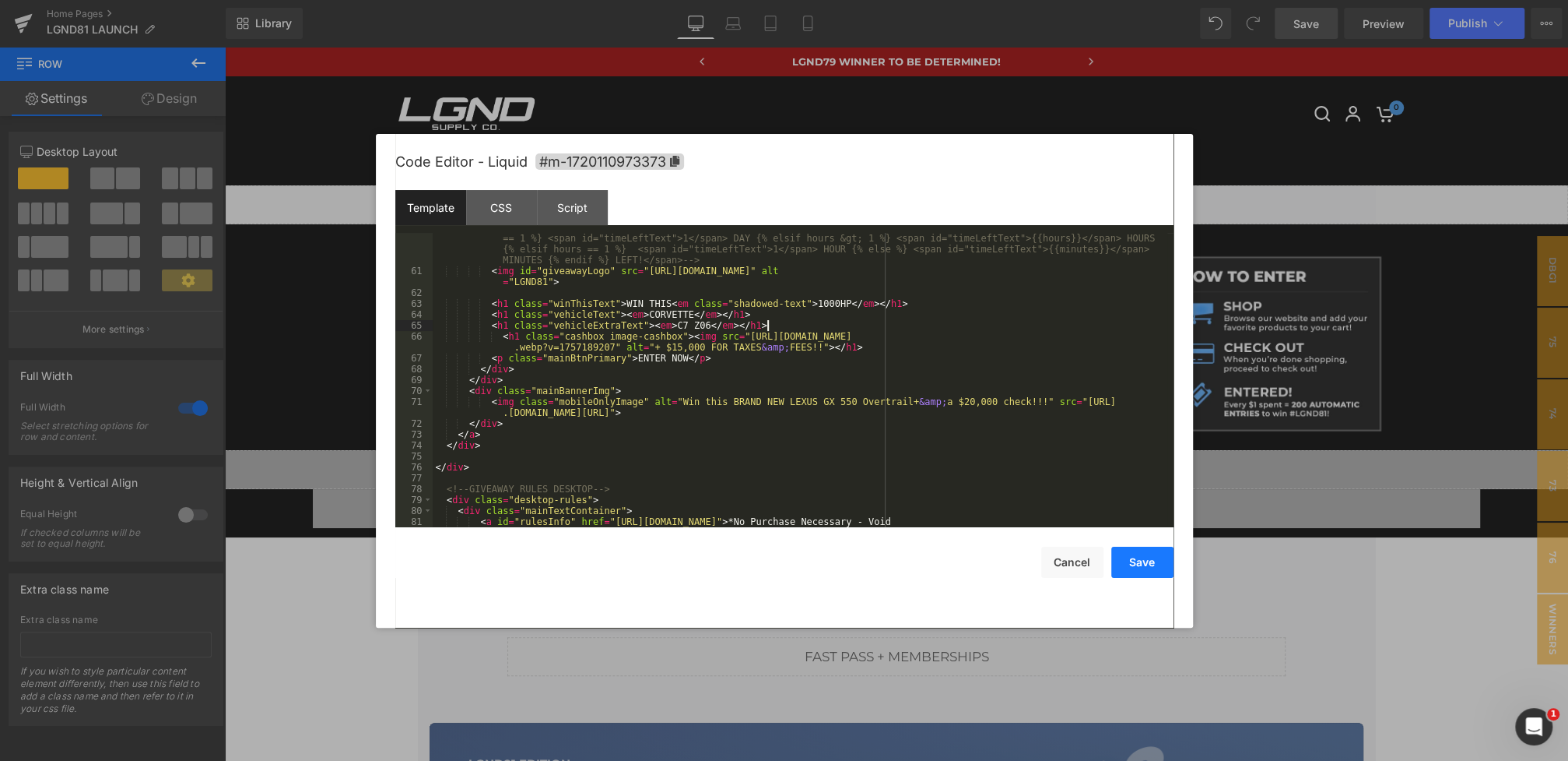
click at [1134, 550] on button "Save" at bounding box center [1142, 562] width 62 height 31
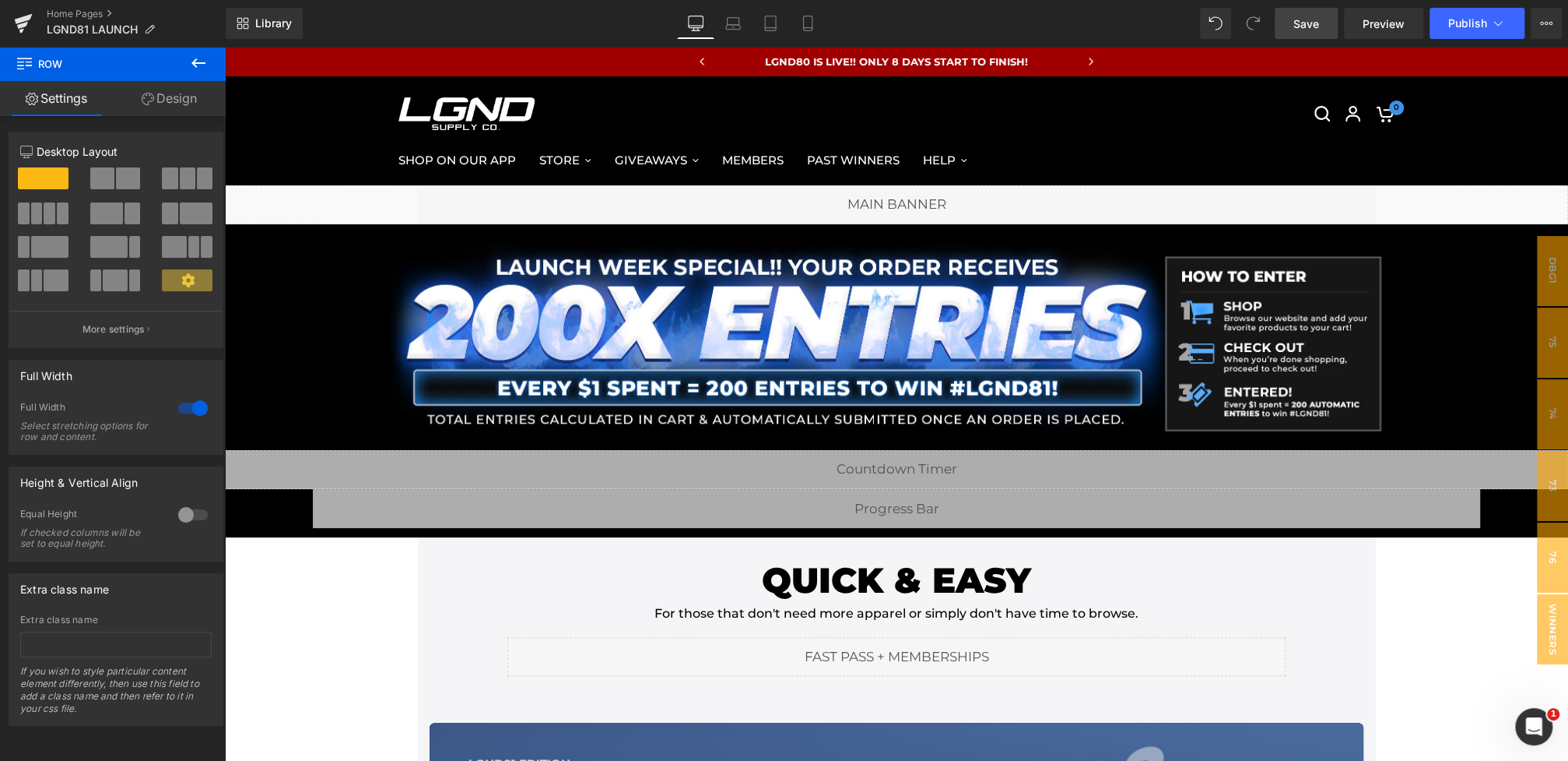
click at [1309, 23] on span "Save" at bounding box center [1305, 24] width 25 height 17
click at [1314, 20] on span "Save" at bounding box center [1305, 24] width 25 height 17
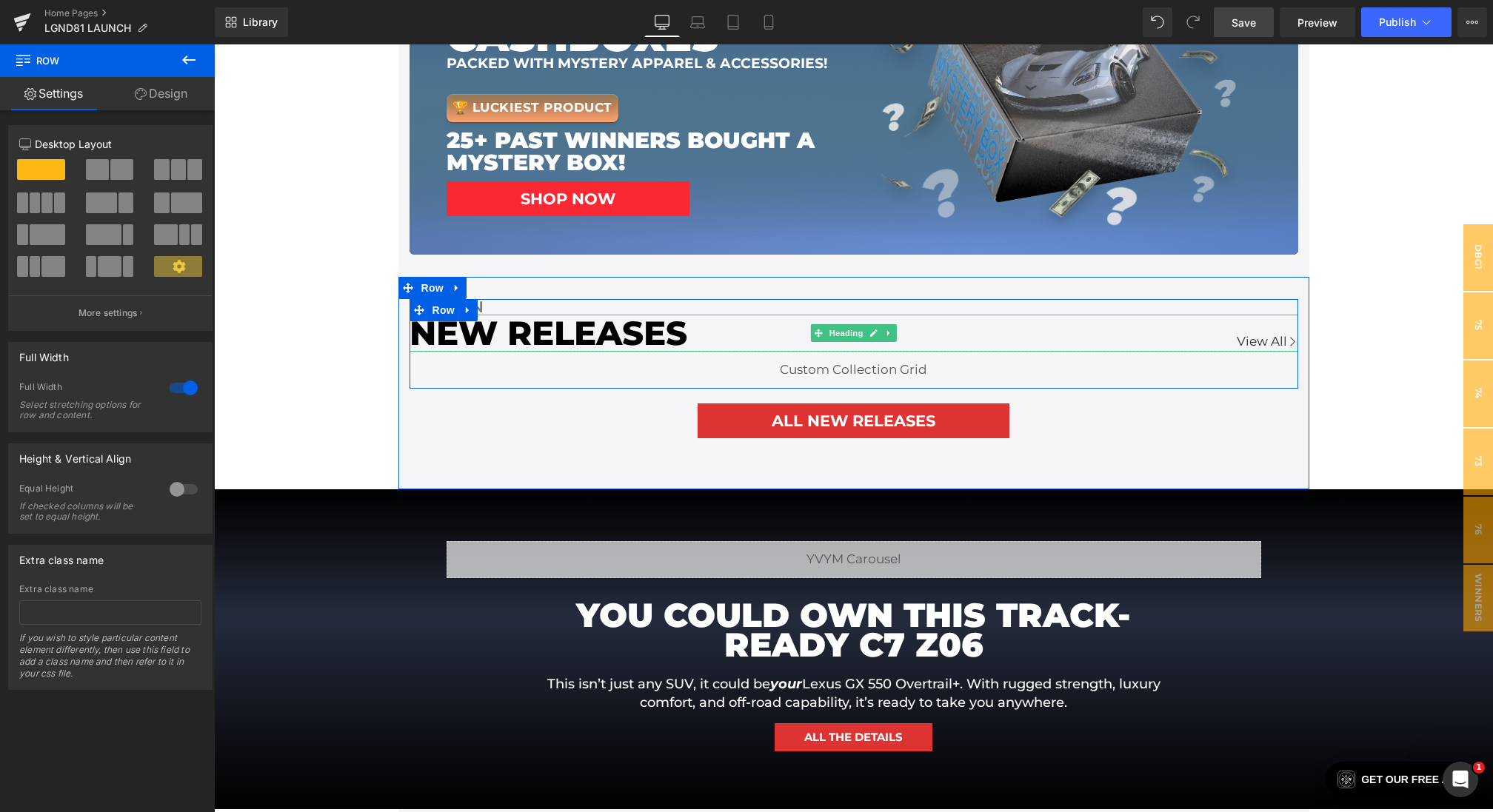
scroll to position [347, 0]
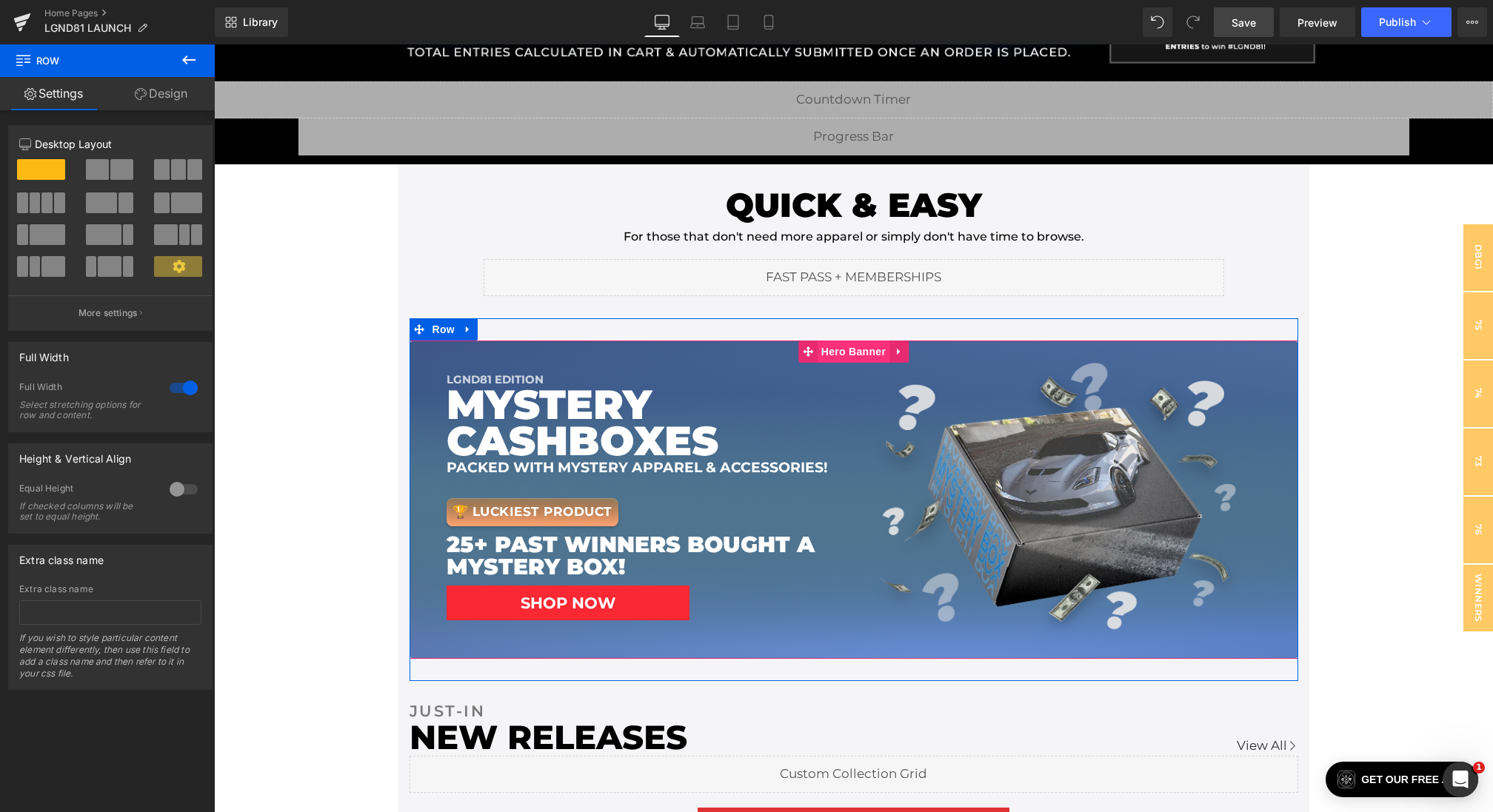
click at [848, 351] on span "Hero Banner" at bounding box center [853, 351] width 72 height 22
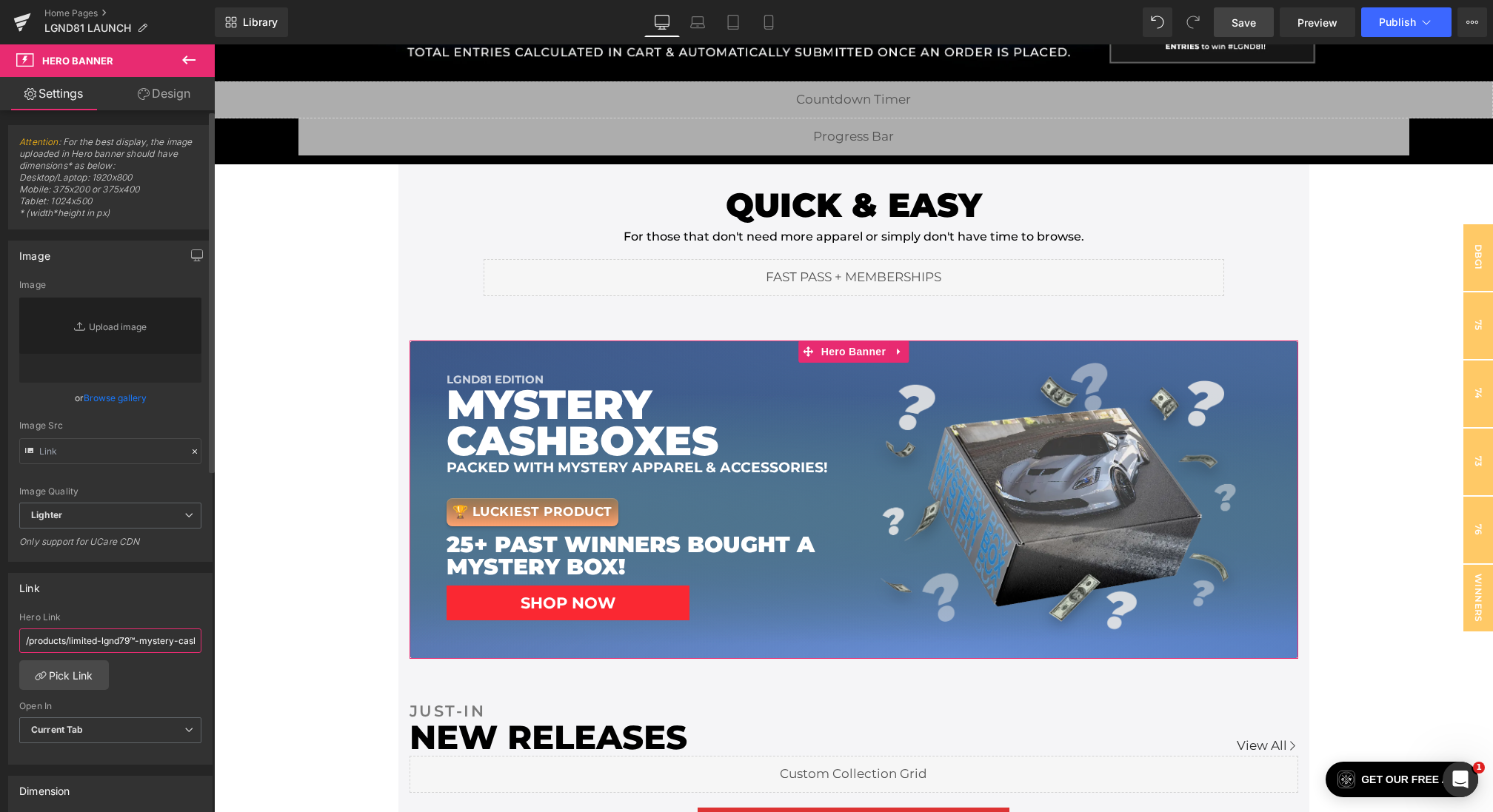
click at [86, 635] on input "/products/limited-lgnd79™-mystery-cash-box" at bounding box center [110, 640] width 182 height 24
drag, startPoint x: 282, startPoint y: 680, endPoint x: 385, endPoint y: 632, distance: 113.6
click at [181, 633] on input "/products/limited-lgnd79™-mystery-cash-box" at bounding box center [110, 640] width 182 height 24
drag, startPoint x: 189, startPoint y: 637, endPoint x: 51, endPoint y: 638, distance: 138.0
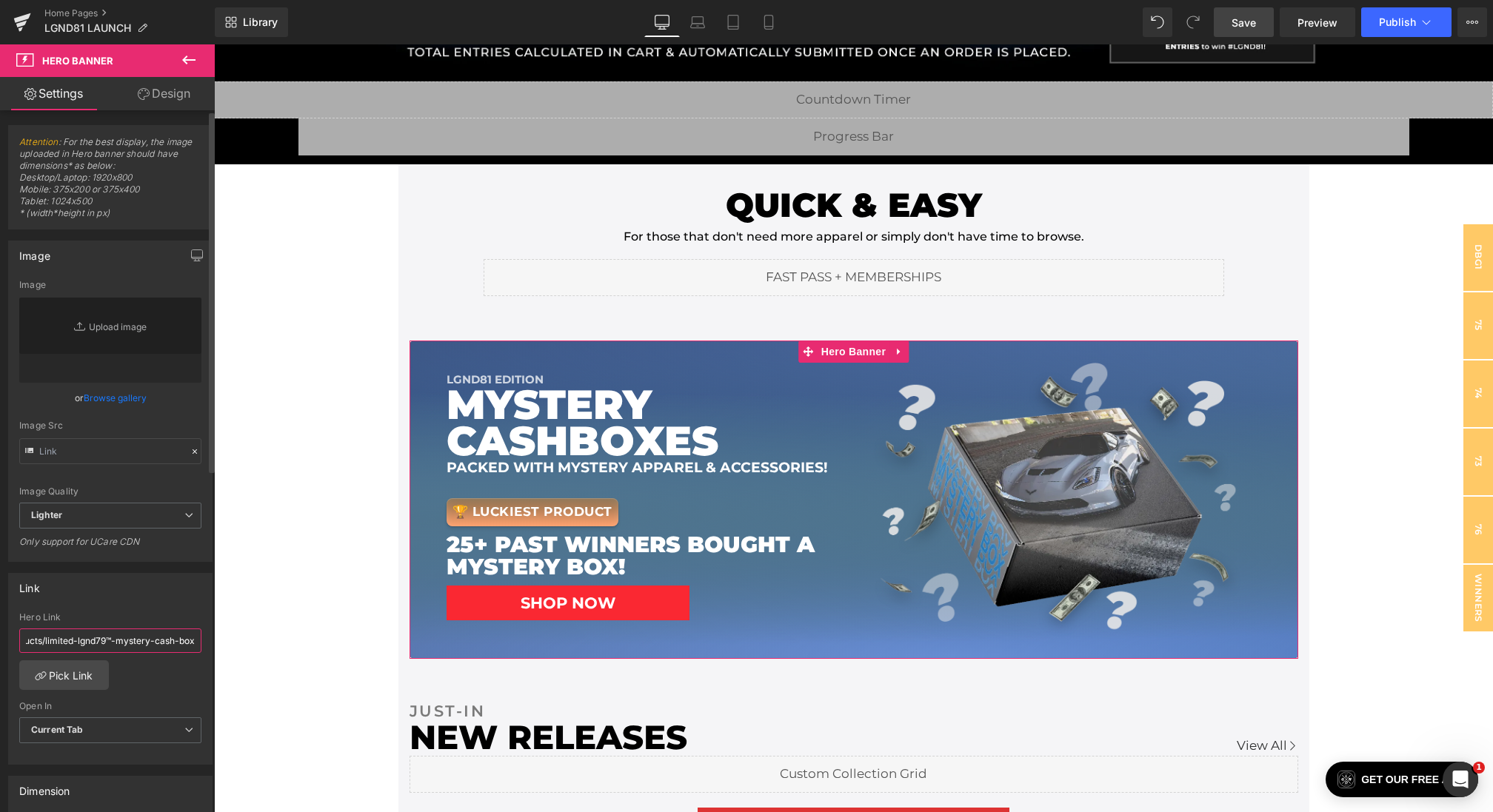
click at [51, 638] on input "/products/limited-lgnd79™-mystery-cash-box" at bounding box center [110, 640] width 182 height 24
paste input "limited-lgnd81™-mystery-cash-box"
type input "/products/limited-lgnd81™-mystery-cash-box"
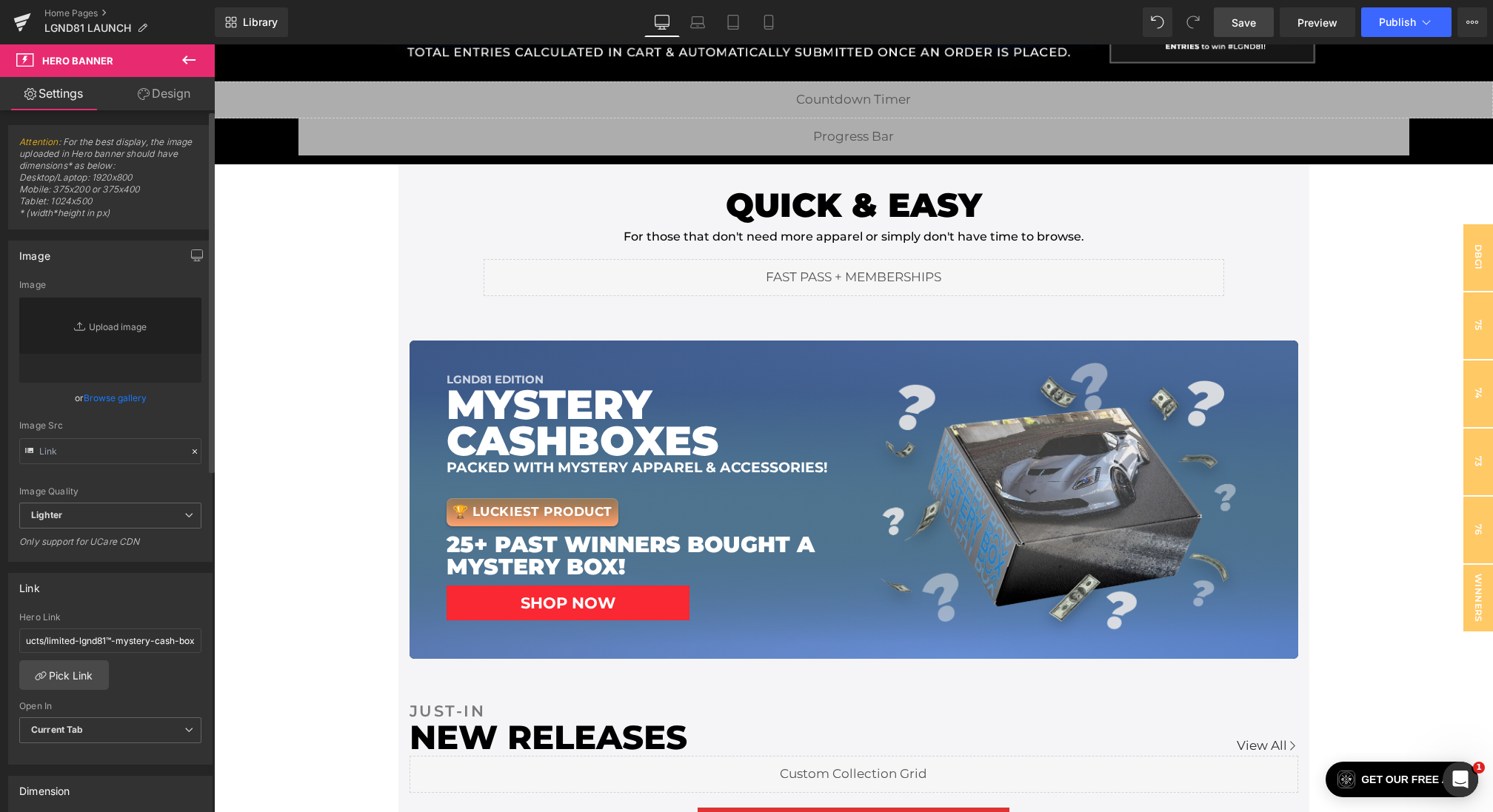
click at [110, 621] on div "Hero Link /products/limited-lgnd81™-mystery-cash-box" at bounding box center [110, 636] width 182 height 48
click at [1246, 17] on span "Save" at bounding box center [1243, 23] width 24 height 16
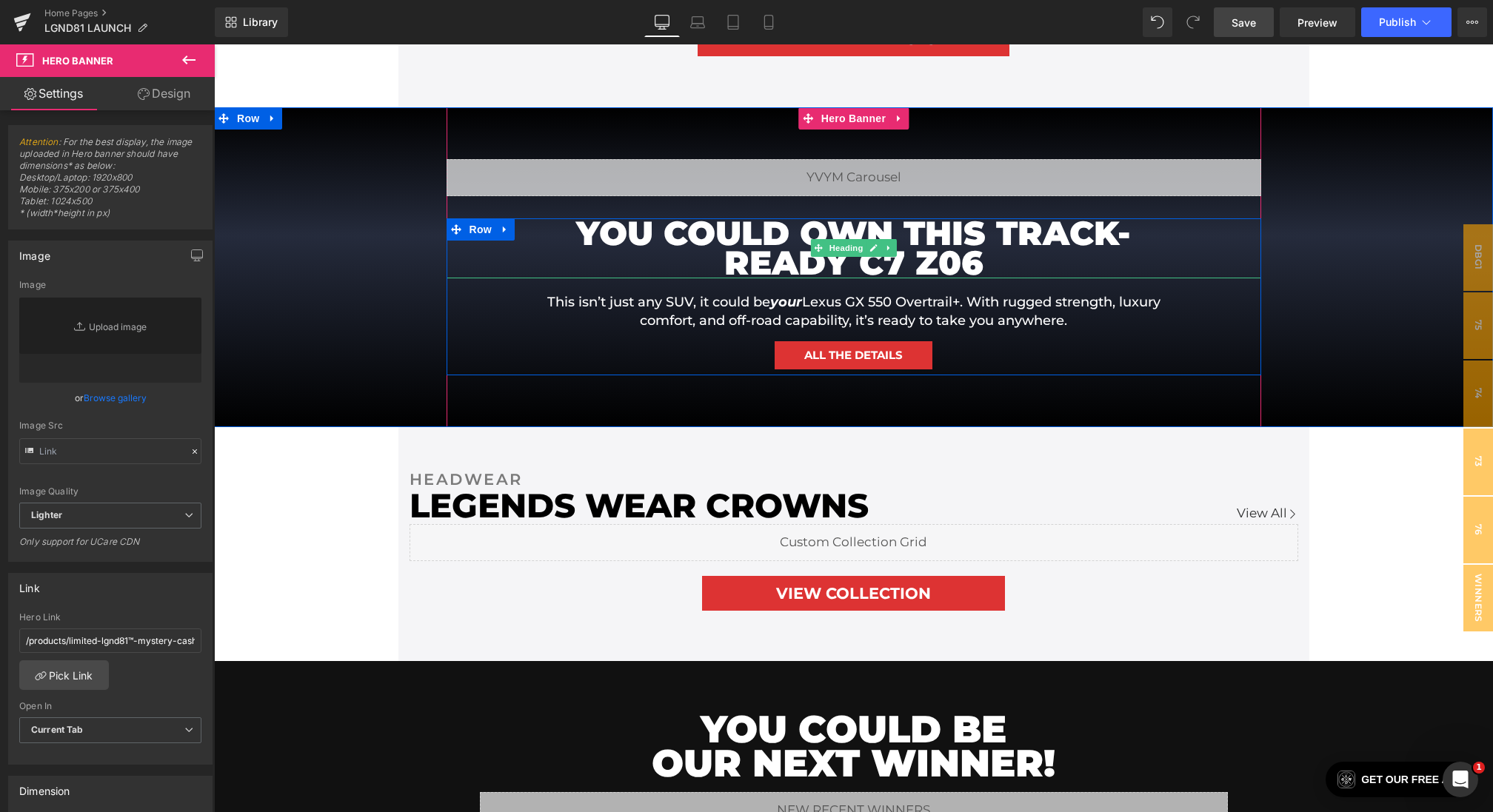
click at [771, 265] on h1 "YOU COULD OWN THIS TRACK-READY C7 Z06" at bounding box center [854, 248] width 666 height 60
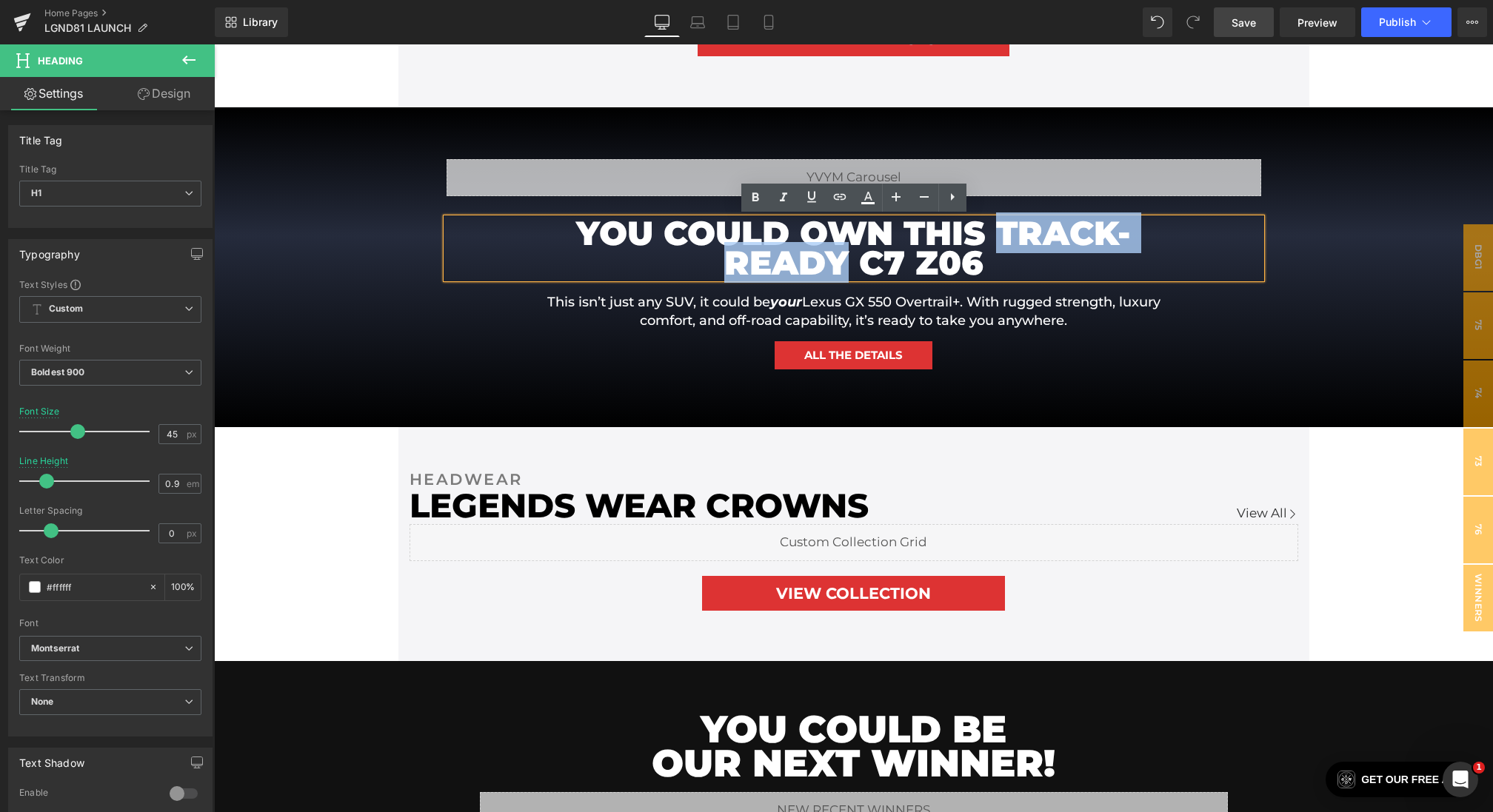
drag, startPoint x: 851, startPoint y: 260, endPoint x: 1000, endPoint y: 235, distance: 151.1
click at [1000, 235] on h1 "YOU COULD OWN THIS TRACK-READY C7 Z06" at bounding box center [854, 248] width 666 height 60
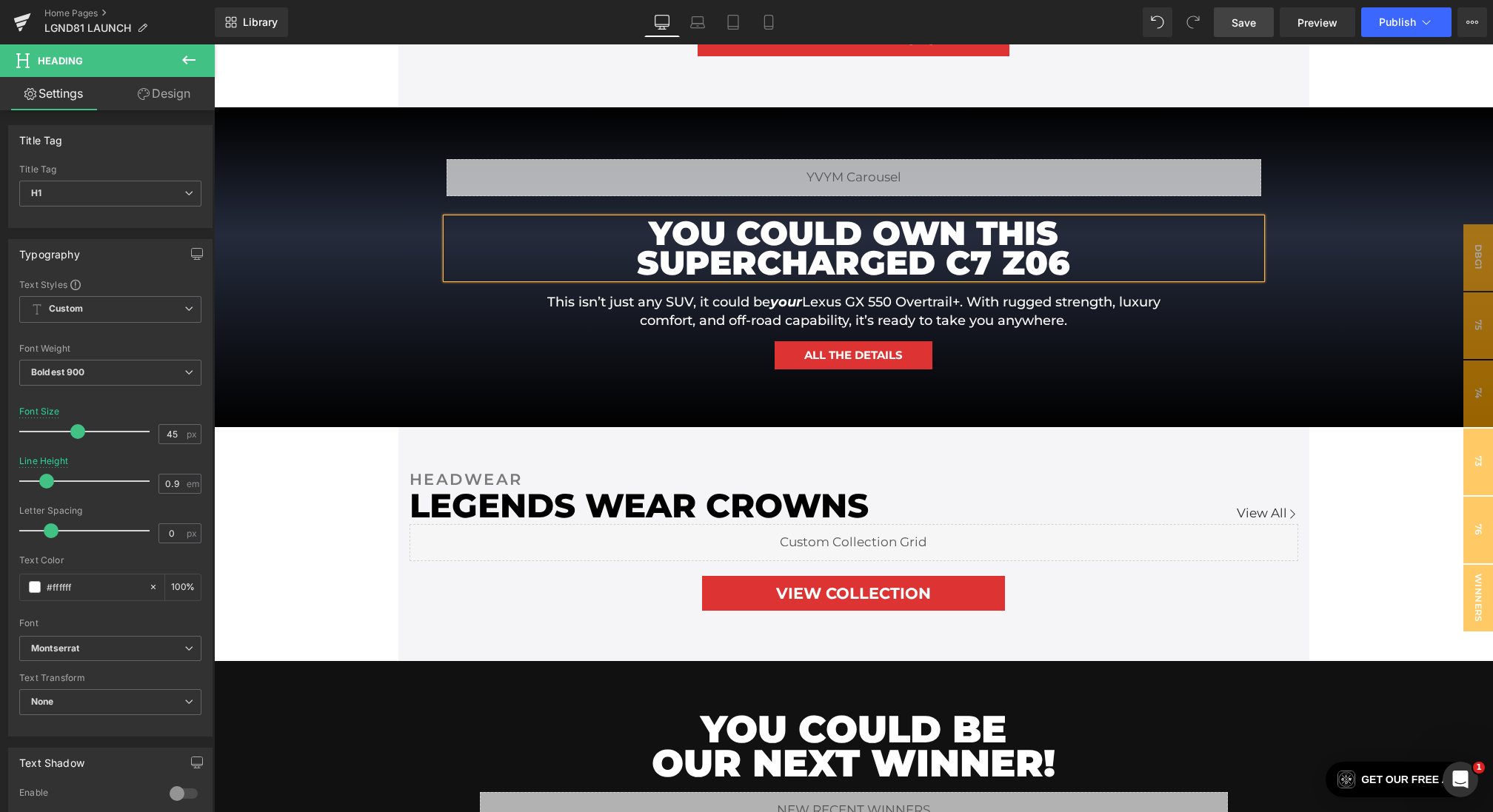
click at [1234, 15] on span "Save" at bounding box center [1243, 23] width 24 height 16
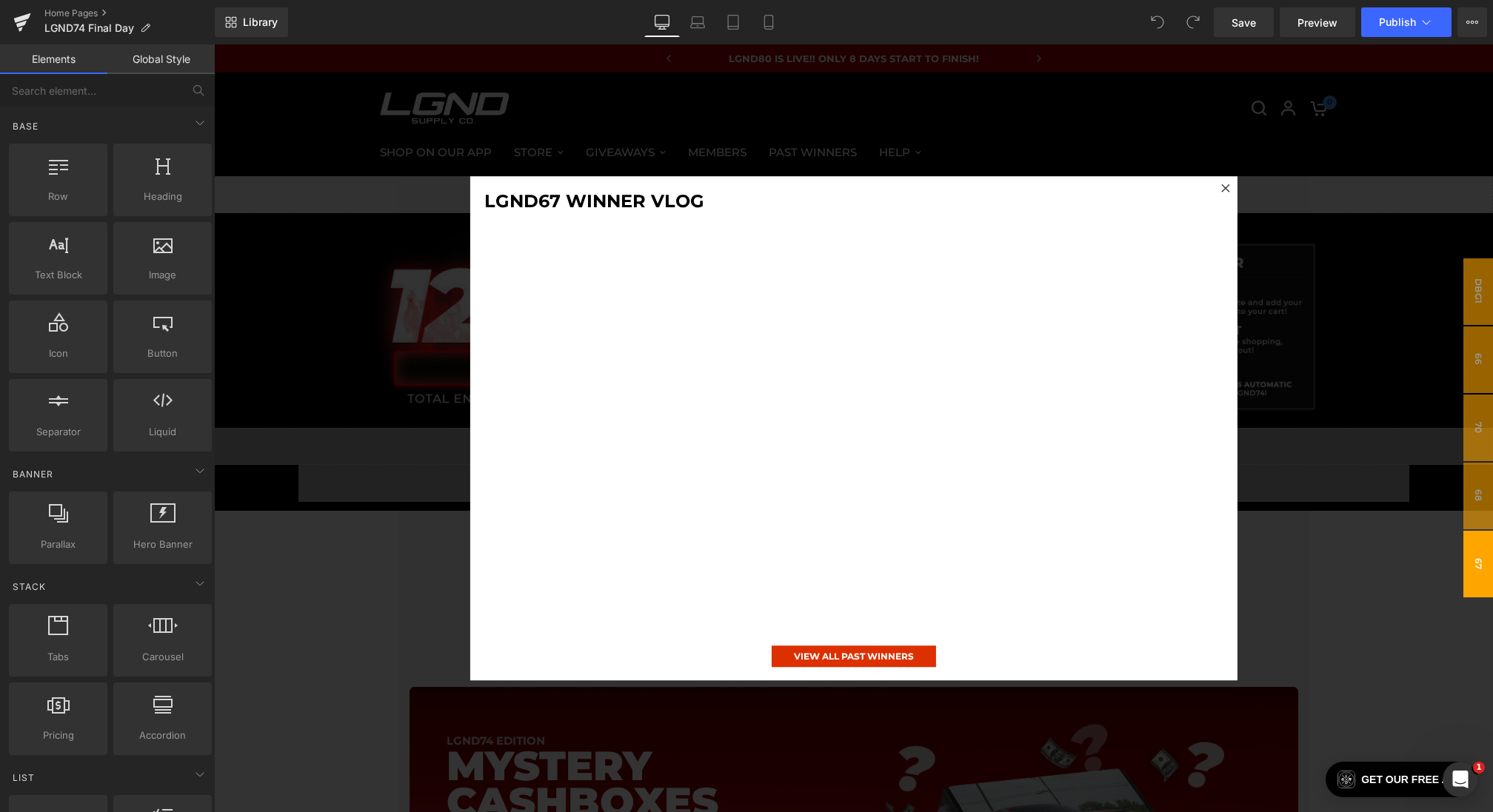
click at [311, 432] on div at bounding box center [853, 428] width 1279 height 767
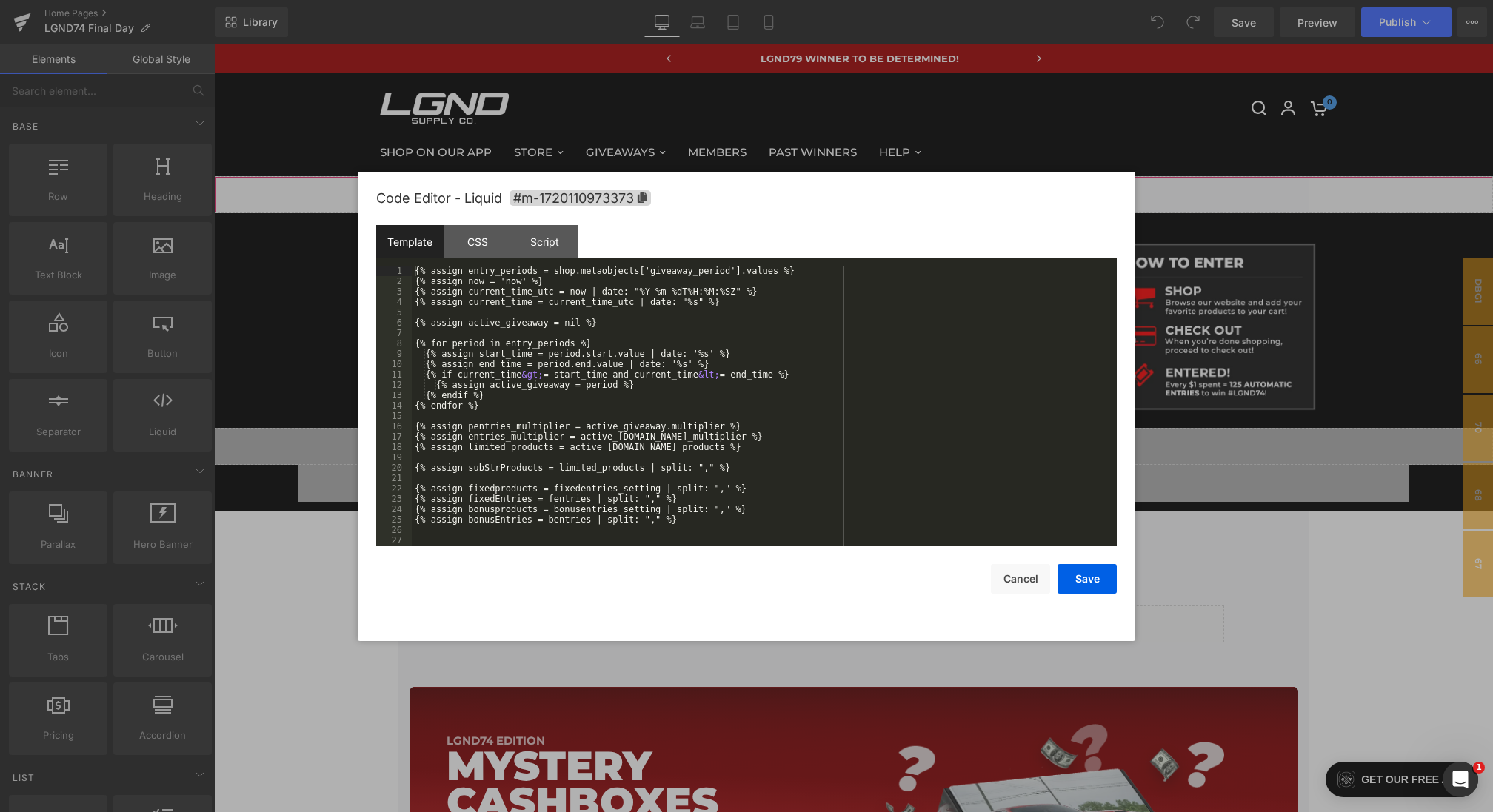
click at [698, 0] on div "You are previewing how the will restyle your page. You can not edit Elements in…" at bounding box center [746, 0] width 1493 height 0
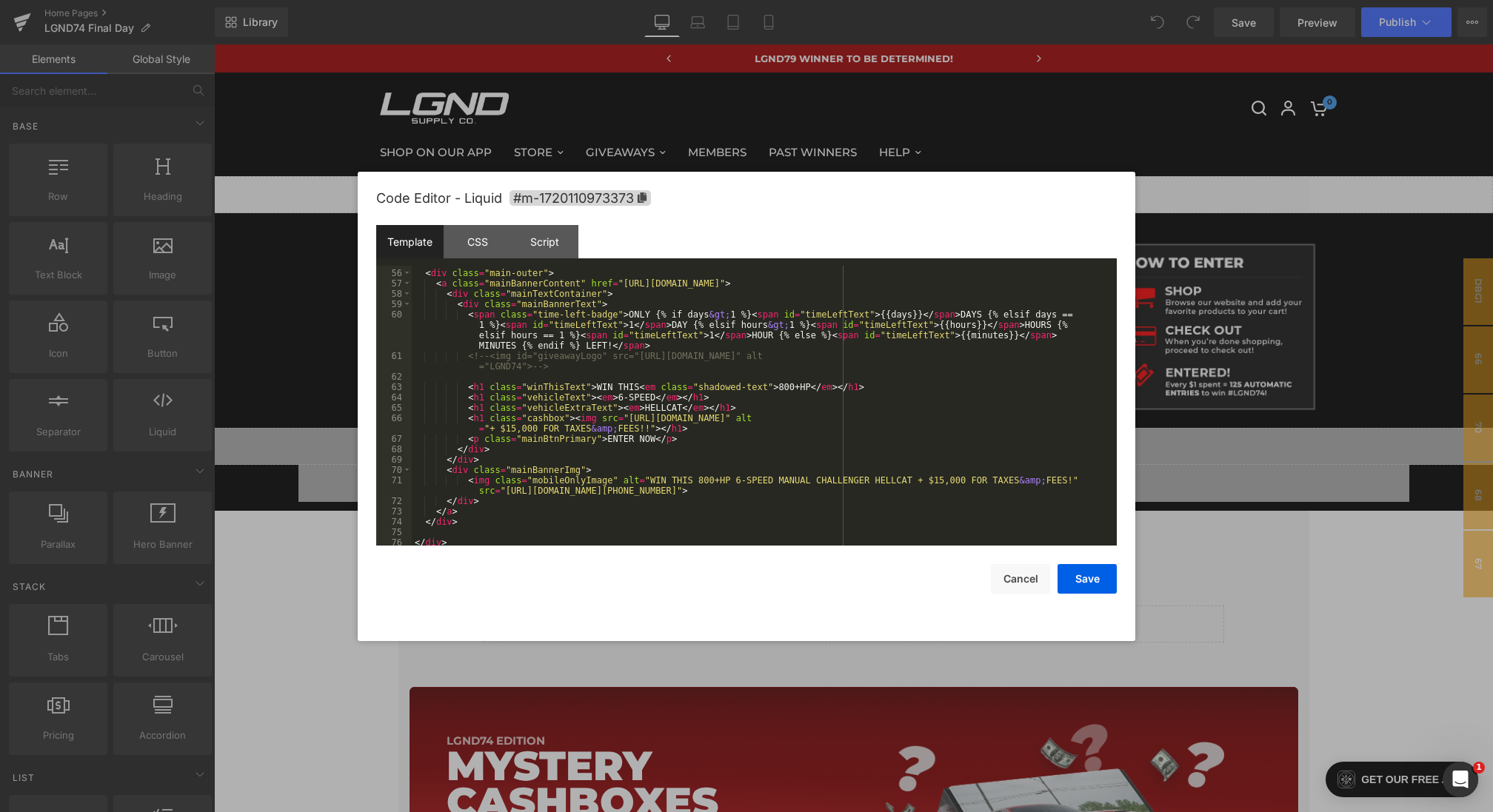
scroll to position [577, 0]
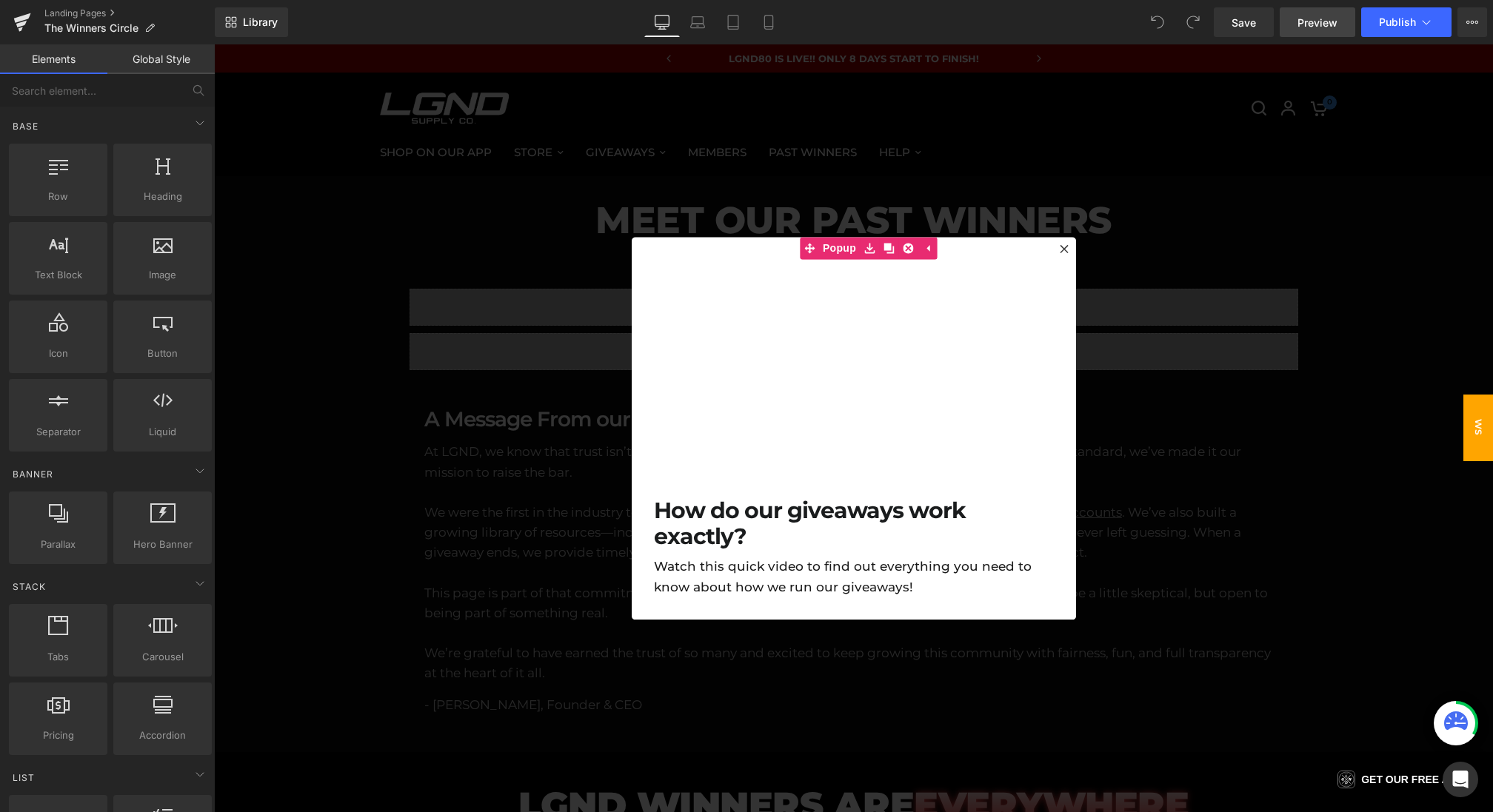
click at [1301, 20] on span "Preview" at bounding box center [1317, 23] width 40 height 16
click at [423, 425] on div at bounding box center [853, 428] width 1279 height 767
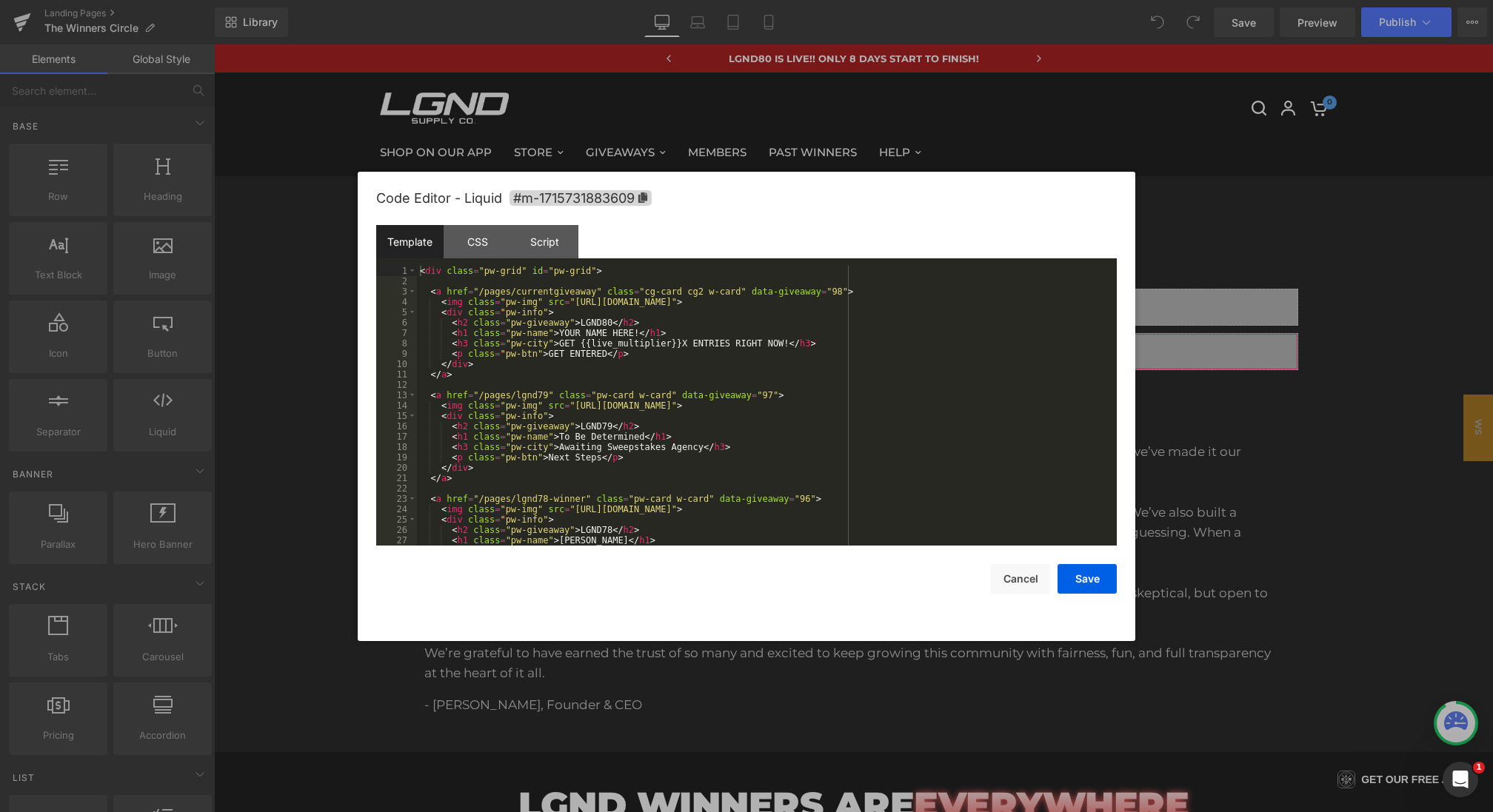
click at [586, 0] on div "You are previewing how the will restyle your page. You can not edit Elements in…" at bounding box center [746, 0] width 1493 height 0
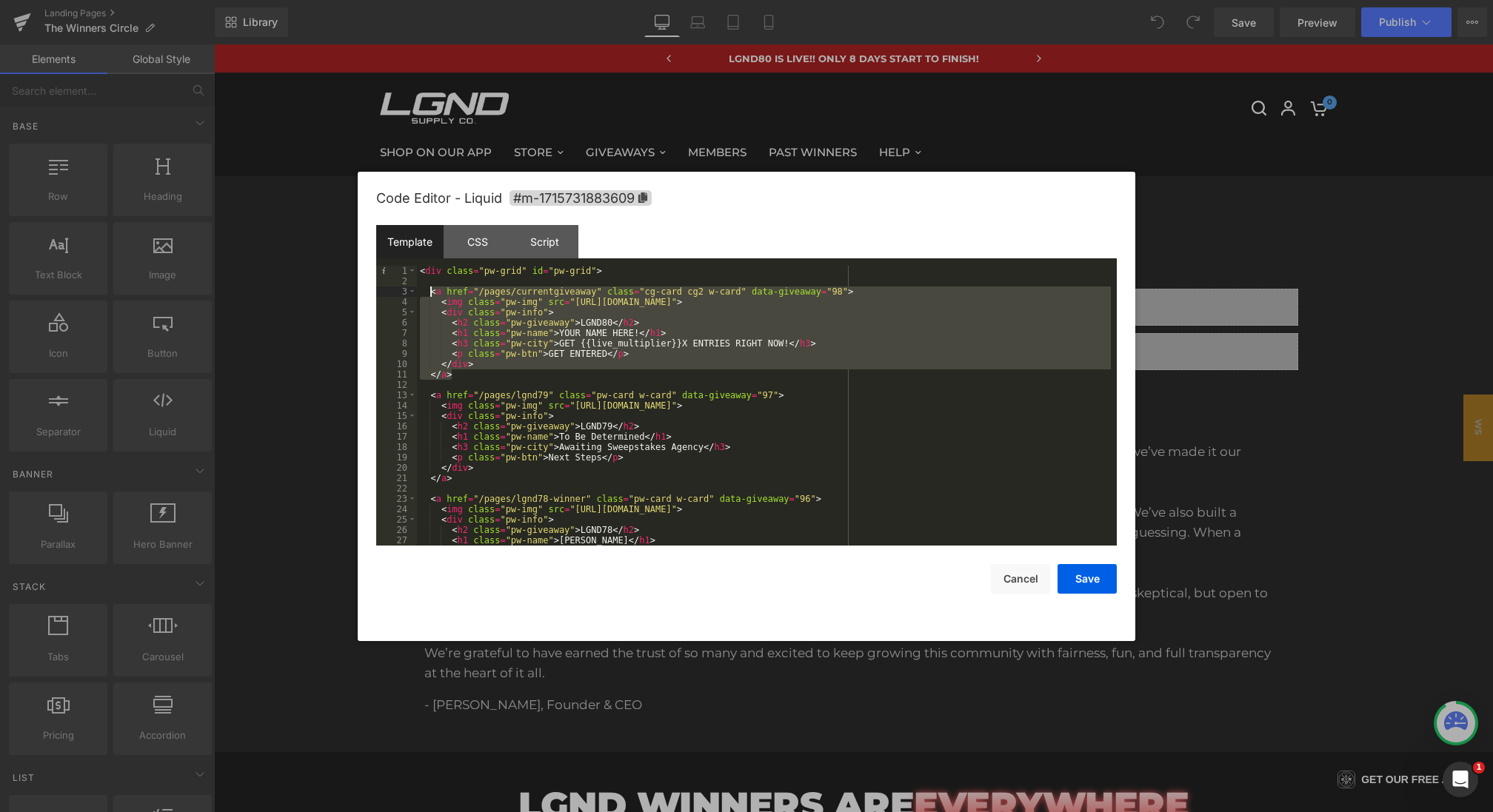
drag, startPoint x: 472, startPoint y: 379, endPoint x: 429, endPoint y: 290, distance: 98.8
click at [429, 290] on div "< div class = "pw-grid" id = "pw-grid" > < a href = "/pages/currentgiveaway" cl…" at bounding box center [764, 415] width 694 height 300
click at [617, 275] on div "< div class = "pw-grid" id = "pw-grid" > < a href = "/pages/currentgiveaway" cl…" at bounding box center [764, 415] width 694 height 300
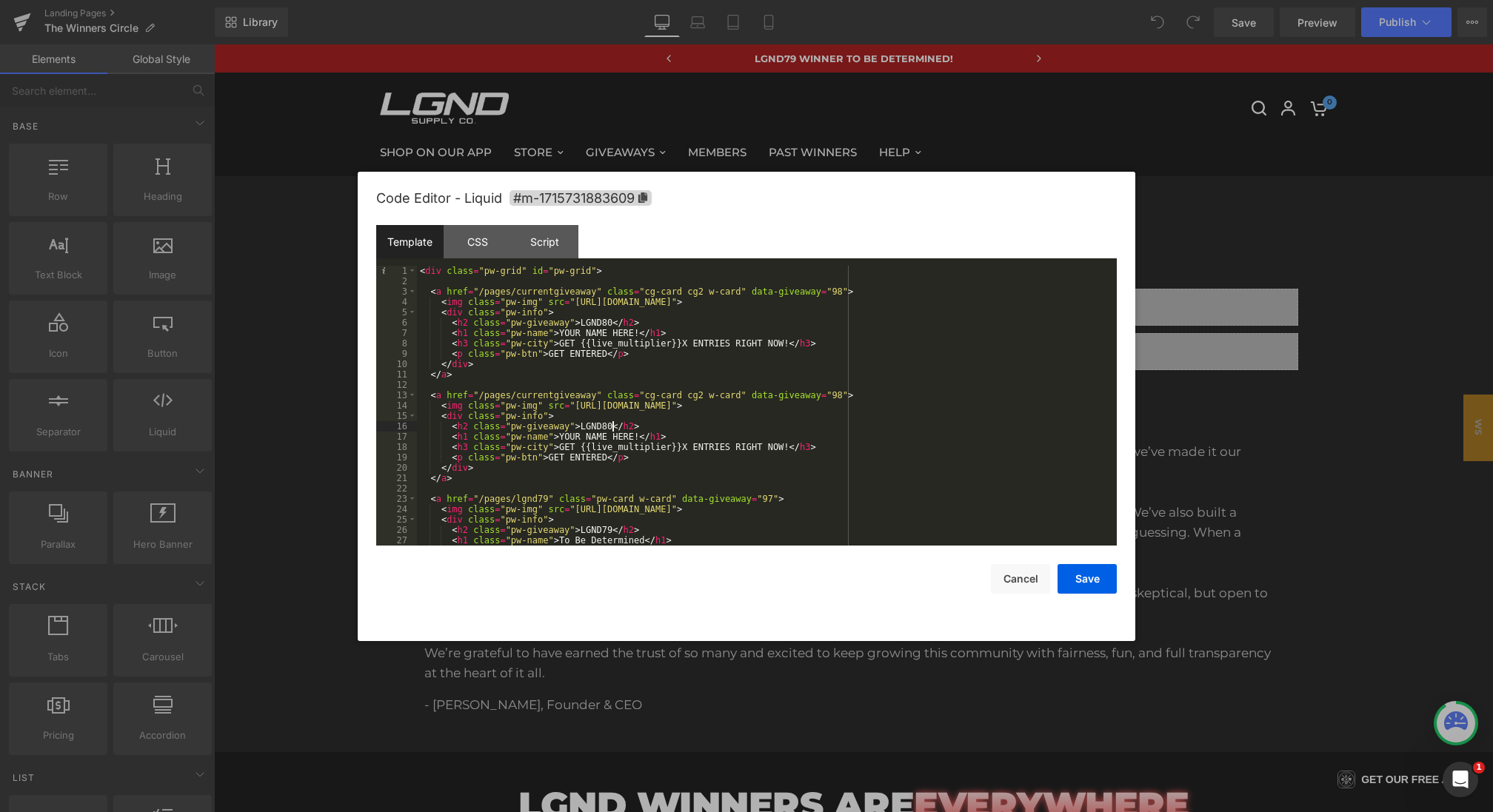
click at [615, 427] on div "< div class = "pw-grid" id = "pw-grid" > < a href = "/pages/currentgiveaway" cl…" at bounding box center [764, 415] width 694 height 300
click at [608, 321] on div "< div class = "pw-grid" id = "pw-grid" > < a href = "/pages/currentgiveaway" cl…" at bounding box center [764, 415] width 694 height 300
drag, startPoint x: 594, startPoint y: 399, endPoint x: 542, endPoint y: 399, distance: 52.0
click at [542, 399] on div "< div class = "pw-grid" id = "pw-grid" > < a href = "/pages/currentgiveaway" cl…" at bounding box center [764, 415] width 694 height 300
drag, startPoint x: 559, startPoint y: 436, endPoint x: 634, endPoint y: 437, distance: 75.0
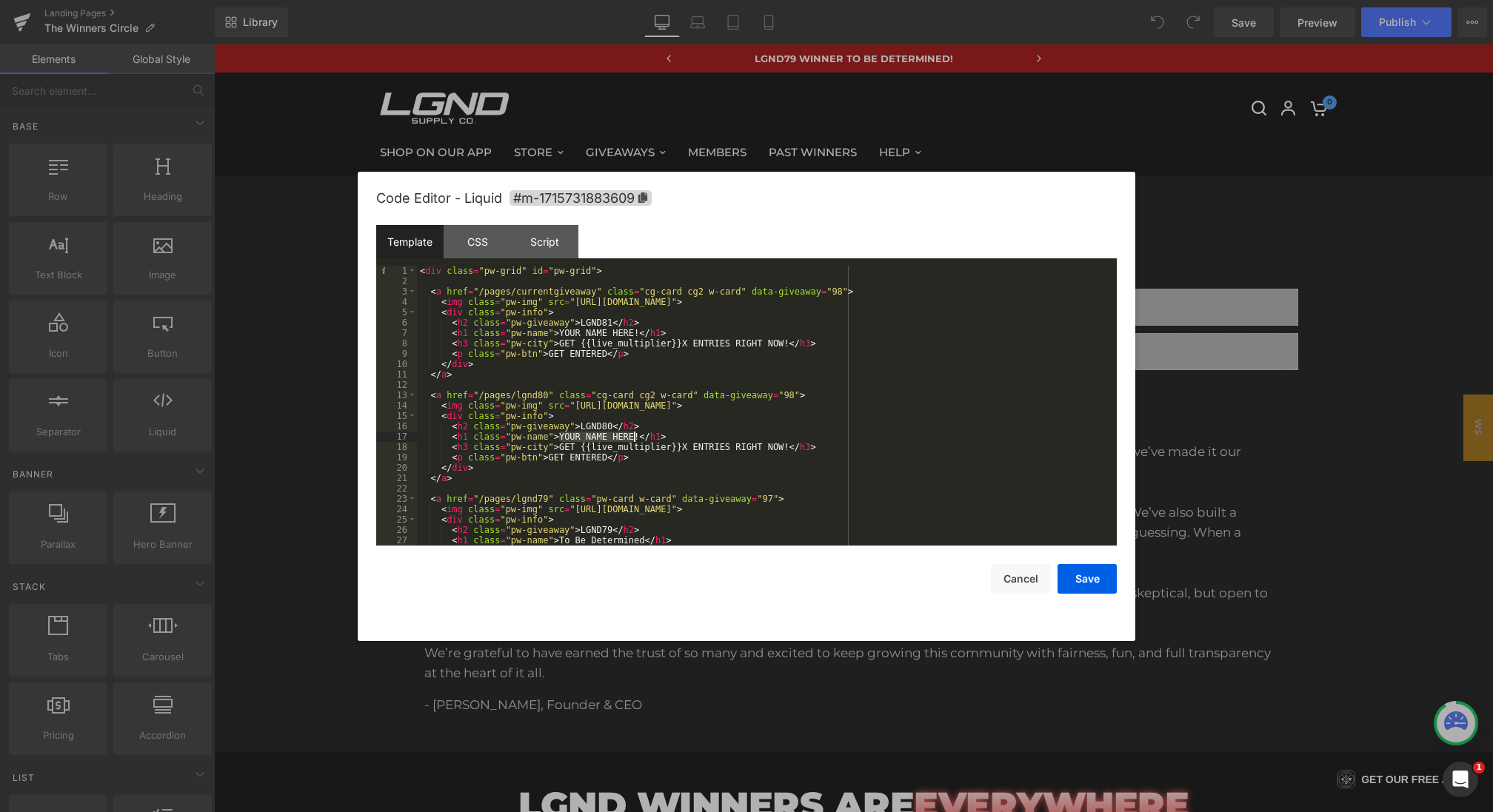
click at [634, 437] on div "< div class = "pw-grid" id = "pw-grid" > < a href = "/pages/currentgiveaway" cl…" at bounding box center [764, 415] width 694 height 300
drag, startPoint x: 784, startPoint y: 444, endPoint x: 556, endPoint y: 447, distance: 228.0
click at [556, 447] on div "< div class = "pw-grid" id = "pw-grid" > < a href = "/pages/currentgiveaway" cl…" at bounding box center [764, 415] width 694 height 300
click at [707, 449] on div "< div class = "pw-grid" id = "pw-grid" > < a href = "/pages/currentgiveaway" cl…" at bounding box center [764, 415] width 694 height 300
drag, startPoint x: 603, startPoint y: 457, endPoint x: 578, endPoint y: 457, distance: 25.0
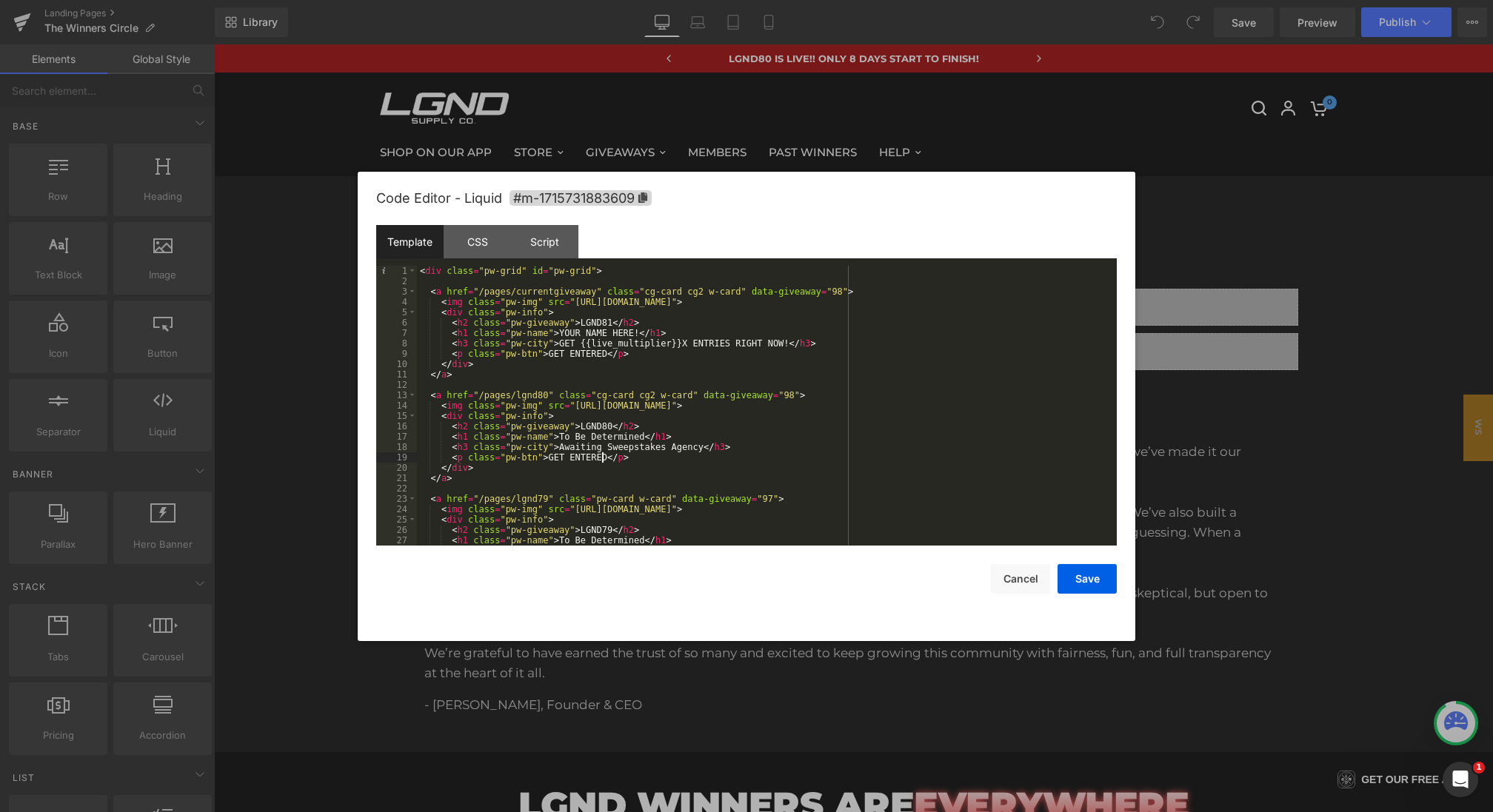
click at [578, 457] on div "< div class = "pw-grid" id = "pw-grid" > < a href = "/pages/currentgiveaway" cl…" at bounding box center [764, 415] width 694 height 300
drag, startPoint x: 656, startPoint y: 396, endPoint x: 597, endPoint y: 396, distance: 59.0
click at [597, 396] on div "< div class = "pw-grid" id = "pw-grid" > < a href = "/pages/currentgiveaway" cl…" at bounding box center [764, 415] width 694 height 300
click at [841, 290] on div "< div class = "pw-grid" id = "pw-grid" > < a href = "/pages/currentgiveaway" cl…" at bounding box center [764, 415] width 694 height 300
drag, startPoint x: 575, startPoint y: 303, endPoint x: 1014, endPoint y: 300, distance: 439.0
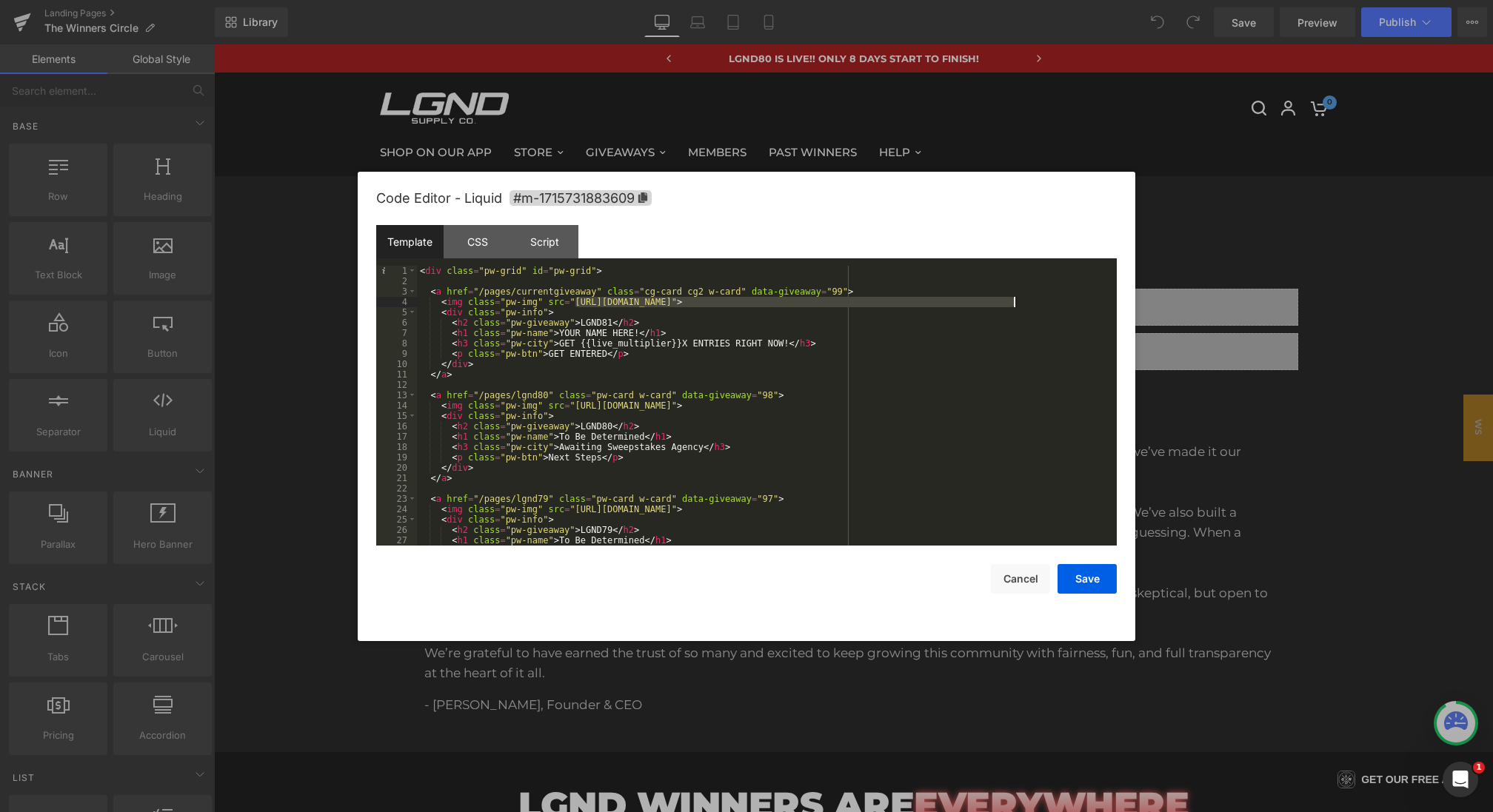
click at [1014, 300] on div "< div class = "pw-grid" id = "pw-grid" > < a href = "/pages/currentgiveaway" cl…" at bounding box center [764, 415] width 694 height 300
click at [1084, 587] on button "Save" at bounding box center [1087, 578] width 59 height 30
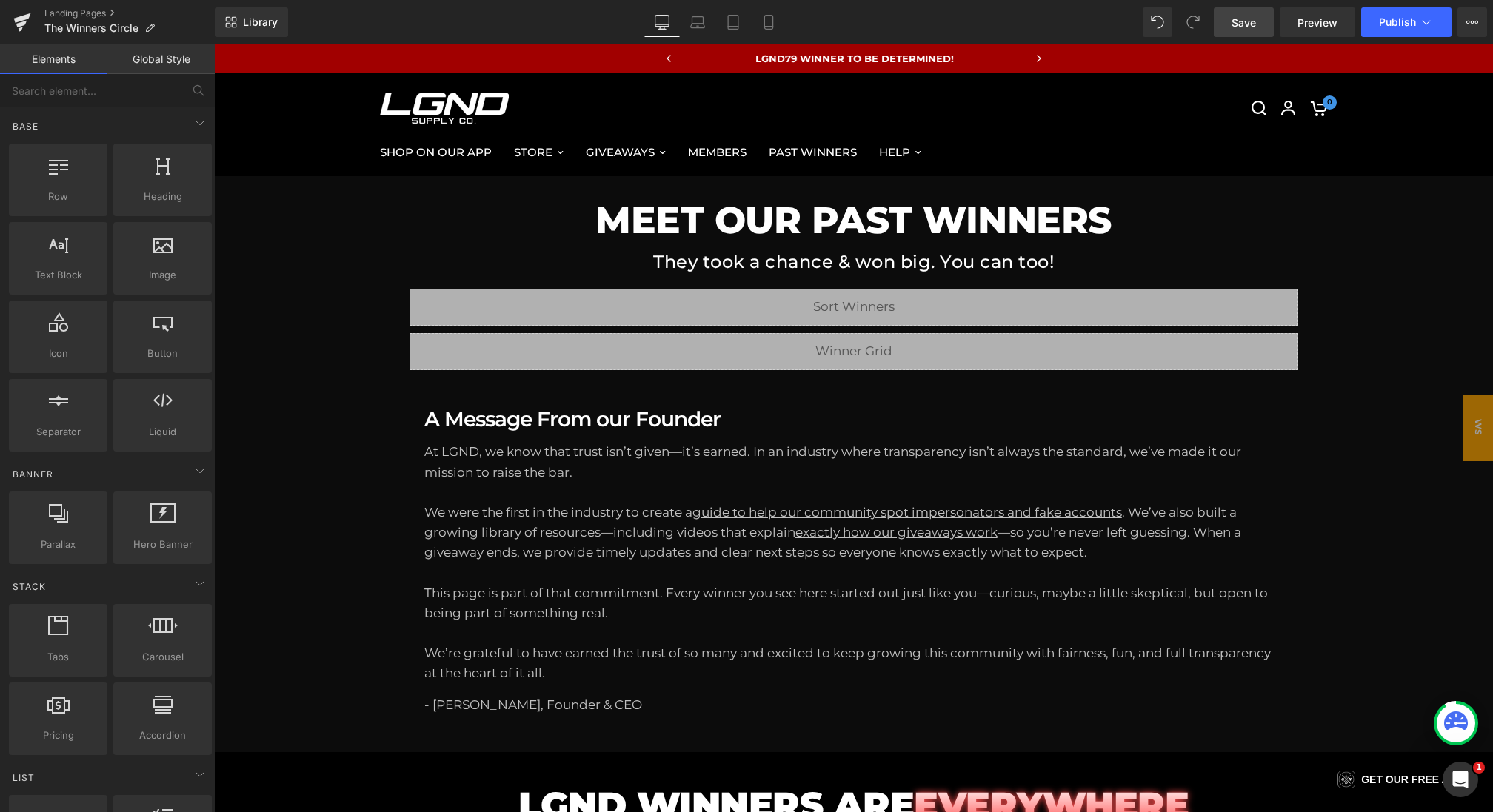
click at [1234, 24] on span "Save" at bounding box center [1243, 23] width 24 height 16
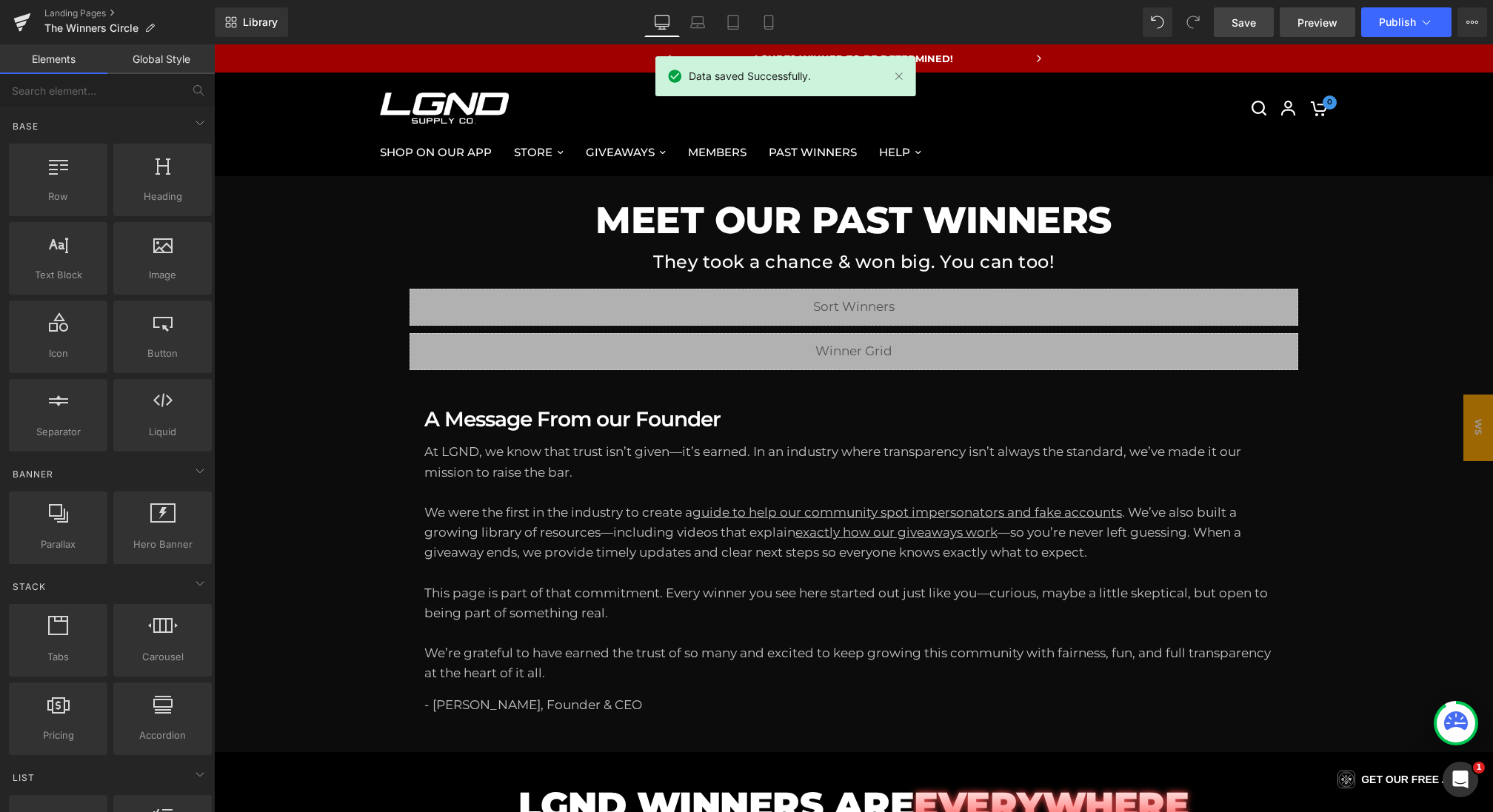
click at [1312, 20] on span "Preview" at bounding box center [1317, 23] width 40 height 16
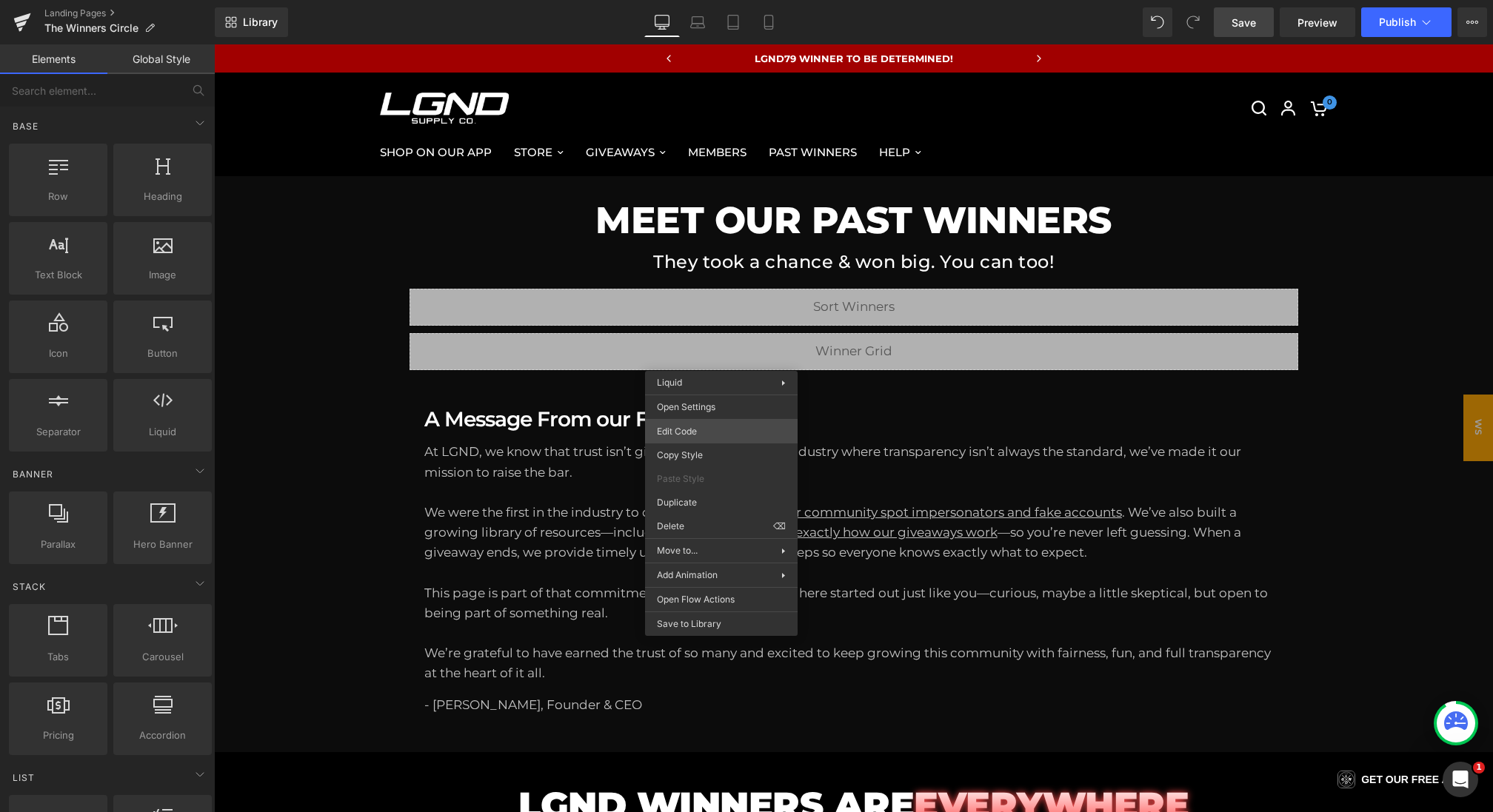
click at [675, 0] on div "You are previewing how the will restyle your page. You can not edit Elements in…" at bounding box center [746, 0] width 1493 height 0
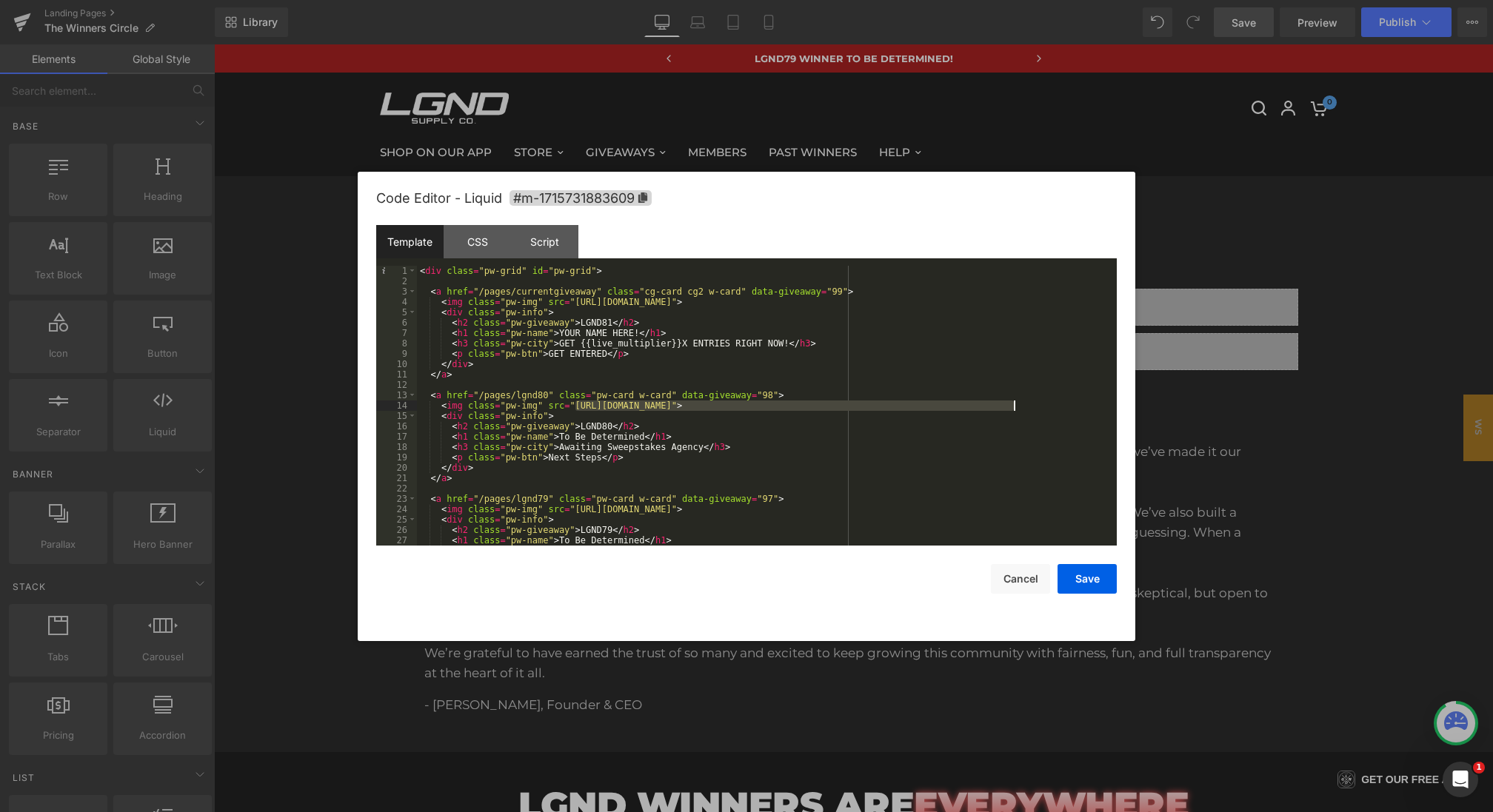
drag, startPoint x: 574, startPoint y: 408, endPoint x: 1013, endPoint y: 402, distance: 439.0
click at [1013, 402] on div "< div class = "pw-grid" id = "pw-grid" > < a href = "/pages/currentgiveaway" cl…" at bounding box center [764, 415] width 694 height 300
click at [1092, 573] on button "Save" at bounding box center [1087, 578] width 59 height 30
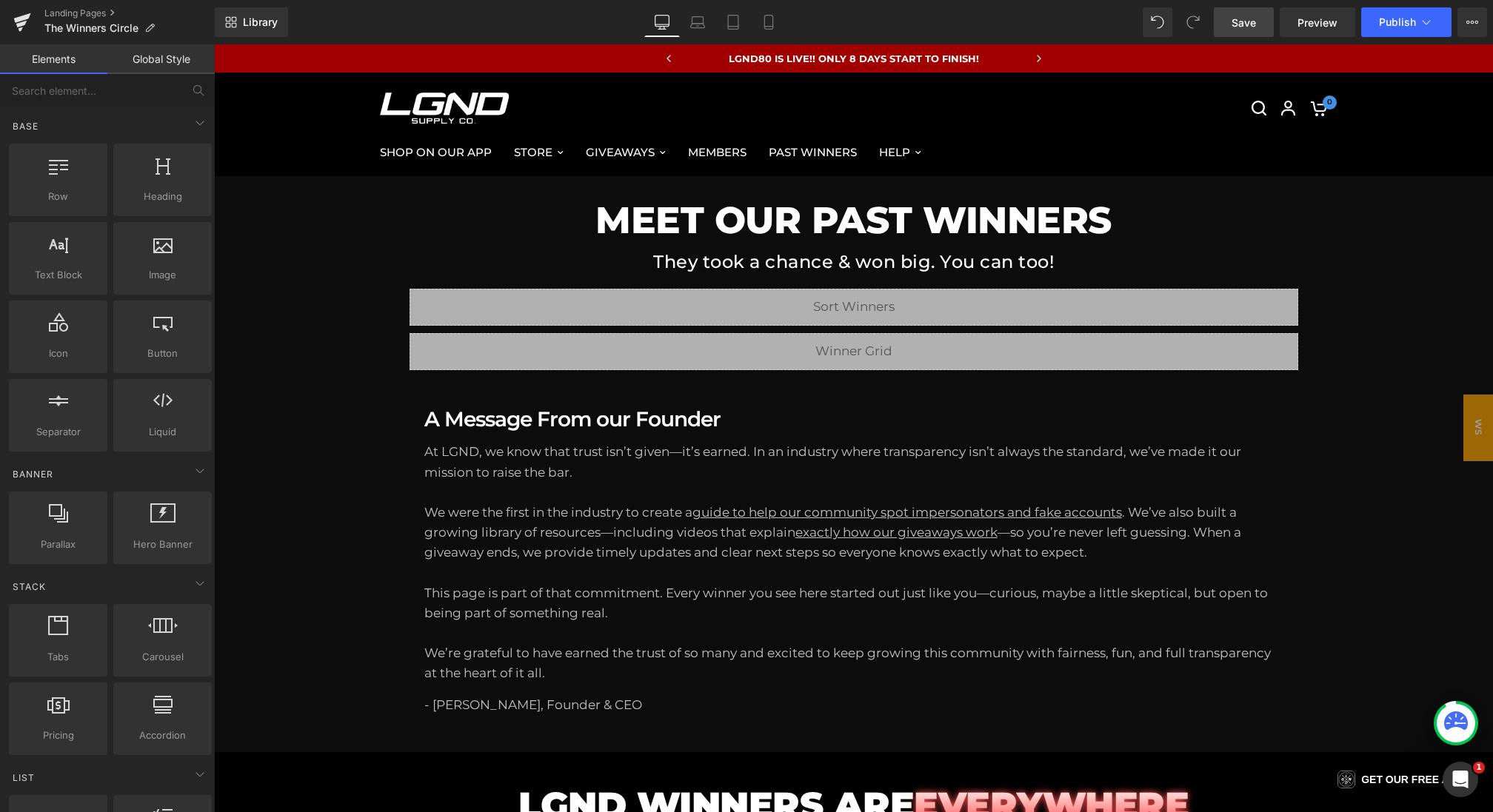
click at [1246, 22] on span "Save" at bounding box center [1243, 23] width 24 height 16
click at [1233, 27] on span "Save" at bounding box center [1243, 23] width 24 height 16
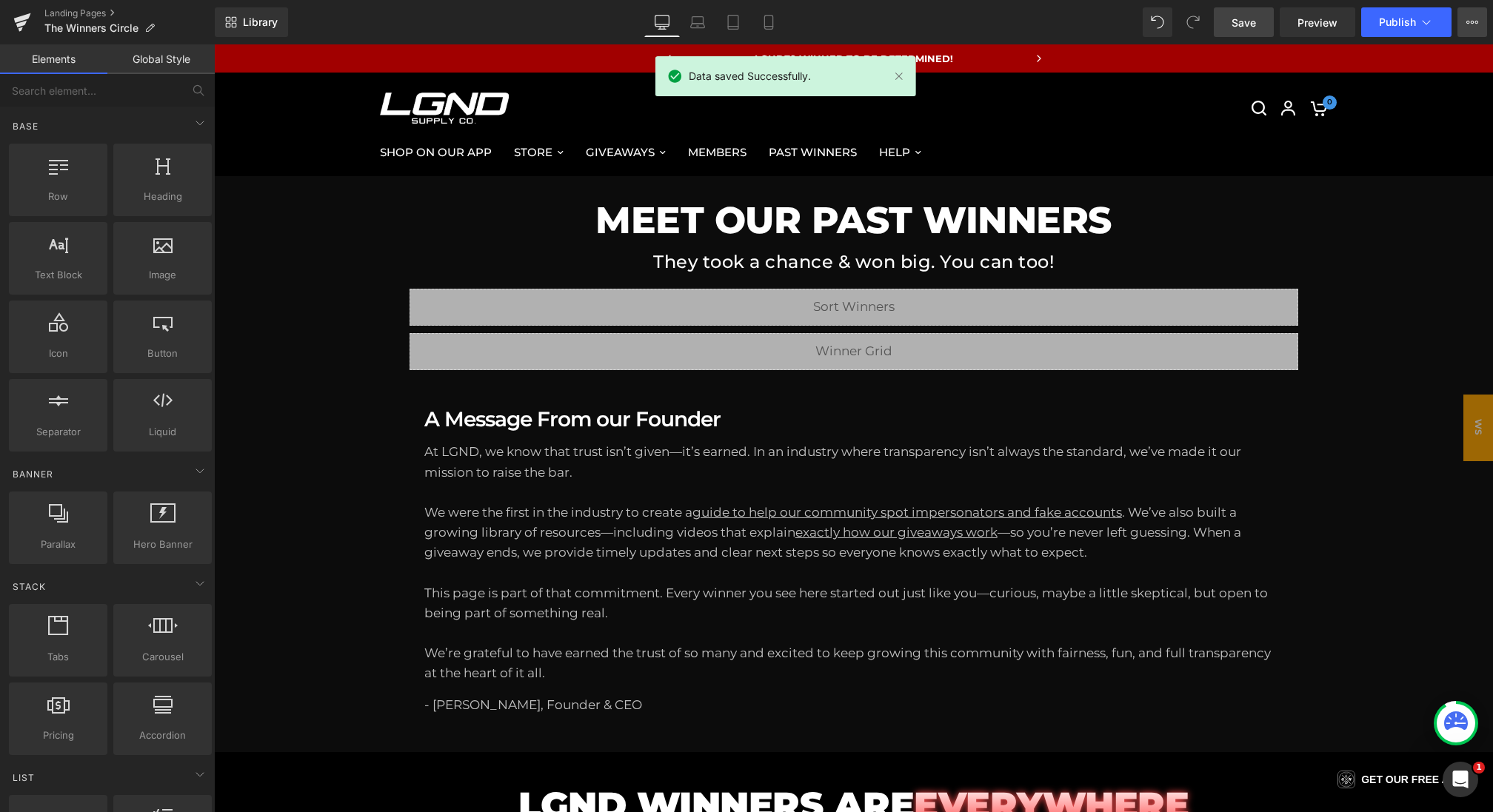
click at [1476, 22] on icon at bounding box center [1472, 23] width 12 height 12
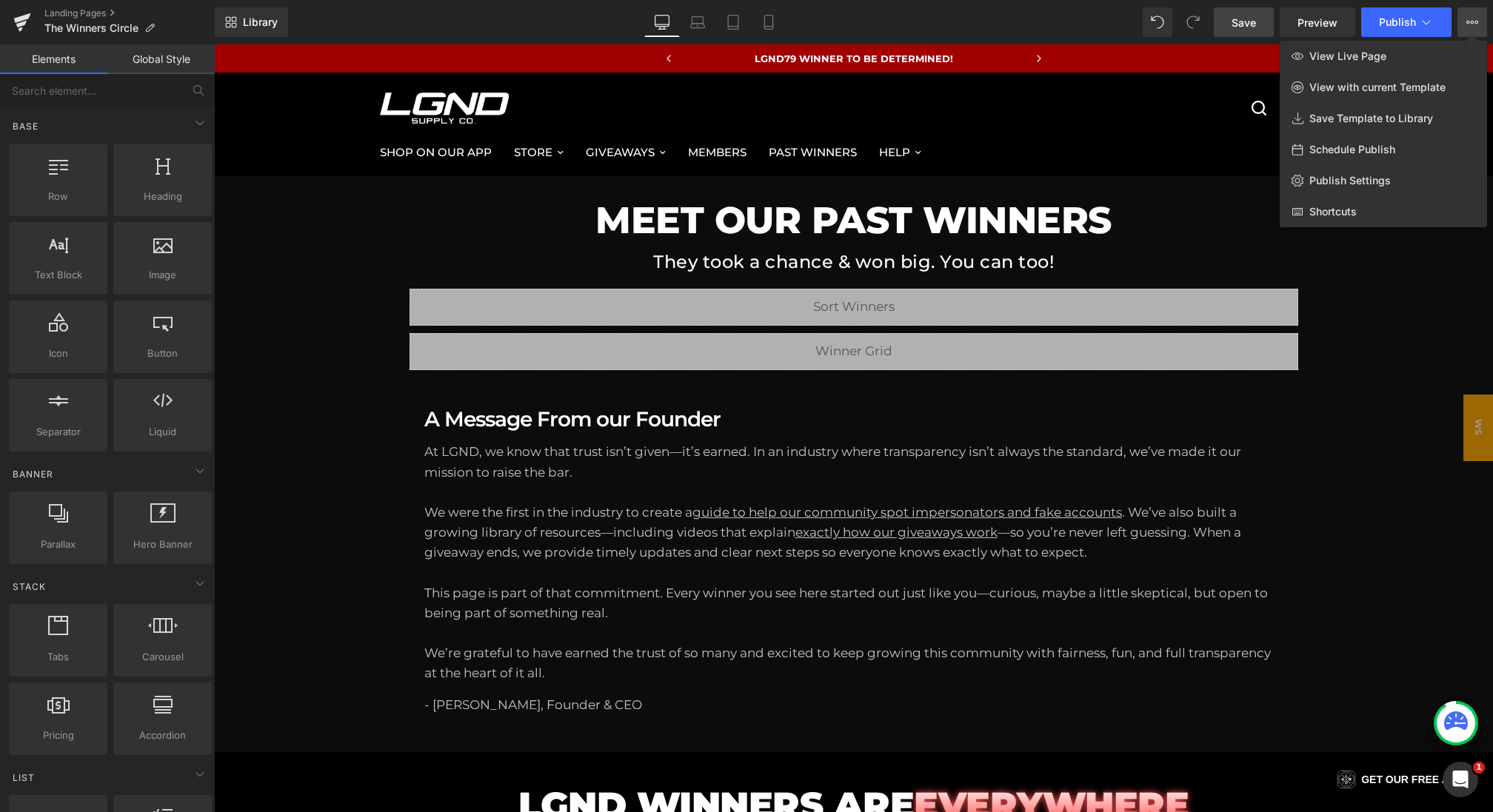
click at [1356, 147] on span "Schedule Publish" at bounding box center [1351, 150] width 86 height 14
select select
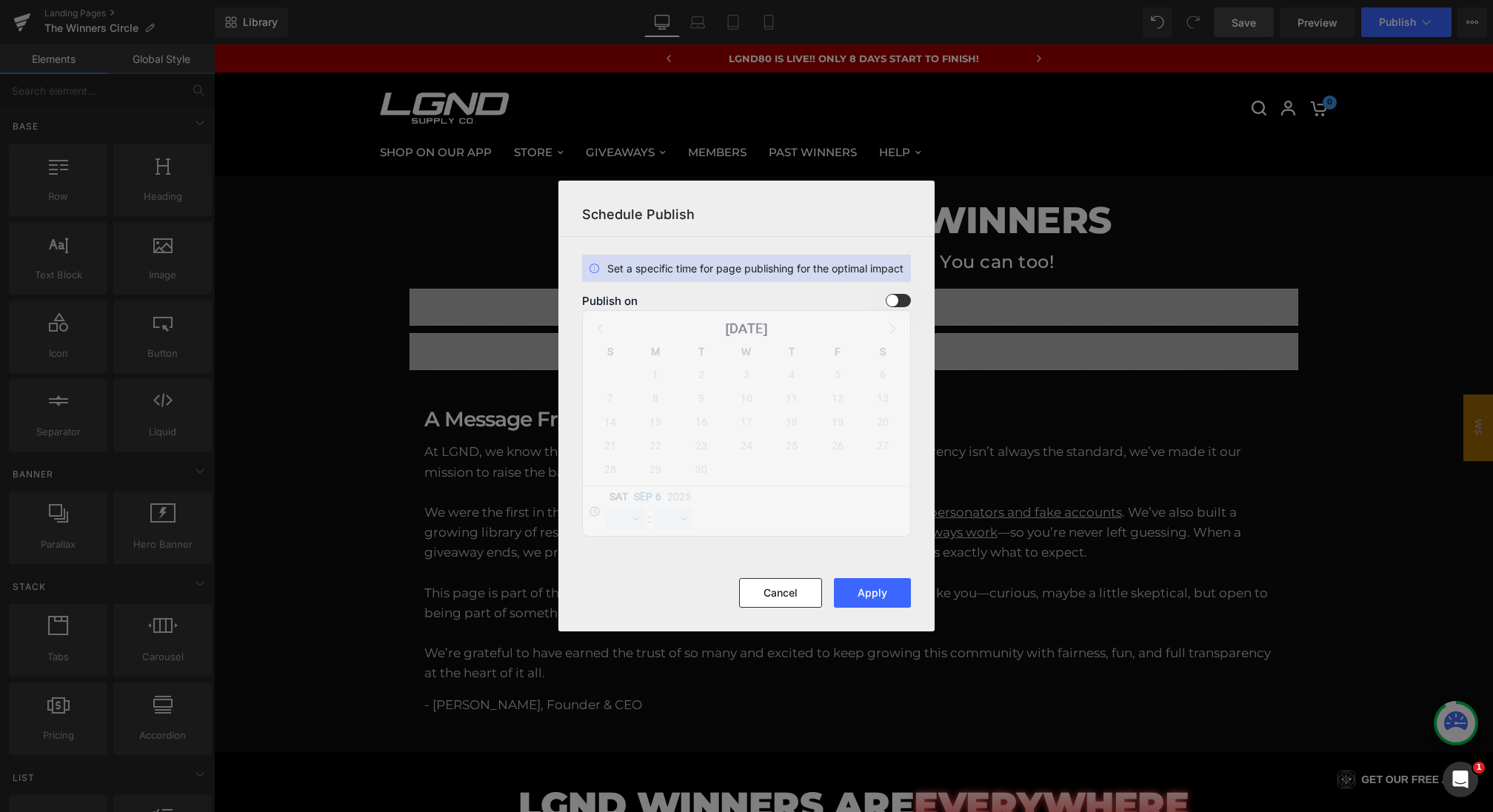
click at [902, 300] on span at bounding box center [898, 300] width 25 height 14
click at [0, 0] on input "checkbox" at bounding box center [0, 0] width 0 height 0
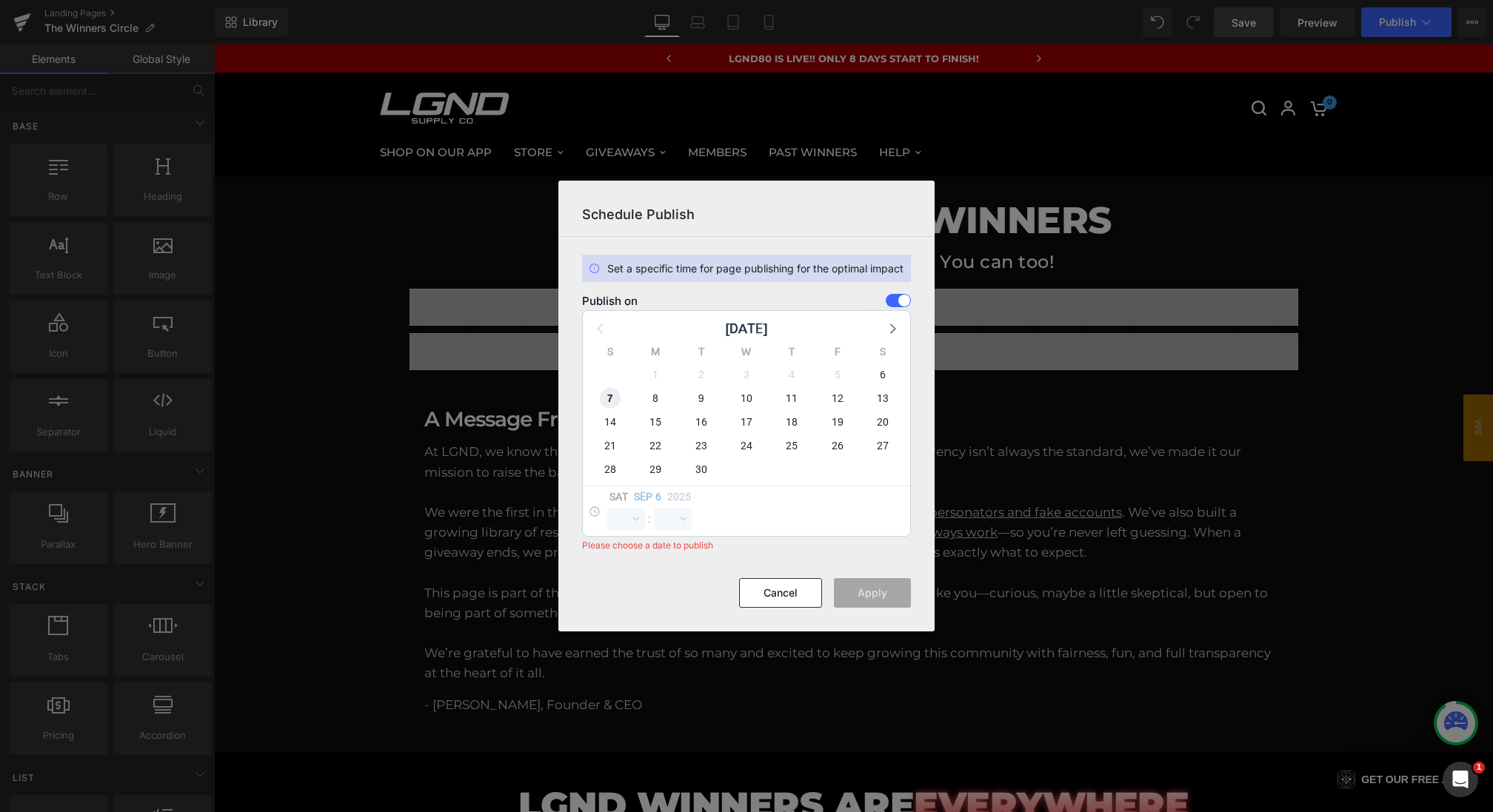
click at [610, 402] on span "7" at bounding box center [609, 397] width 20 height 20
select select "16"
select select "46"
click at [619, 515] on select "00 01 02 03 04 05 06 07 08 09 10 11 12 13 14 15 16 17 18 19 20 21 22 23" at bounding box center [625, 518] width 39 height 22
click at [606, 508] on select "00 01 02 03 04 05 06 07 08 09 10 11 12 13 14 15 16 17 18 19 20 21 22 23" at bounding box center [625, 518] width 39 height 22
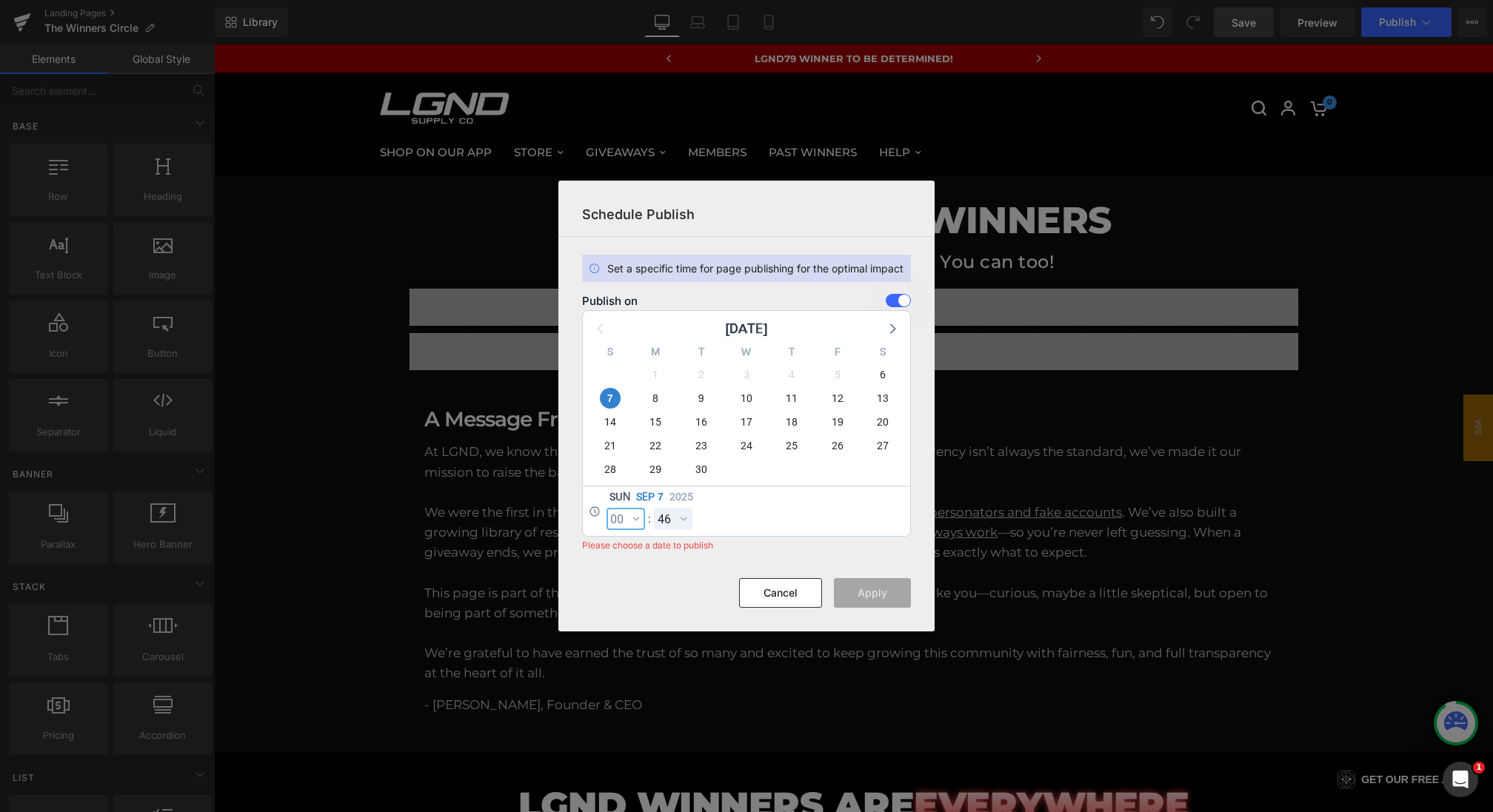
select select "0"
click at [663, 522] on select "00 01 02 03 04 05 06 07 08 09 10 11 12 13 14 15 16 17 18 19 20 21 22 23 24 25 2…" at bounding box center [673, 518] width 39 height 22
click at [654, 508] on select "00 01 02 03 04 05 06 07 08 09 10 11 12 13 14 15 16 17 18 19 20 21 22 23 24 25 2…" at bounding box center [673, 518] width 39 height 22
select select "0"
click at [877, 608] on footer "Cancel Apply" at bounding box center [746, 605] width 376 height 53
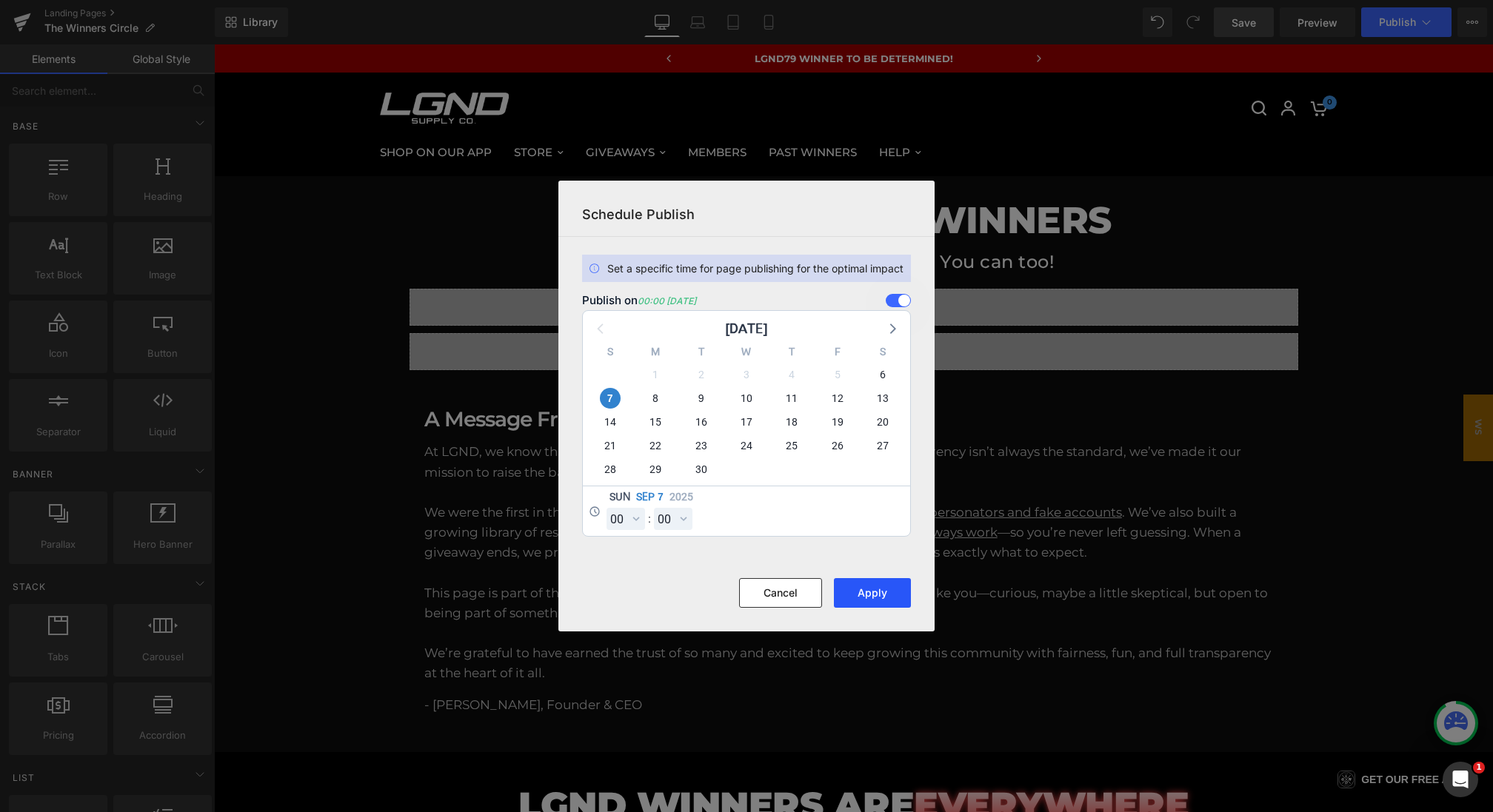
click at [878, 593] on button "Apply" at bounding box center [872, 593] width 77 height 30
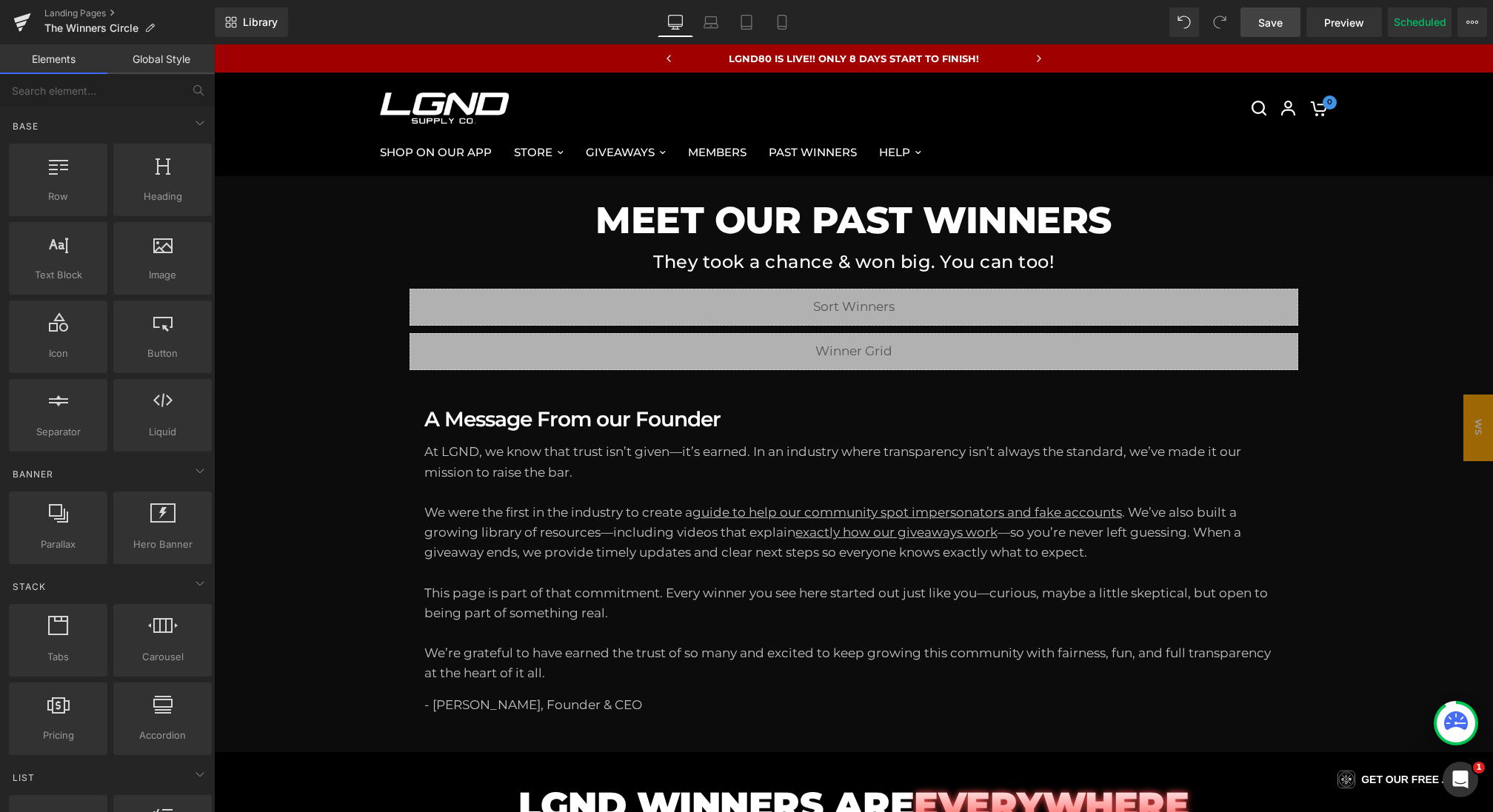
click at [1267, 22] on span "Save" at bounding box center [1270, 23] width 24 height 16
click at [1263, 17] on span "Save" at bounding box center [1270, 23] width 24 height 16
